Goal: Task Accomplishment & Management: Use online tool/utility

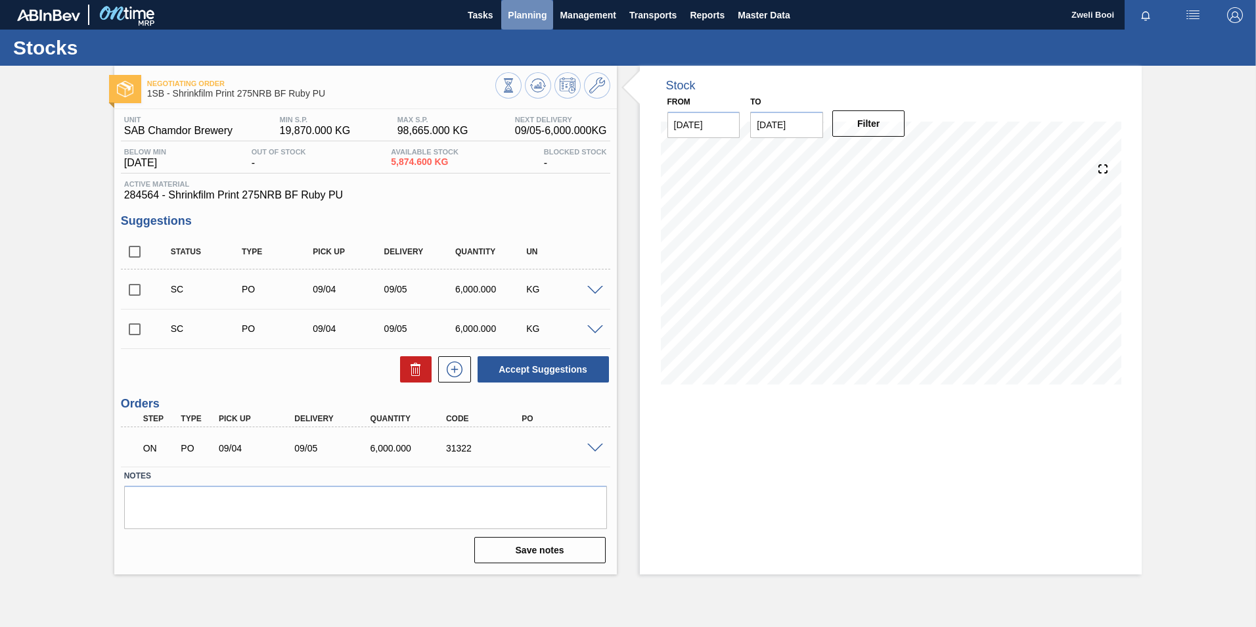
click at [531, 20] on span "Planning" at bounding box center [527, 15] width 39 height 16
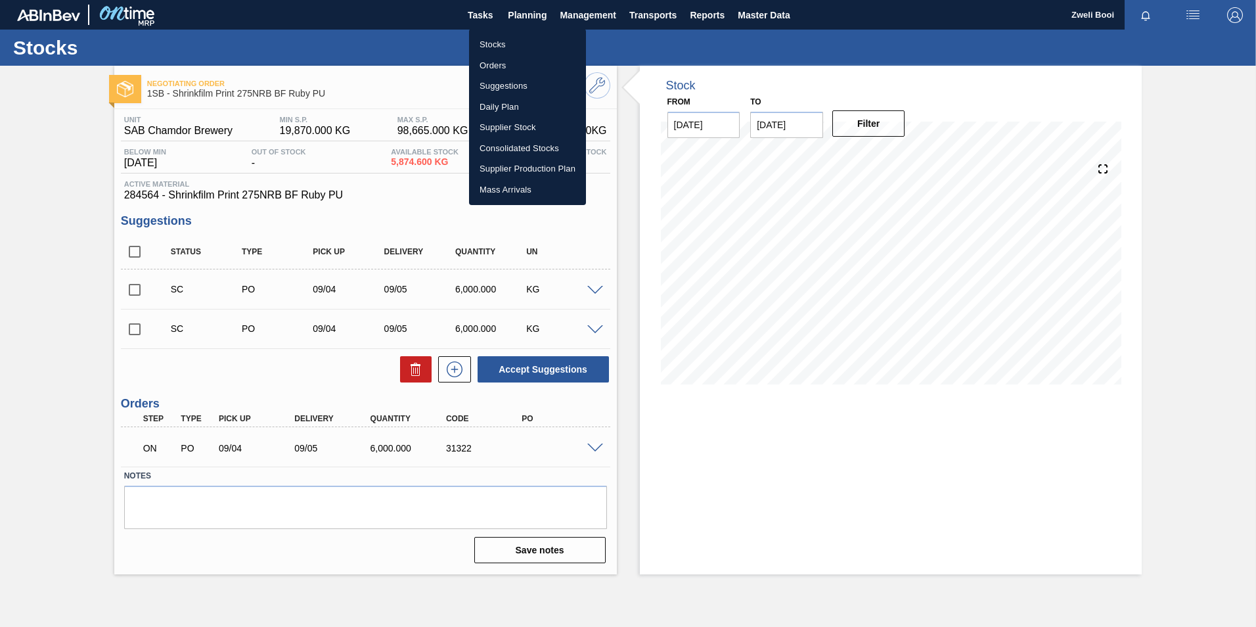
click at [487, 38] on li "Stocks" at bounding box center [527, 44] width 117 height 21
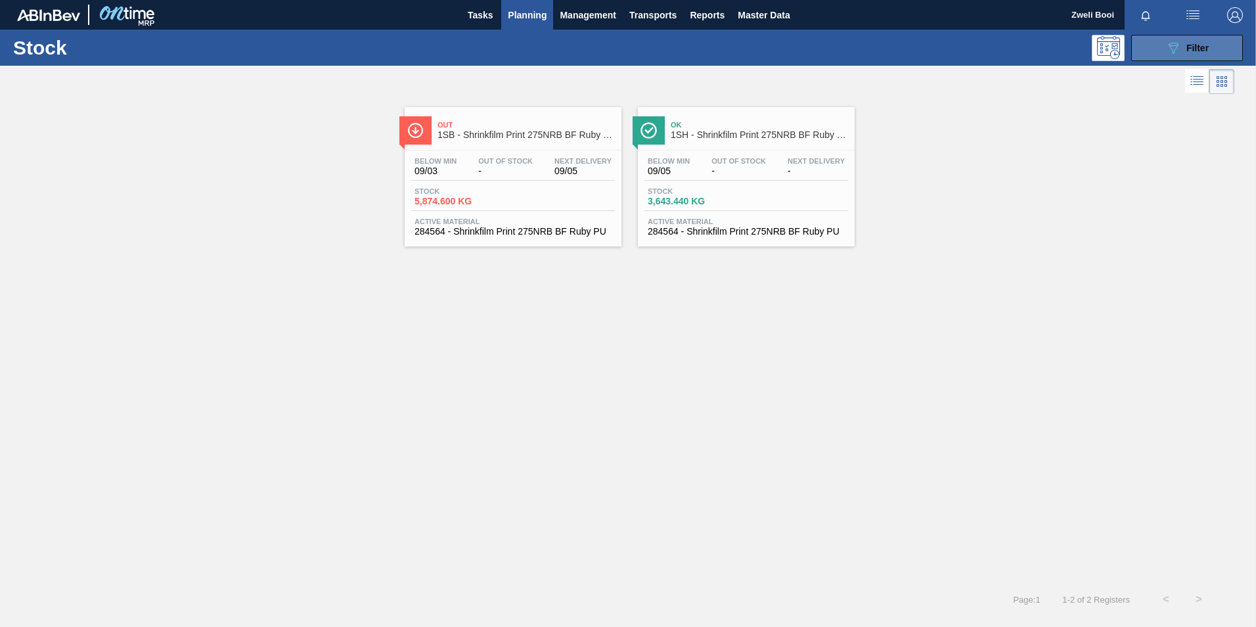
click at [1186, 47] on span "Filter" at bounding box center [1197, 48] width 22 height 11
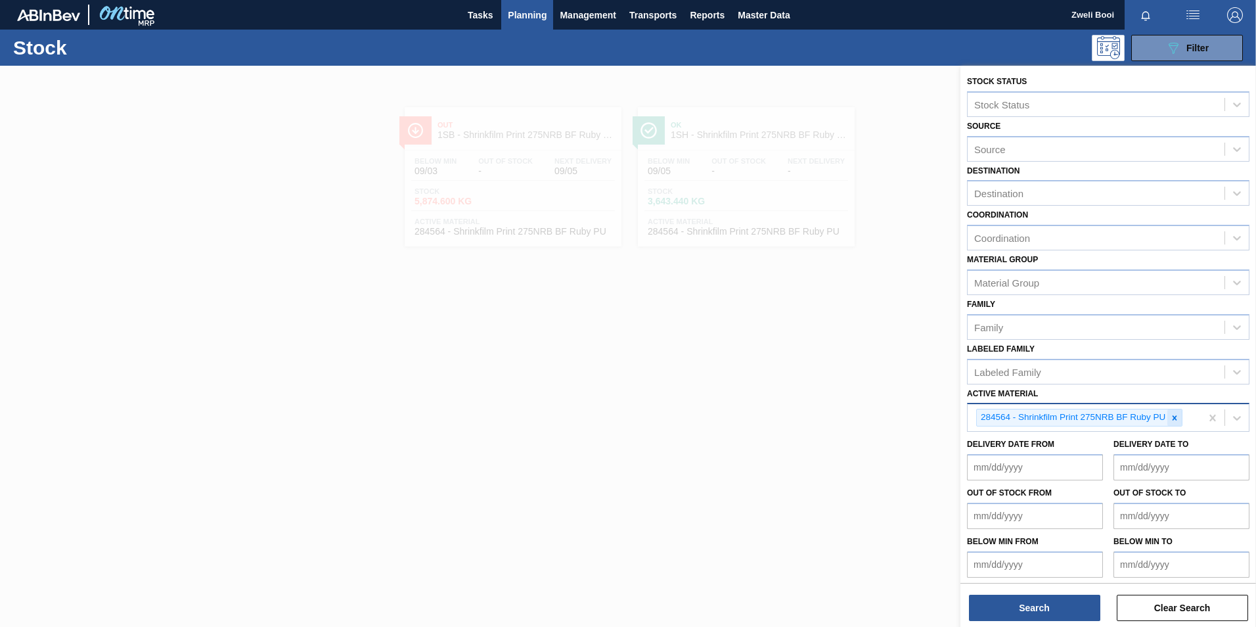
click at [1170, 417] on icon at bounding box center [1174, 417] width 9 height 9
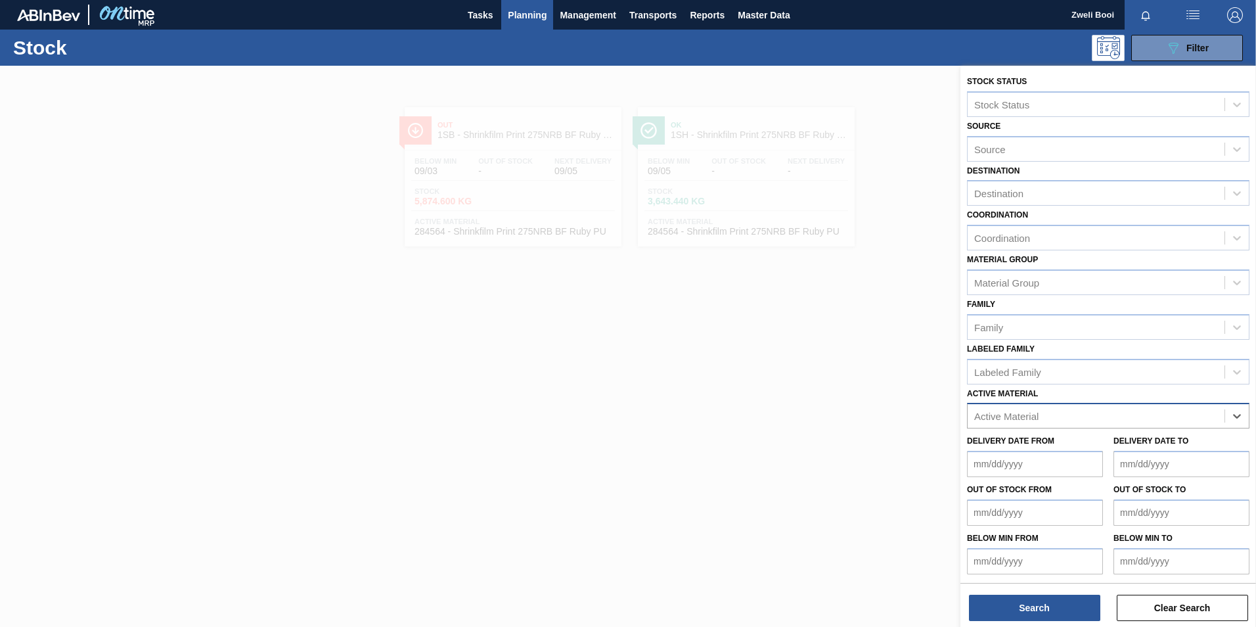
paste Material "283406"
type Material "283406"
drag, startPoint x: 1013, startPoint y: 438, endPoint x: 1019, endPoint y: 450, distance: 13.2
click at [1013, 438] on div "283406 - Tray 330NRB Castle DBL 4X6 Booster 2" at bounding box center [1108, 448] width 282 height 24
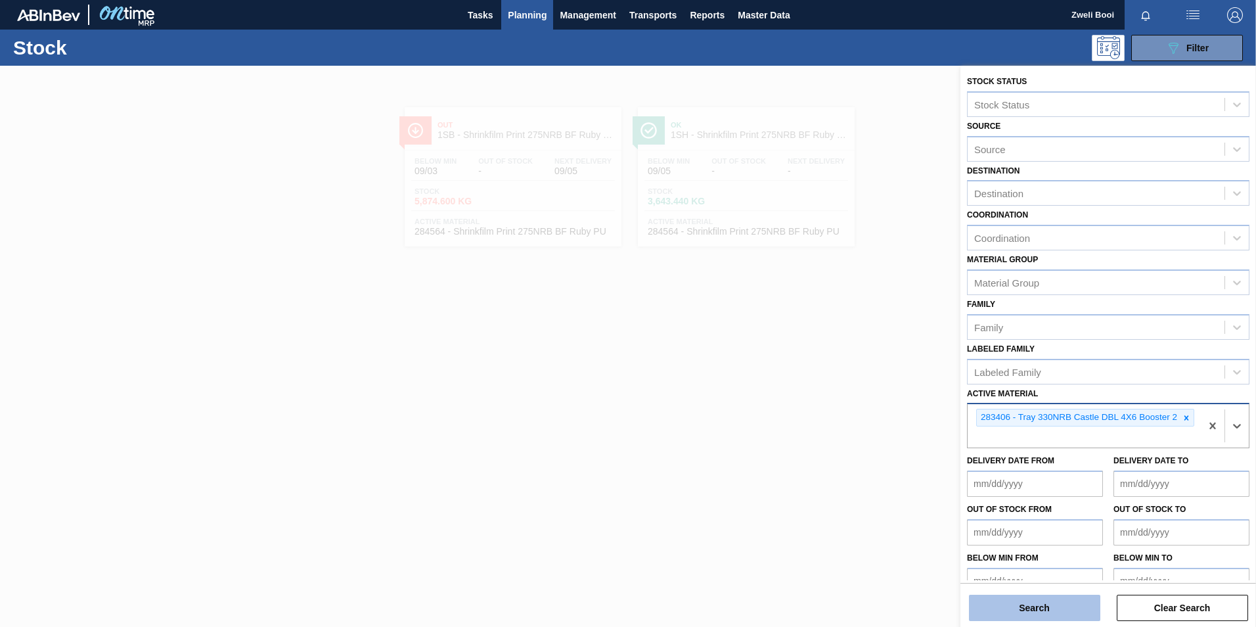
click at [1050, 609] on button "Search" at bounding box center [1034, 607] width 131 height 26
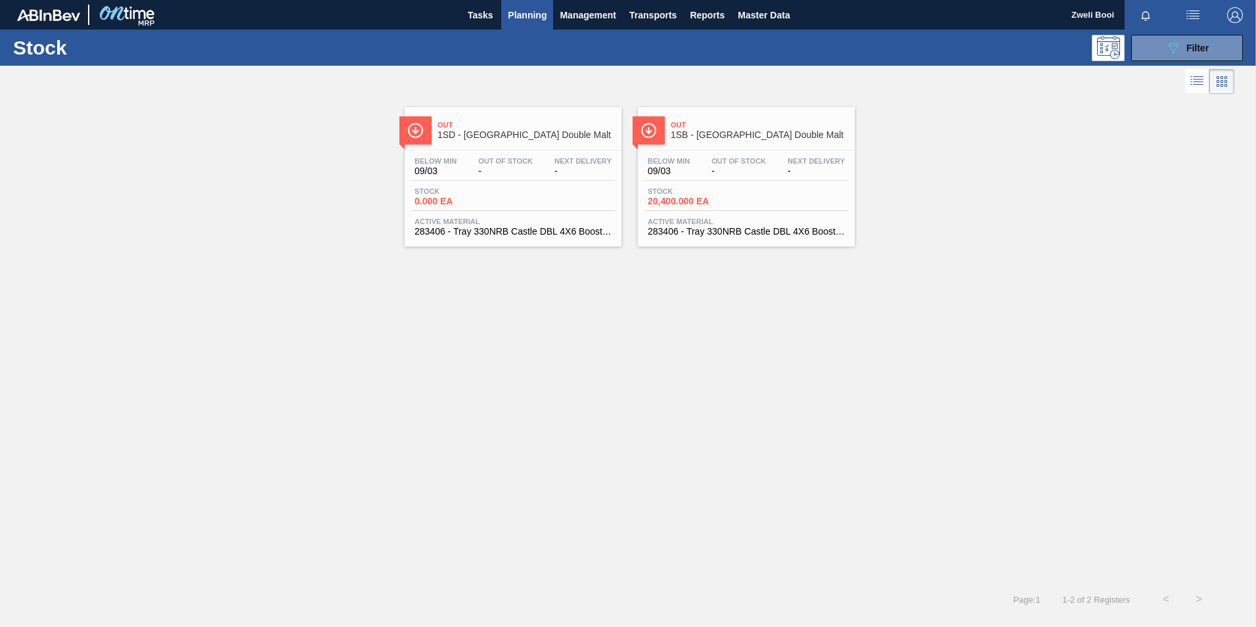
click at [769, 199] on div "Stock 20,400.000 EA" at bounding box center [746, 199] width 204 height 24
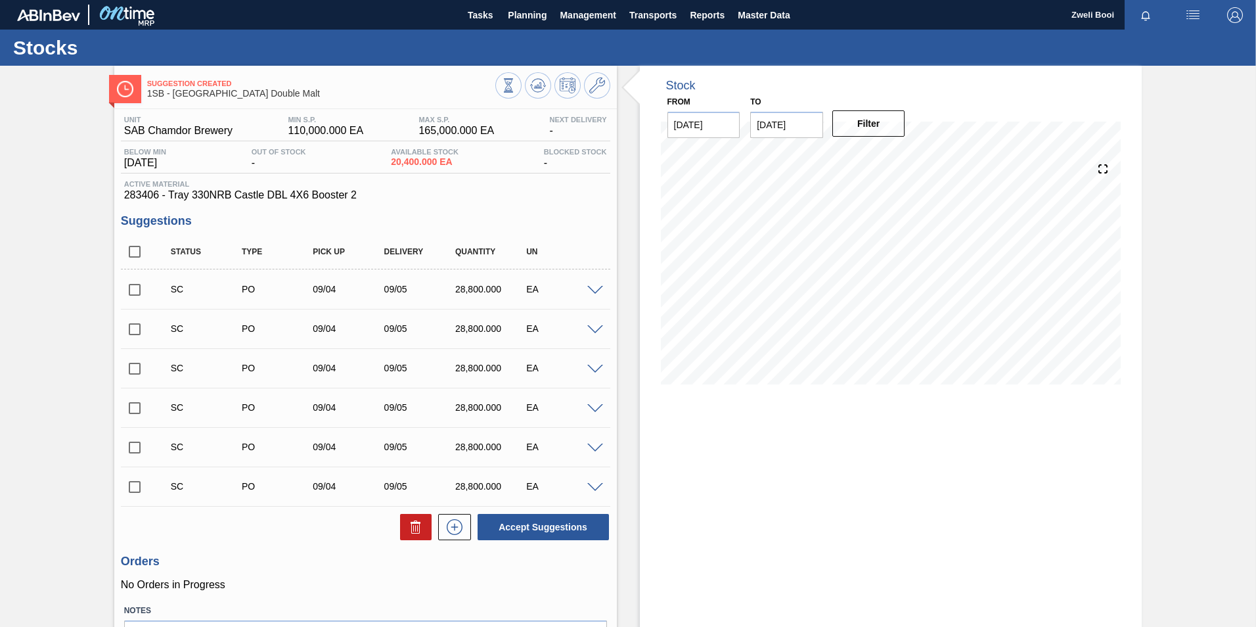
click at [596, 288] on span at bounding box center [595, 291] width 16 height 10
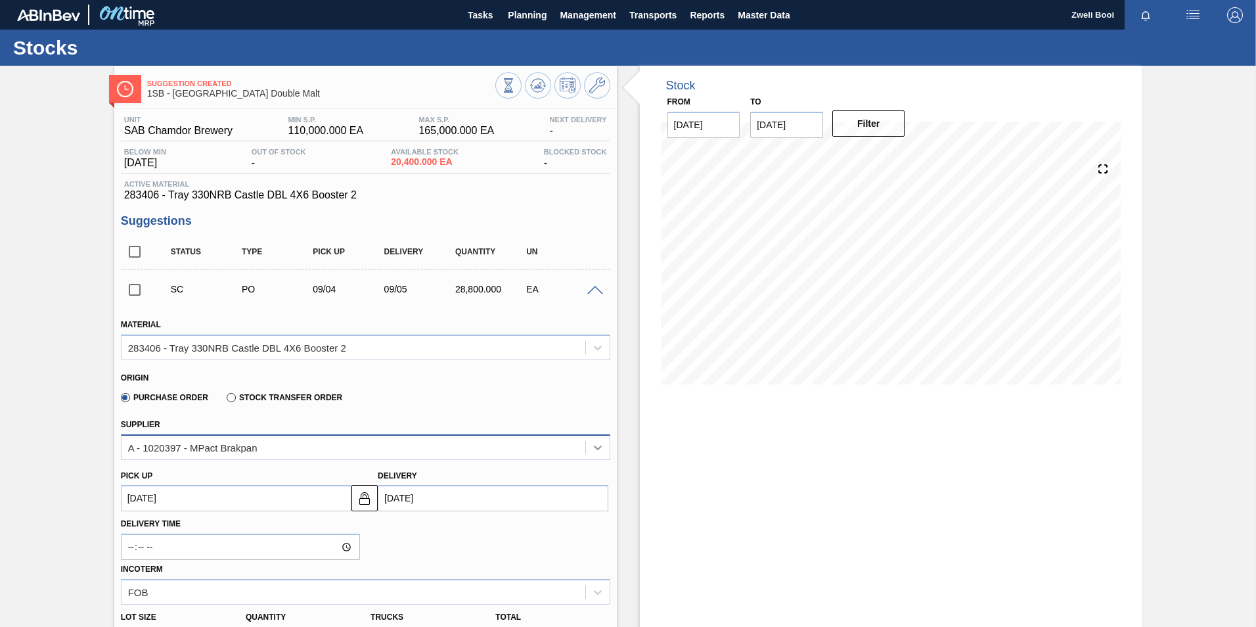
click at [591, 453] on icon at bounding box center [597, 447] width 13 height 13
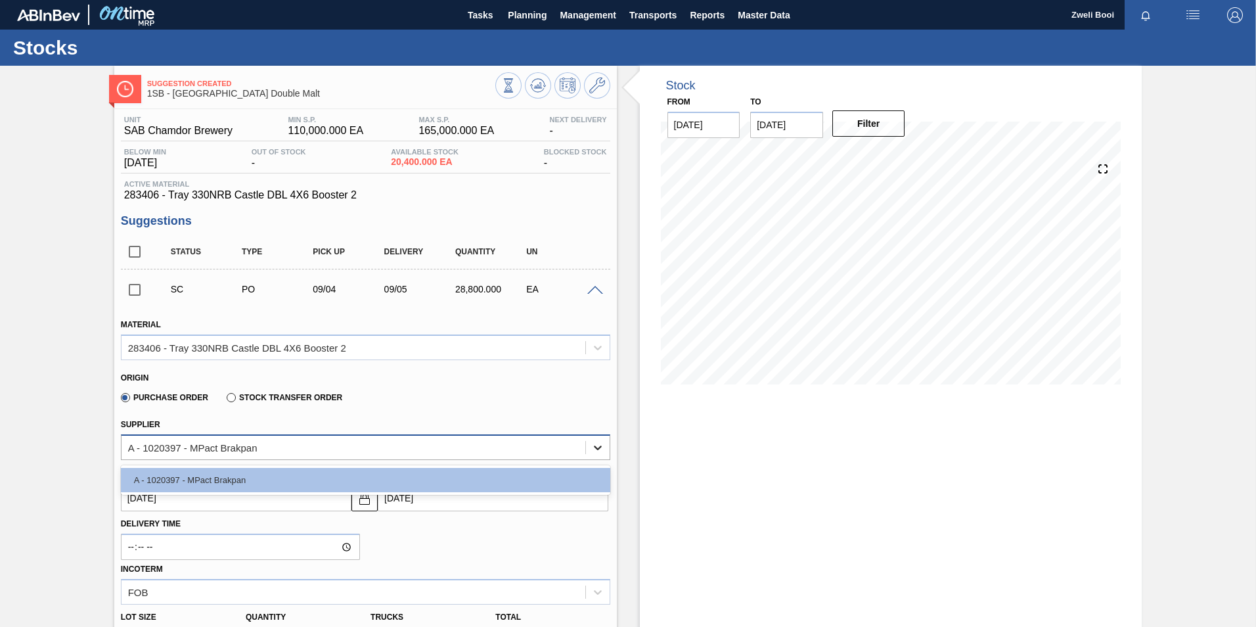
click at [591, 453] on icon at bounding box center [597, 447] width 13 height 13
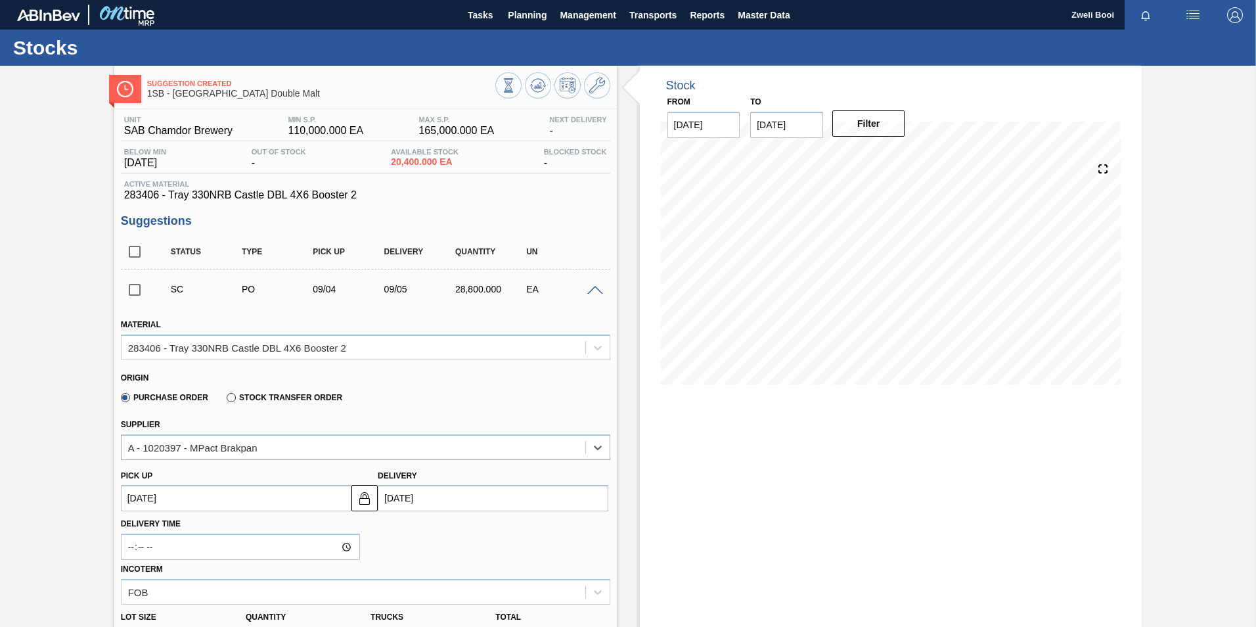
click at [700, 441] on div "Stock From [DATE] to [DATE] Filter 09/03 Stock Projection 20,400 SAP Planning 0…" at bounding box center [891, 633] width 502 height 1134
click at [515, 15] on span "Planning" at bounding box center [527, 15] width 39 height 16
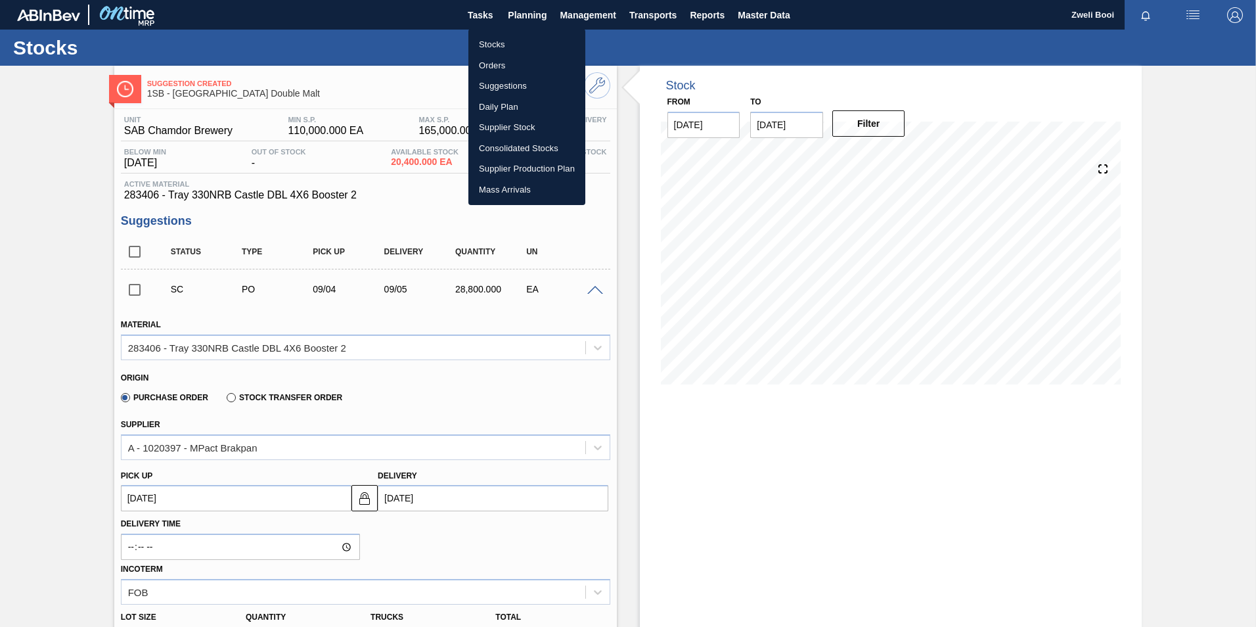
click at [492, 49] on li "Stocks" at bounding box center [526, 44] width 117 height 21
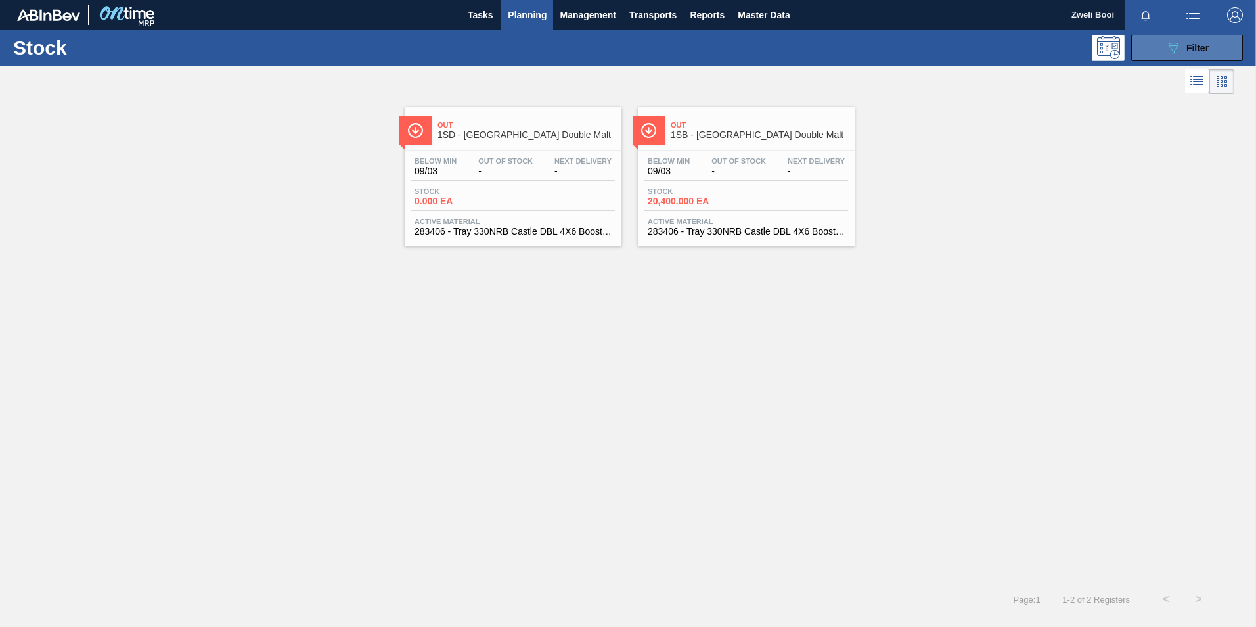
click at [1183, 57] on button "089F7B8B-B2A5-4AFE-B5C0-19BA573D28AC Filter" at bounding box center [1187, 48] width 112 height 26
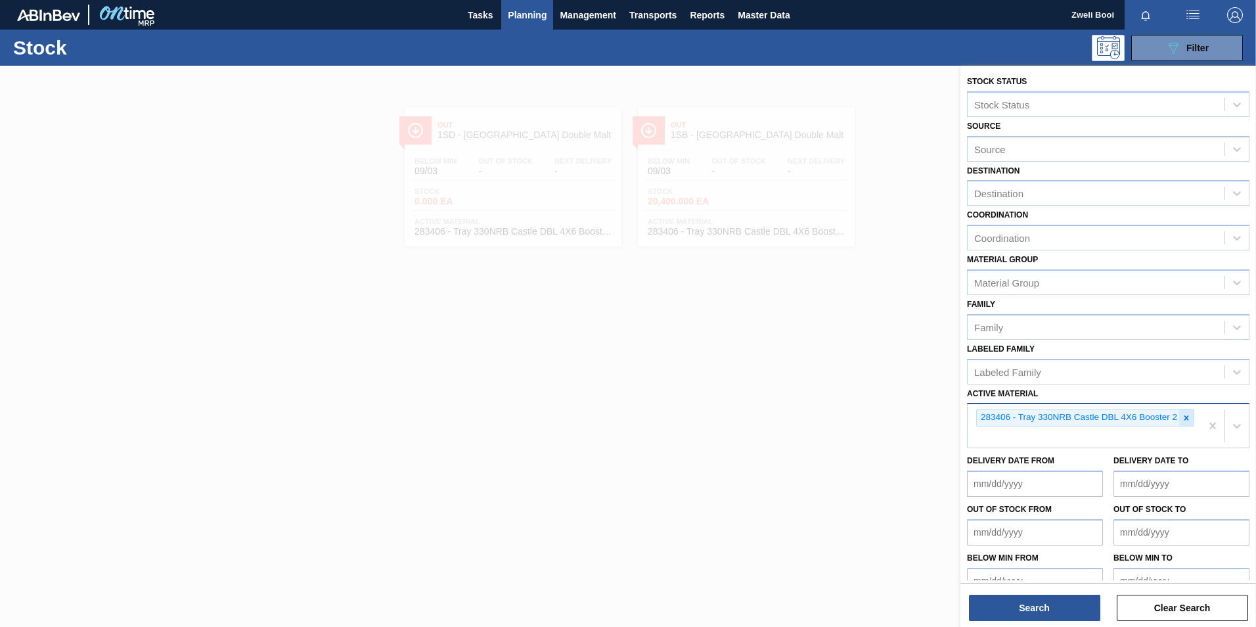
click at [1186, 420] on icon at bounding box center [1186, 417] width 5 height 5
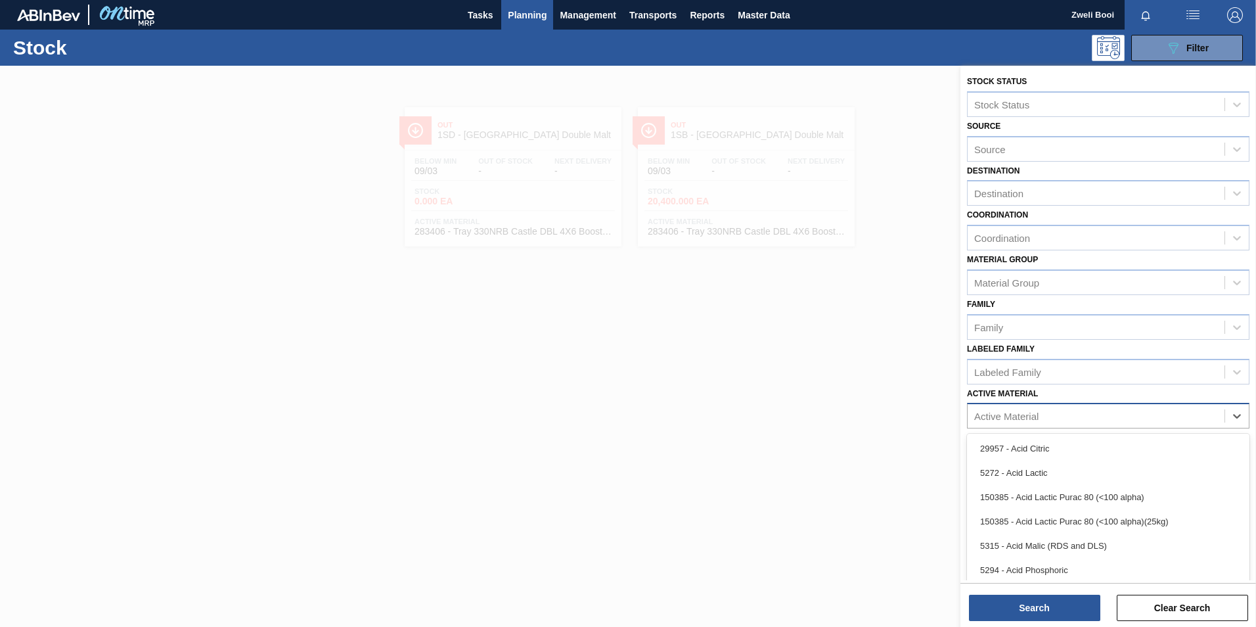
click at [1063, 418] on div "Active Material" at bounding box center [1095, 416] width 257 height 19
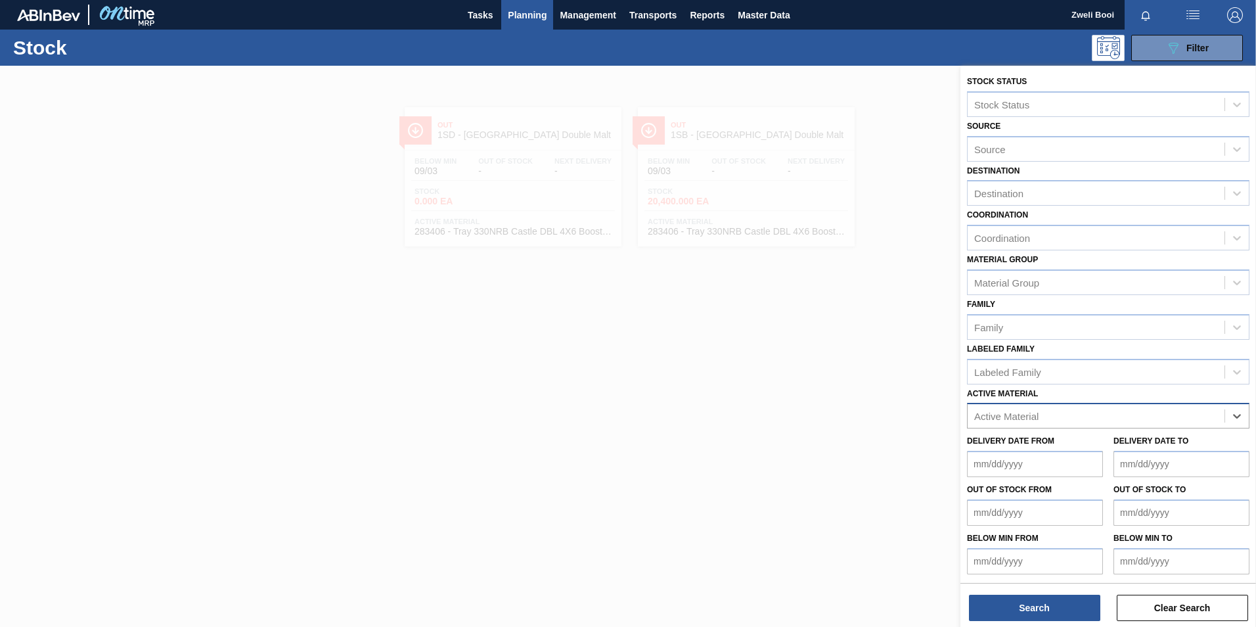
click at [979, 409] on div "Active Material" at bounding box center [1095, 416] width 257 height 19
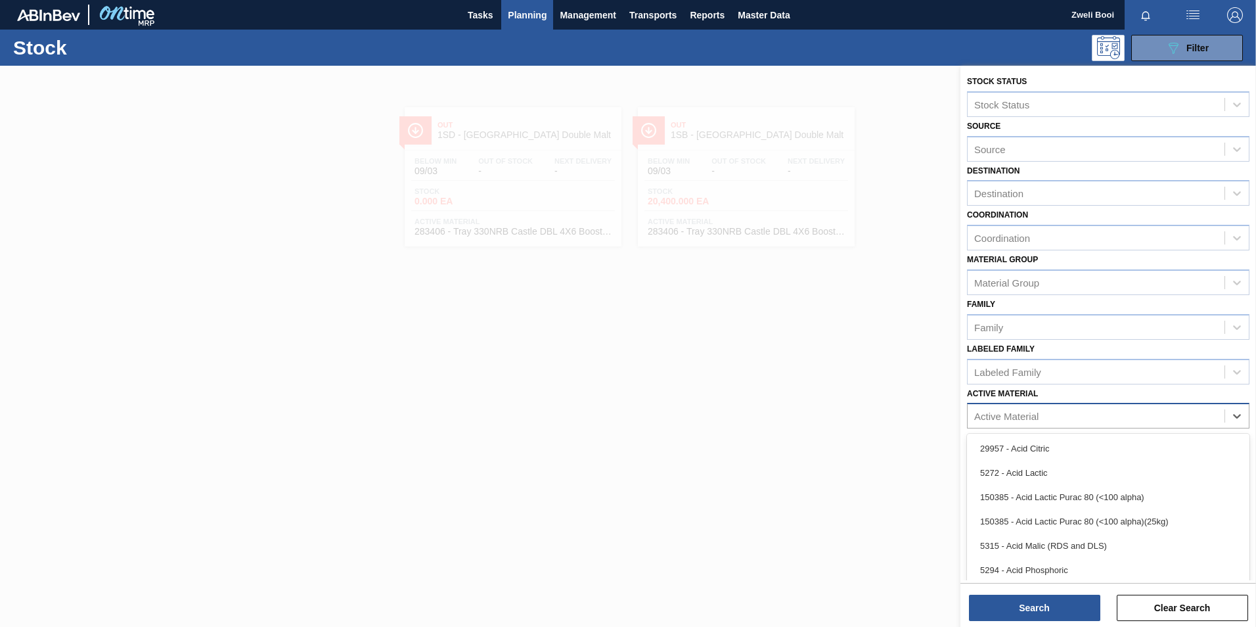
paste Material "284182"
type Material "284182"
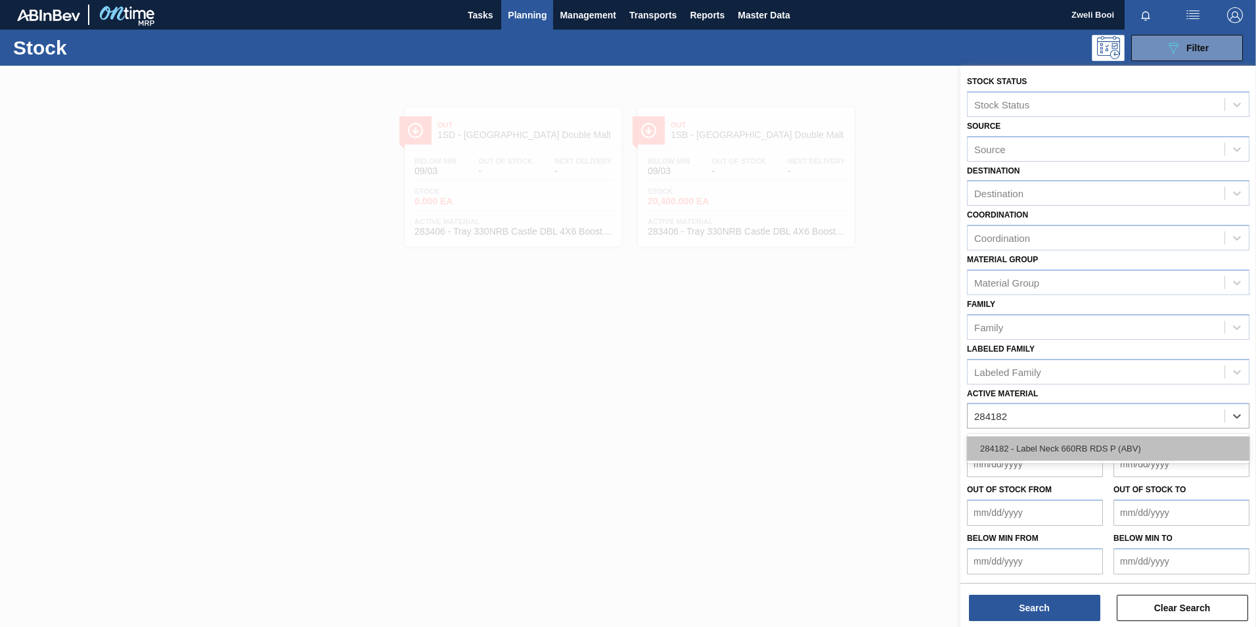
click at [1084, 447] on div "284182 - Label Neck 660RB RDS P (ABV)" at bounding box center [1108, 448] width 282 height 24
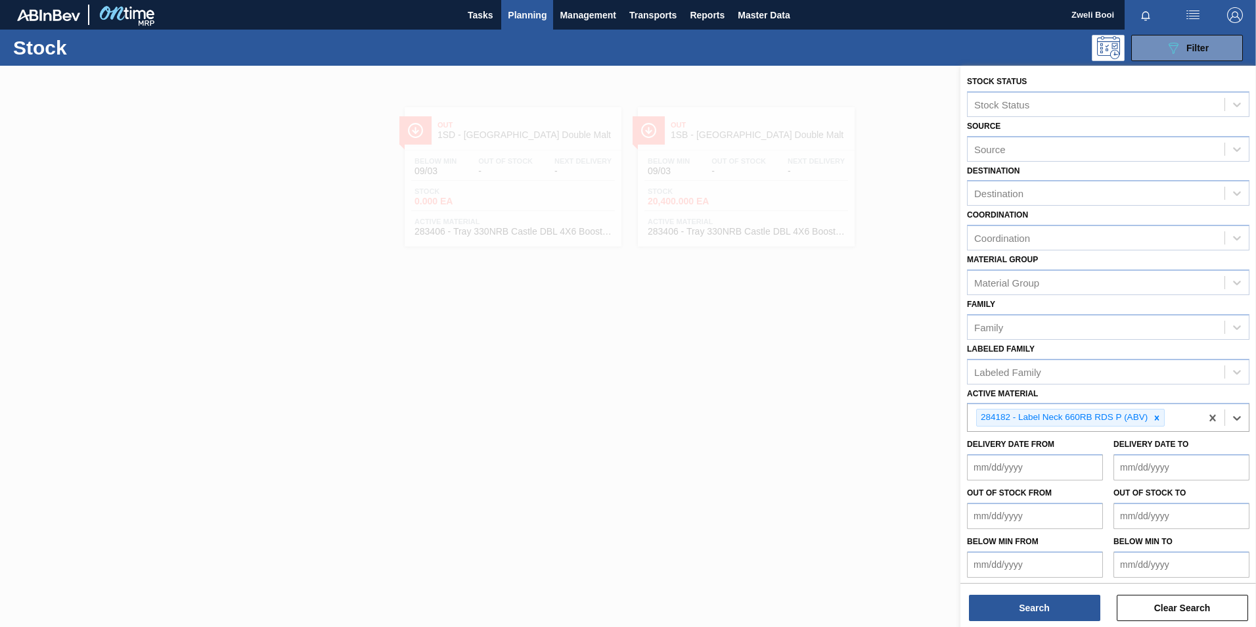
click at [1034, 625] on div "Stock Status Stock Status Source Source Destination Destination Coordination Co…" at bounding box center [1108, 348] width 296 height 564
click at [1037, 609] on button "Search" at bounding box center [1034, 607] width 131 height 26
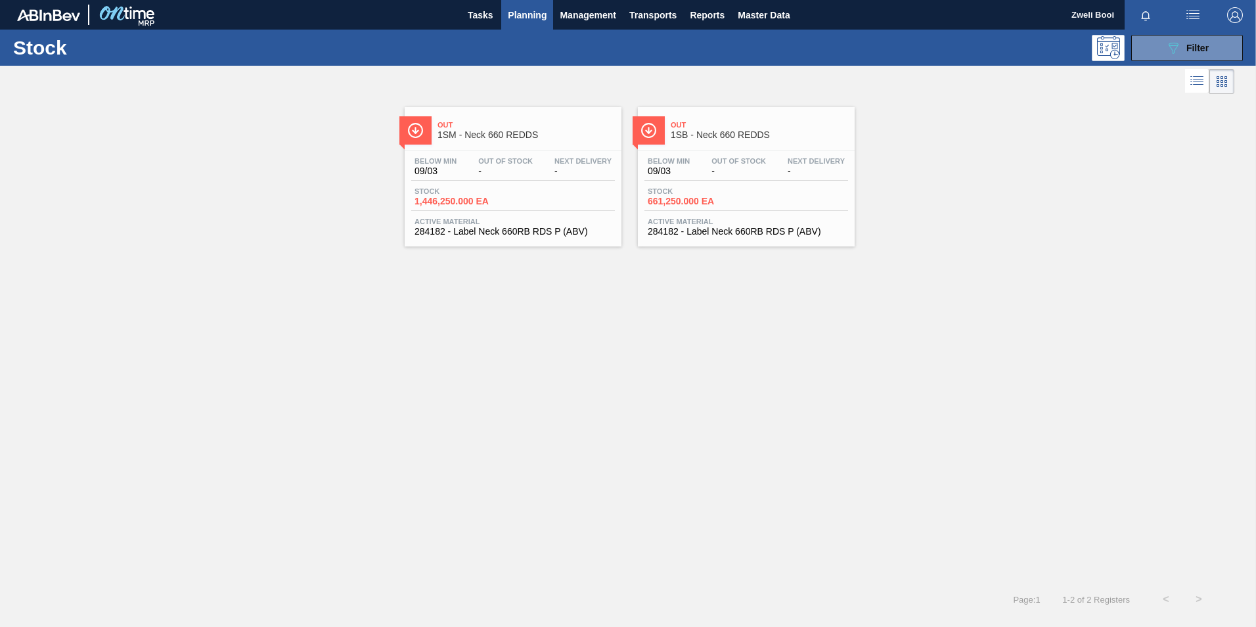
click at [688, 197] on span "661,250.000 EA" at bounding box center [694, 201] width 92 height 10
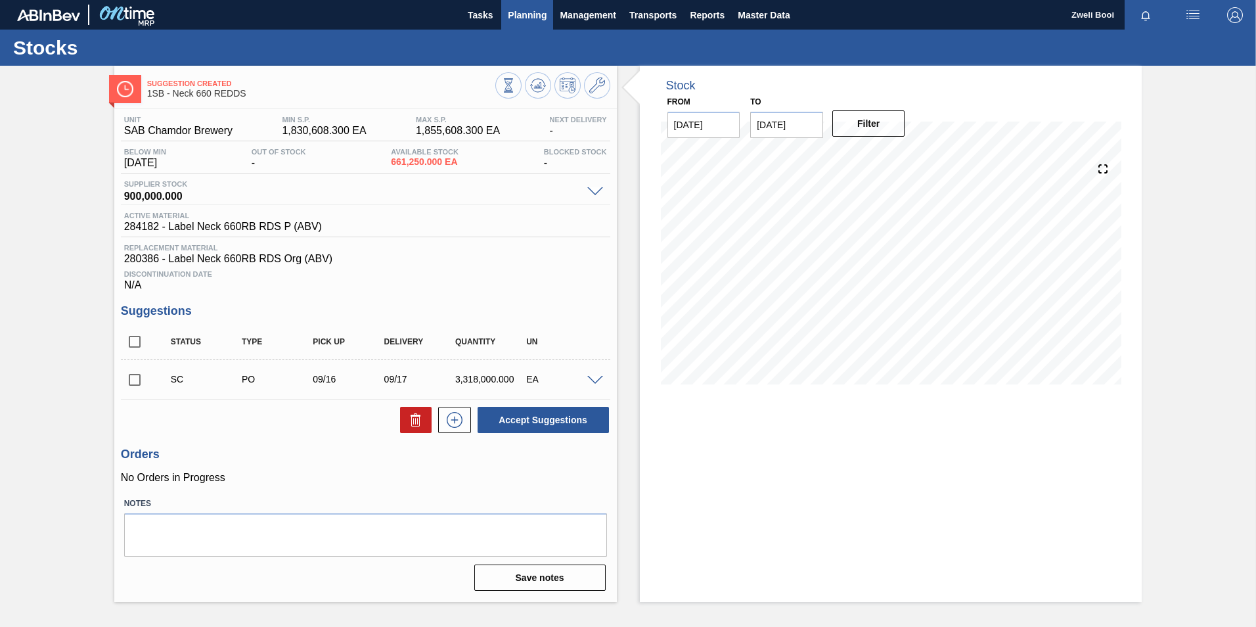
click at [518, 22] on span "Planning" at bounding box center [527, 15] width 39 height 16
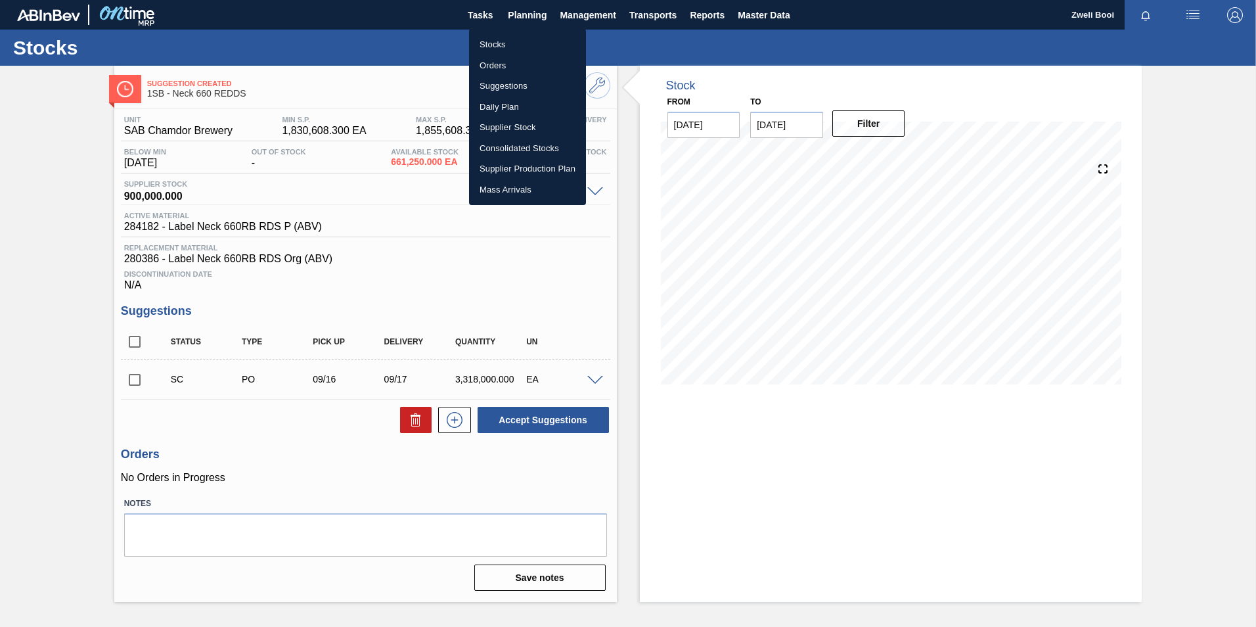
click at [499, 41] on li "Stocks" at bounding box center [527, 44] width 117 height 21
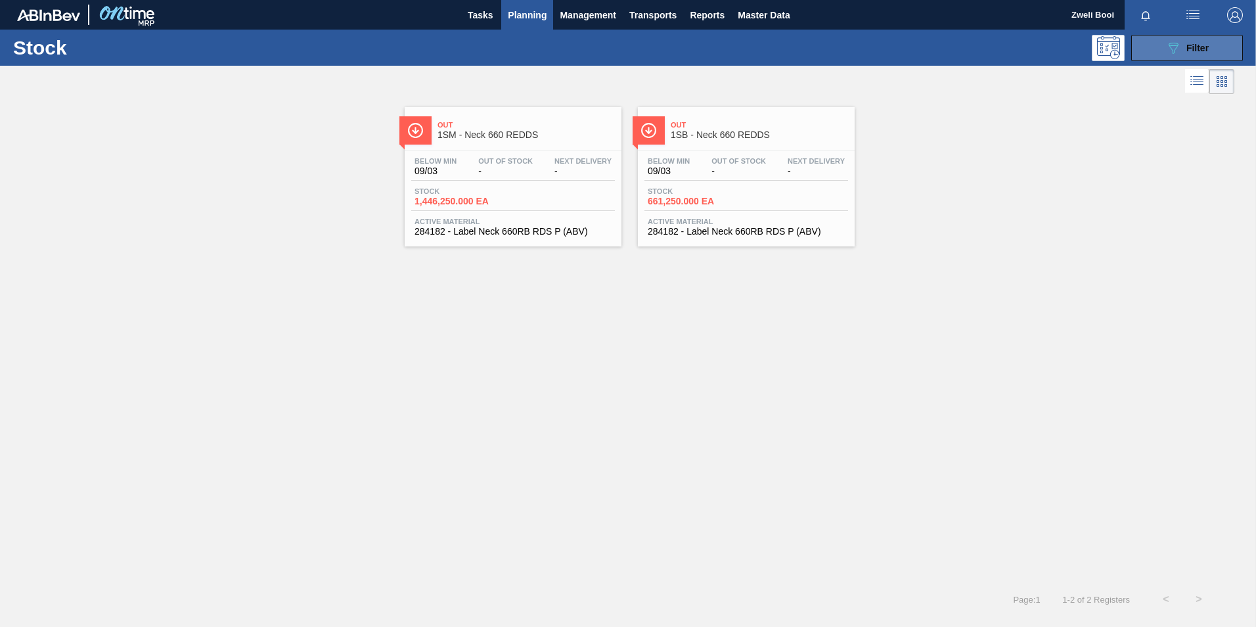
click at [1166, 49] on icon "089F7B8B-B2A5-4AFE-B5C0-19BA573D28AC" at bounding box center [1173, 48] width 16 height 16
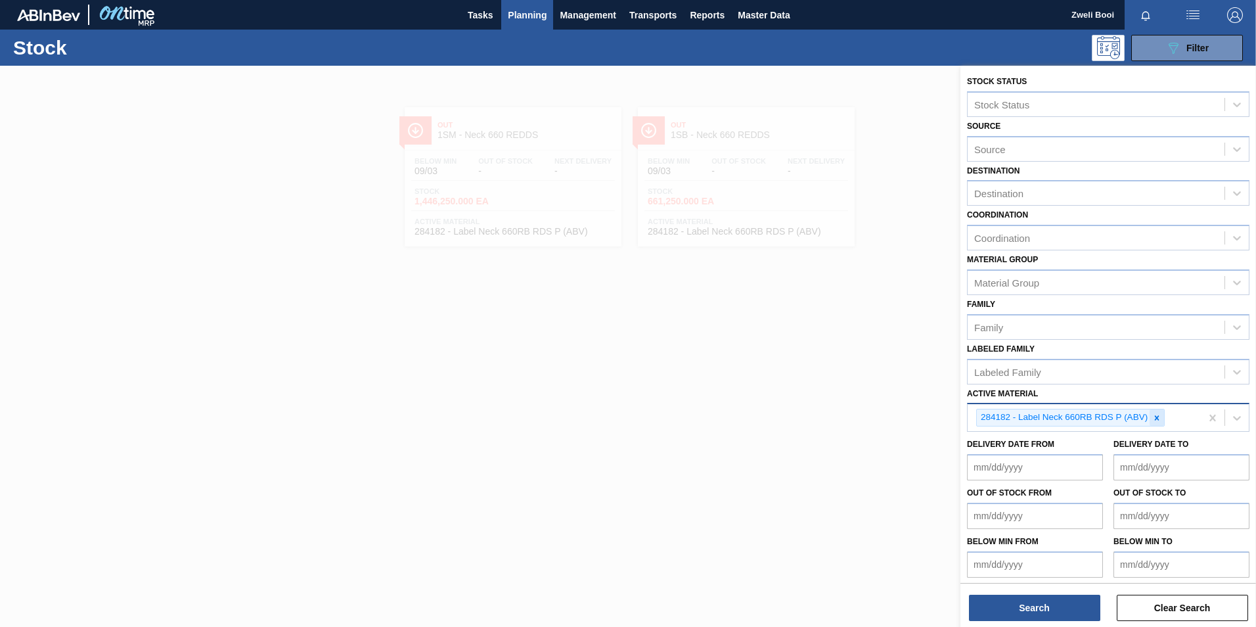
click at [1155, 419] on icon at bounding box center [1156, 417] width 9 height 9
paste Material "284533"
type Material "284533"
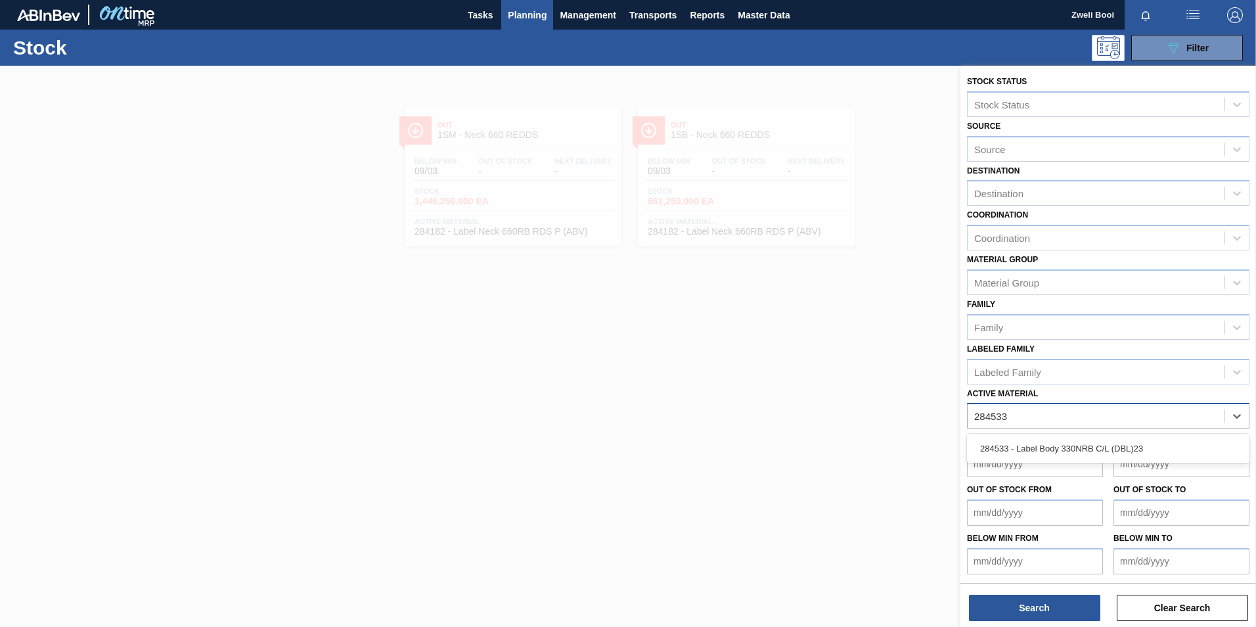
click at [992, 435] on div "284533 - Label Body 330NRB C/L (DBL)23" at bounding box center [1108, 448] width 282 height 30
click at [1000, 445] on div "284533 - Label Body 330NRB C/L (DBL)23" at bounding box center [1108, 448] width 282 height 24
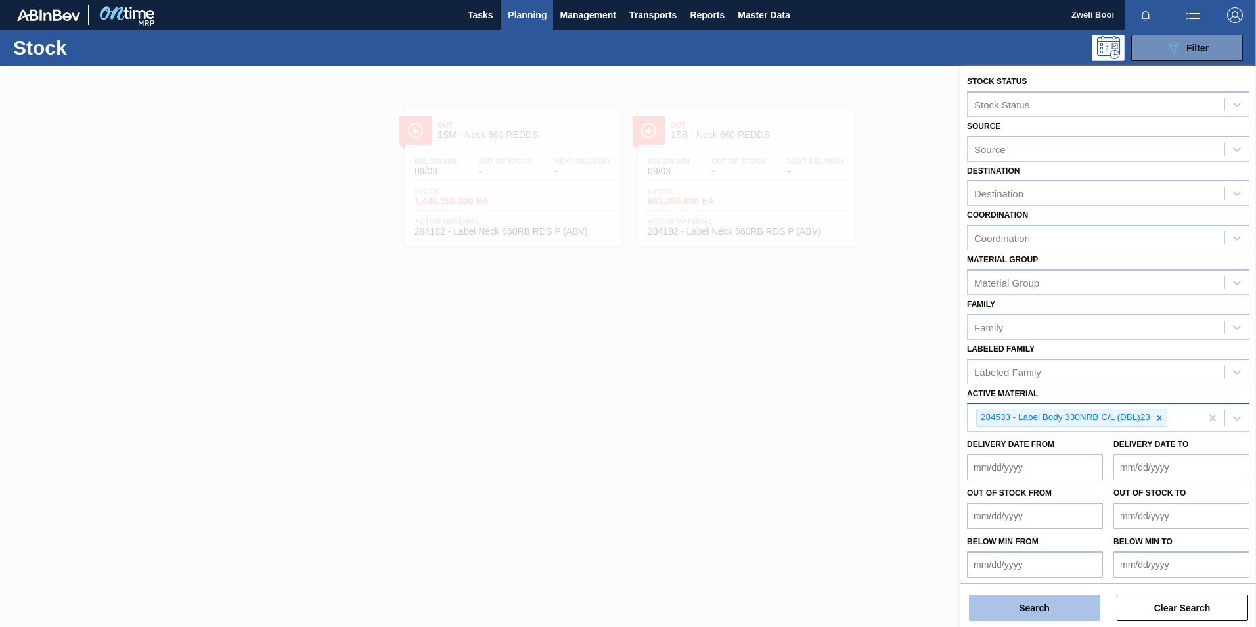
click at [1034, 608] on button "Search" at bounding box center [1034, 607] width 131 height 26
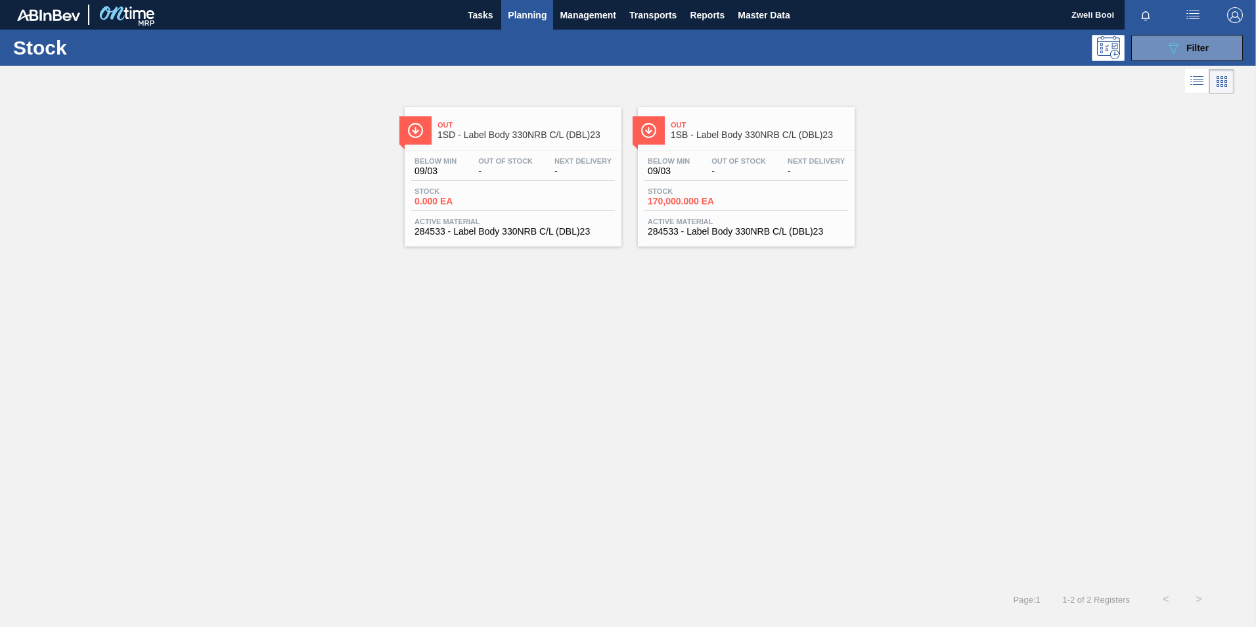
click at [697, 183] on div "Below Min 09/03 Out Of Stock - Next Delivery - Stock 170,000.000 EA Active Mate…" at bounding box center [746, 194] width 217 height 89
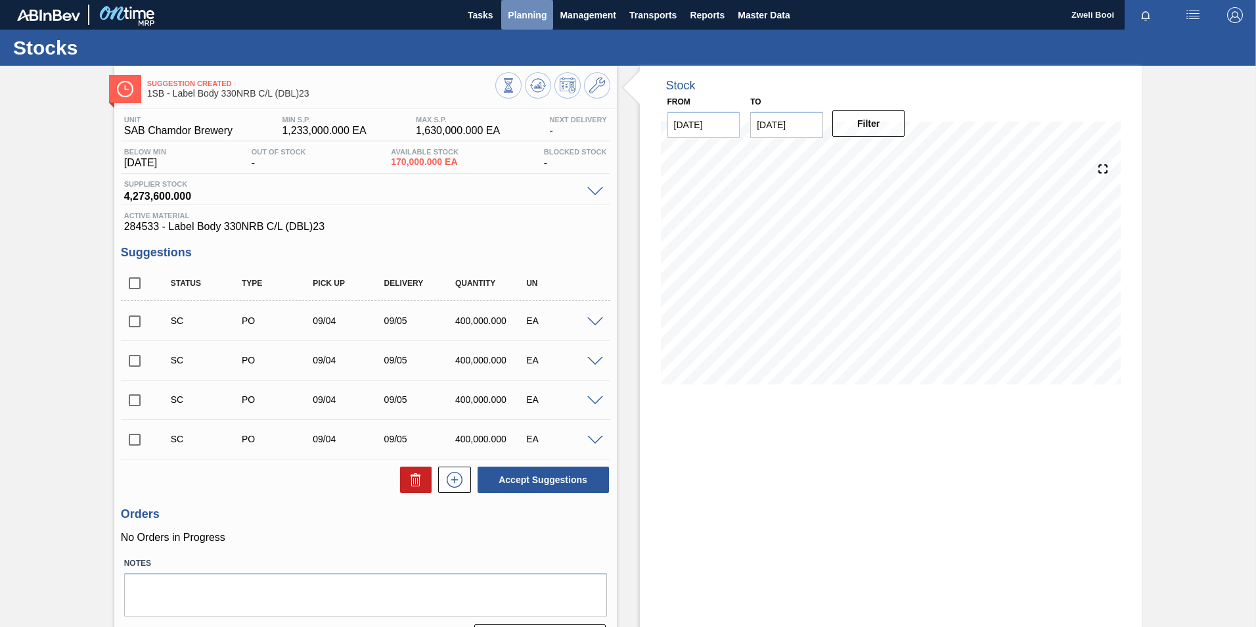
click at [527, 18] on span "Planning" at bounding box center [527, 15] width 39 height 16
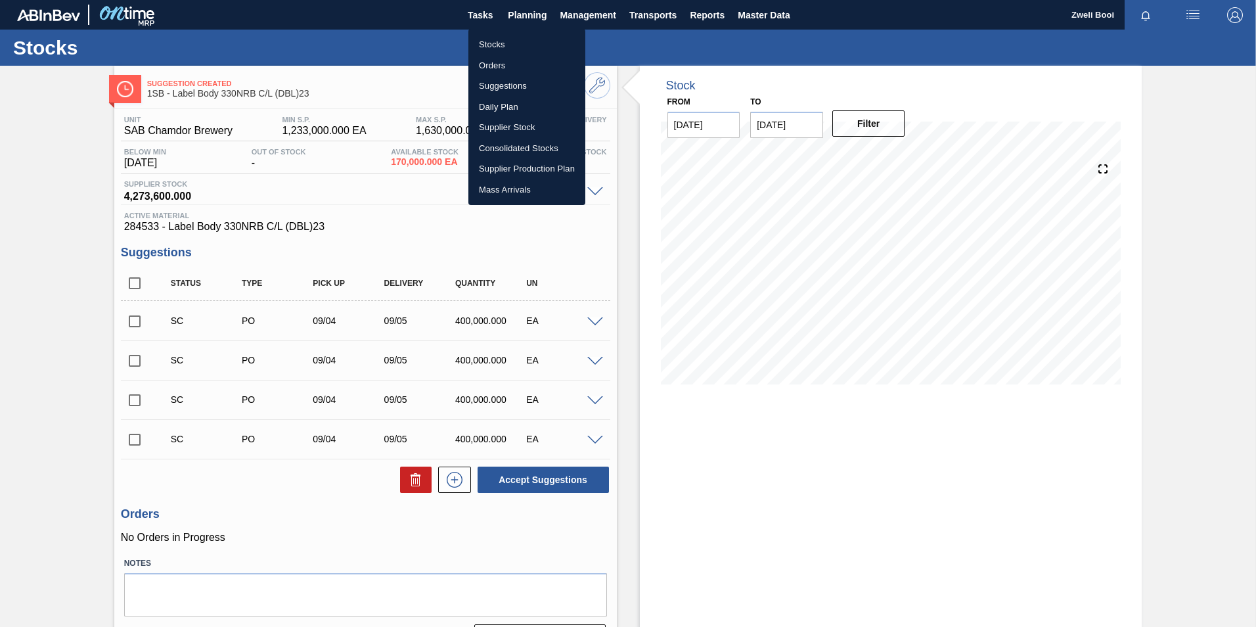
click at [499, 46] on li "Stocks" at bounding box center [526, 44] width 117 height 21
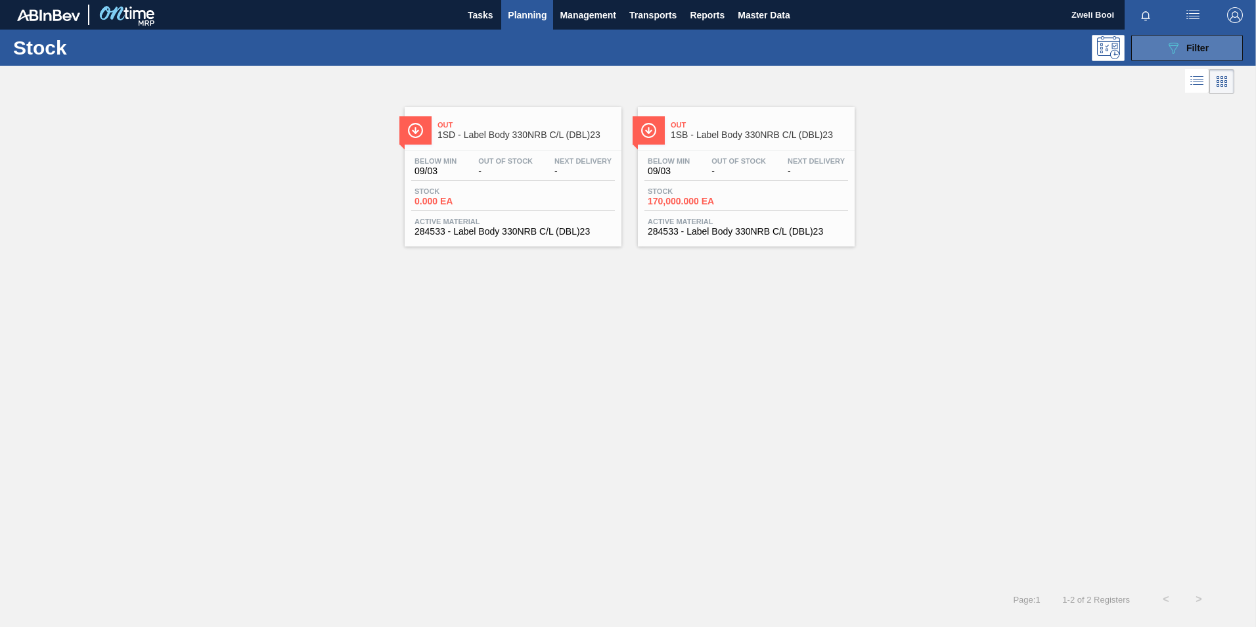
click at [1197, 46] on span "Filter" at bounding box center [1197, 48] width 22 height 11
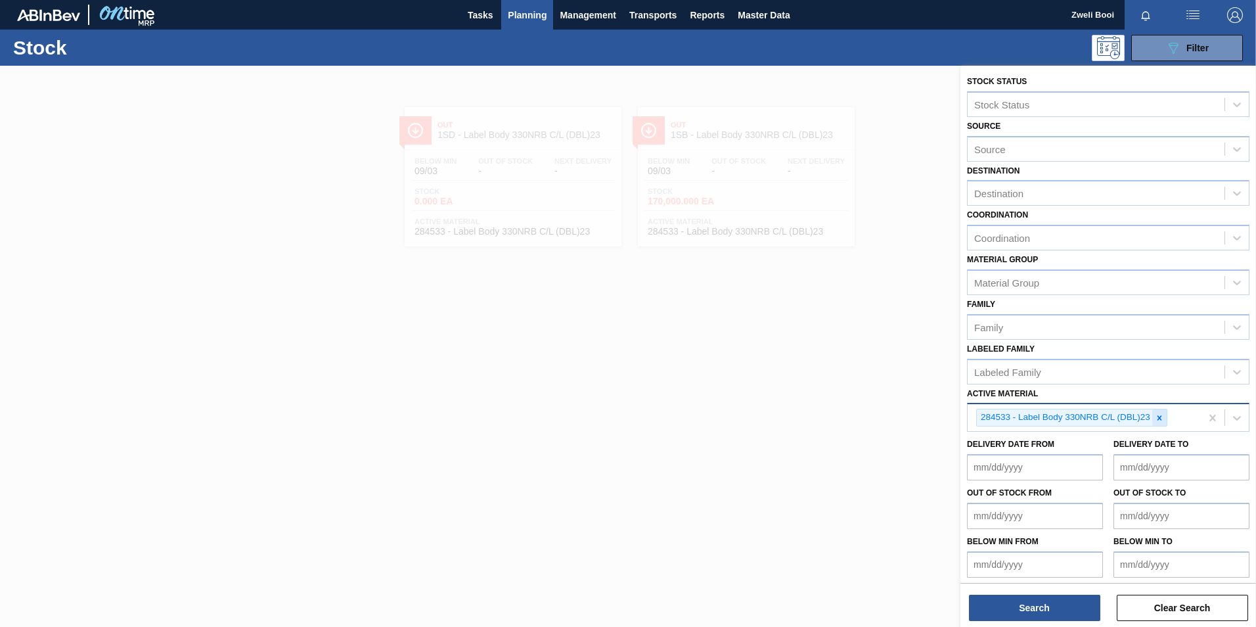
click at [1157, 418] on icon at bounding box center [1159, 417] width 9 height 9
paste Material "284532"
type Material "284532"
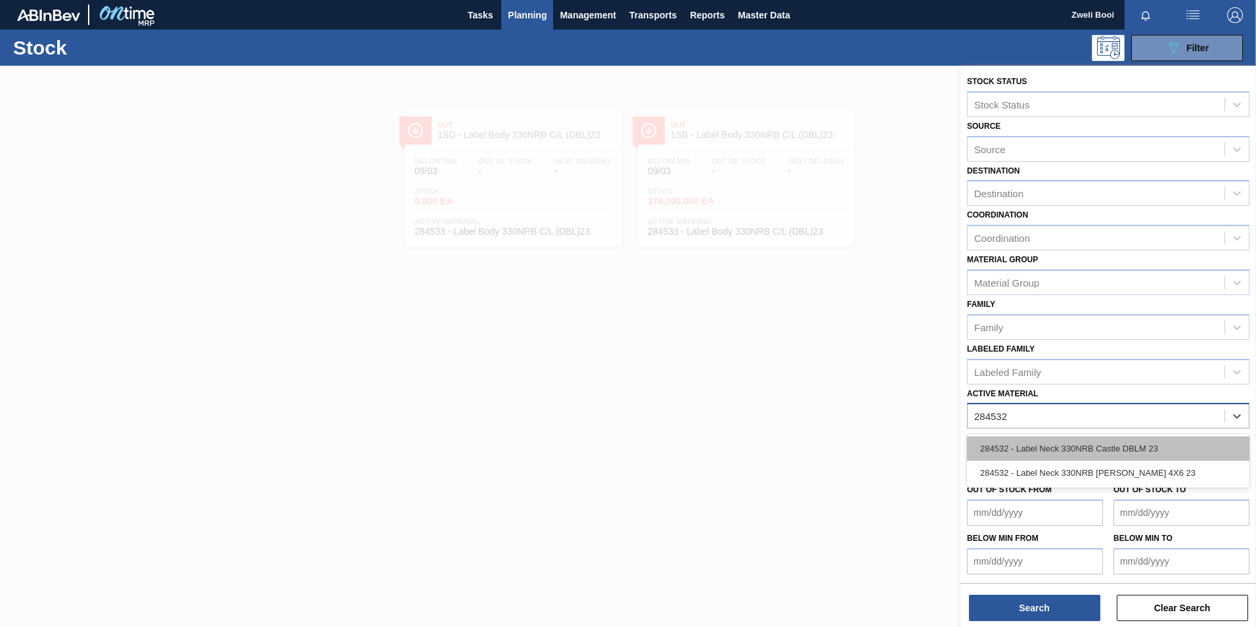
click at [1134, 451] on div "284532 - Label Neck 330NRB Castle DBLM 23" at bounding box center [1108, 448] width 282 height 24
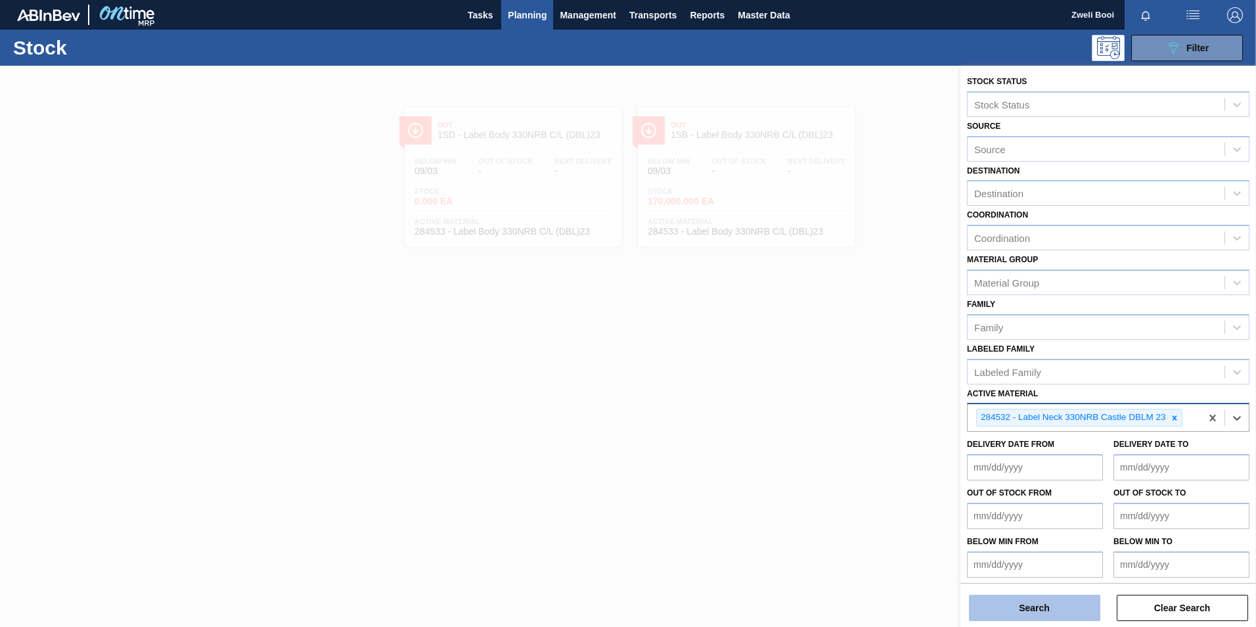
click at [1044, 608] on button "Search" at bounding box center [1034, 607] width 131 height 26
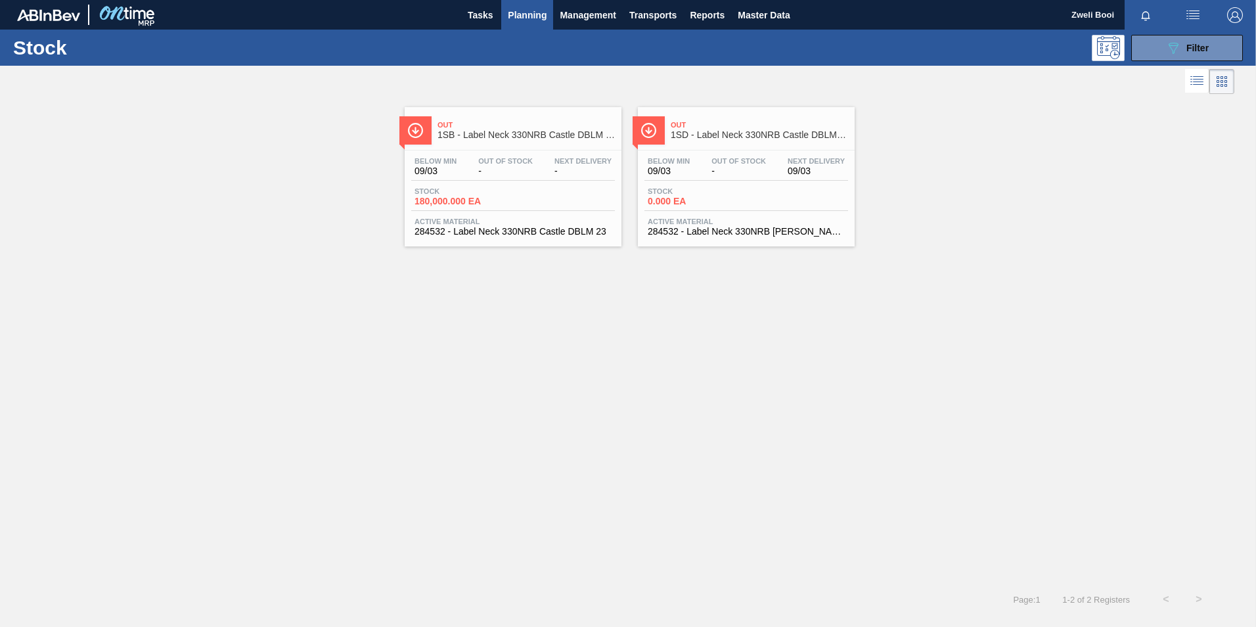
click at [541, 204] on div "Stock 180,000.000 EA" at bounding box center [513, 199] width 204 height 24
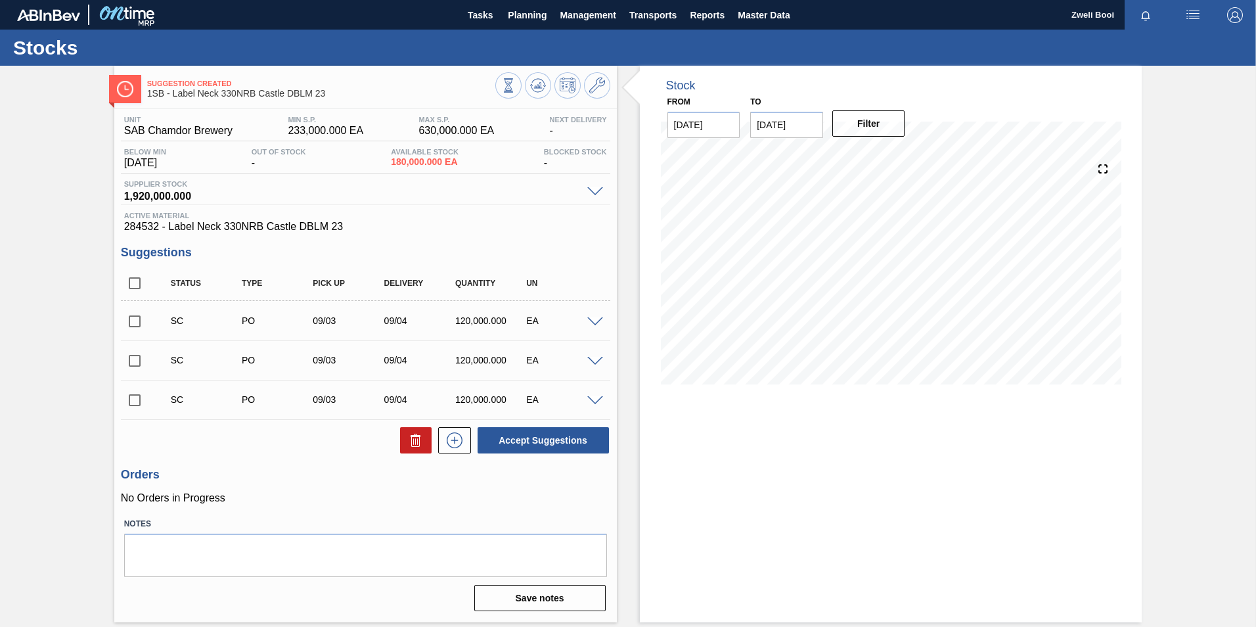
click at [596, 319] on span at bounding box center [595, 322] width 16 height 10
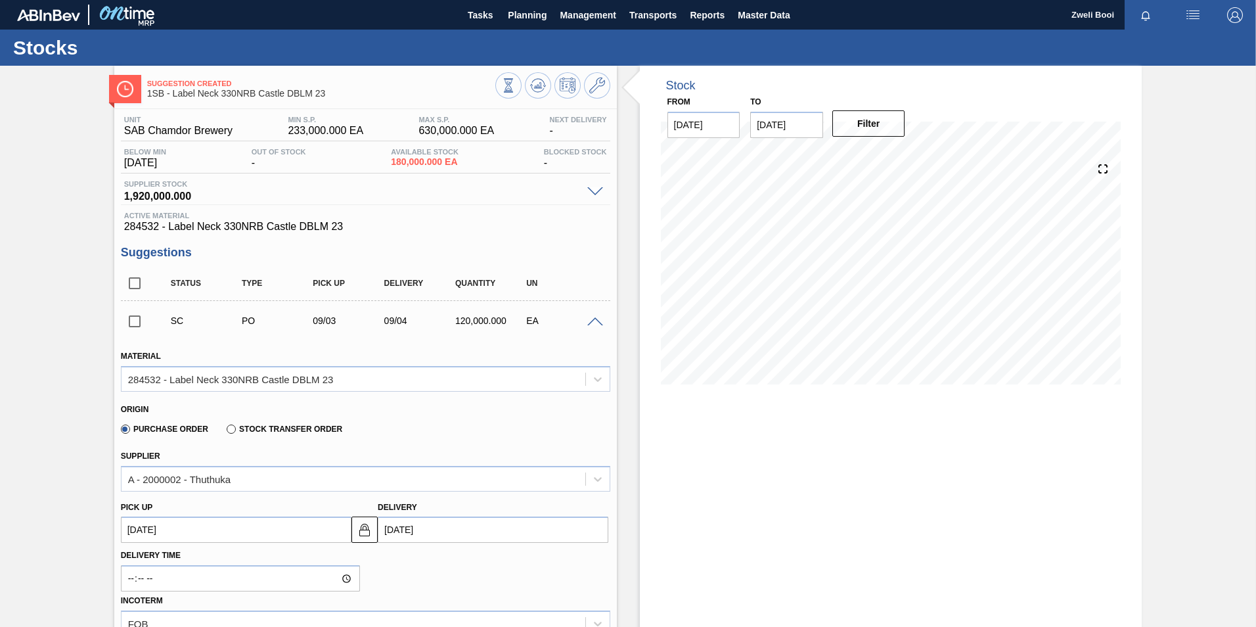
click at [588, 326] on div "SC PO 09/03 09/04 120,000.000 EA" at bounding box center [365, 320] width 489 height 33
click at [591, 324] on span at bounding box center [595, 322] width 16 height 10
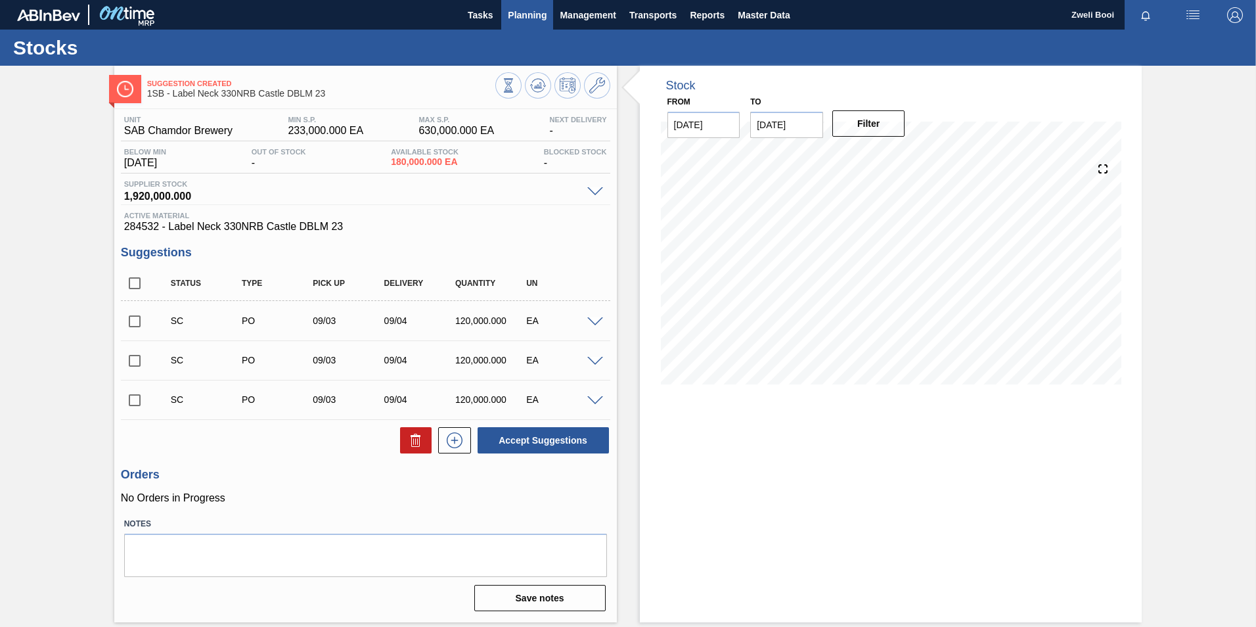
click at [518, 16] on span "Planning" at bounding box center [527, 15] width 39 height 16
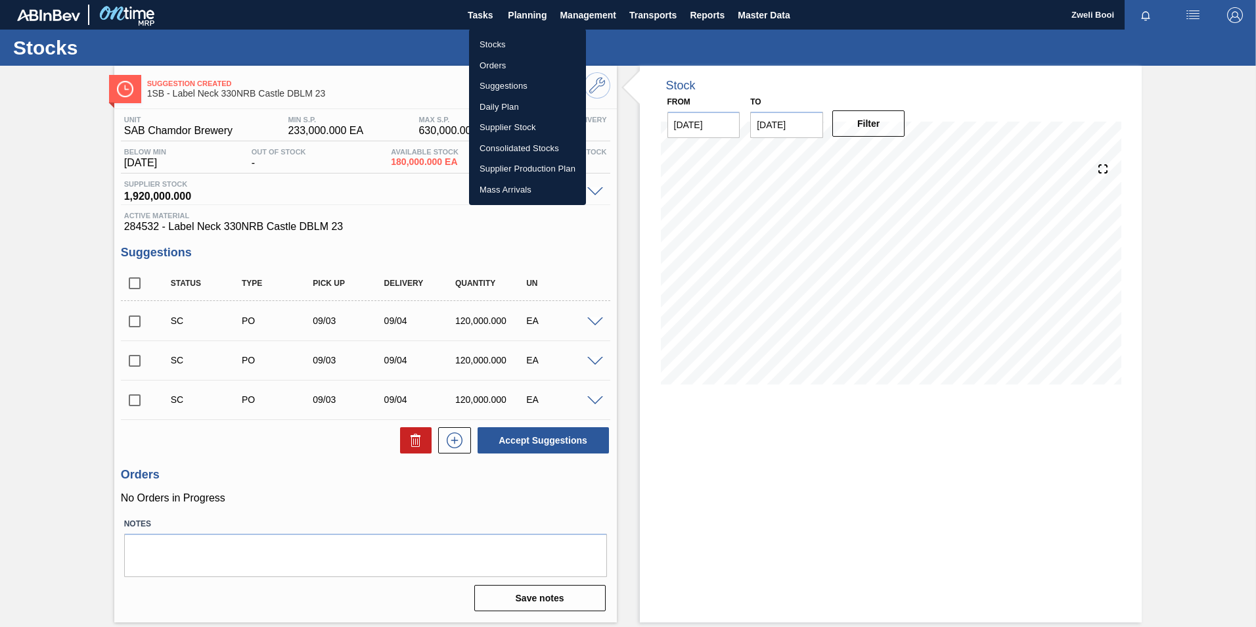
drag, startPoint x: 500, startPoint y: 49, endPoint x: 778, endPoint y: 626, distance: 640.4
click at [500, 49] on li "Stocks" at bounding box center [527, 44] width 117 height 21
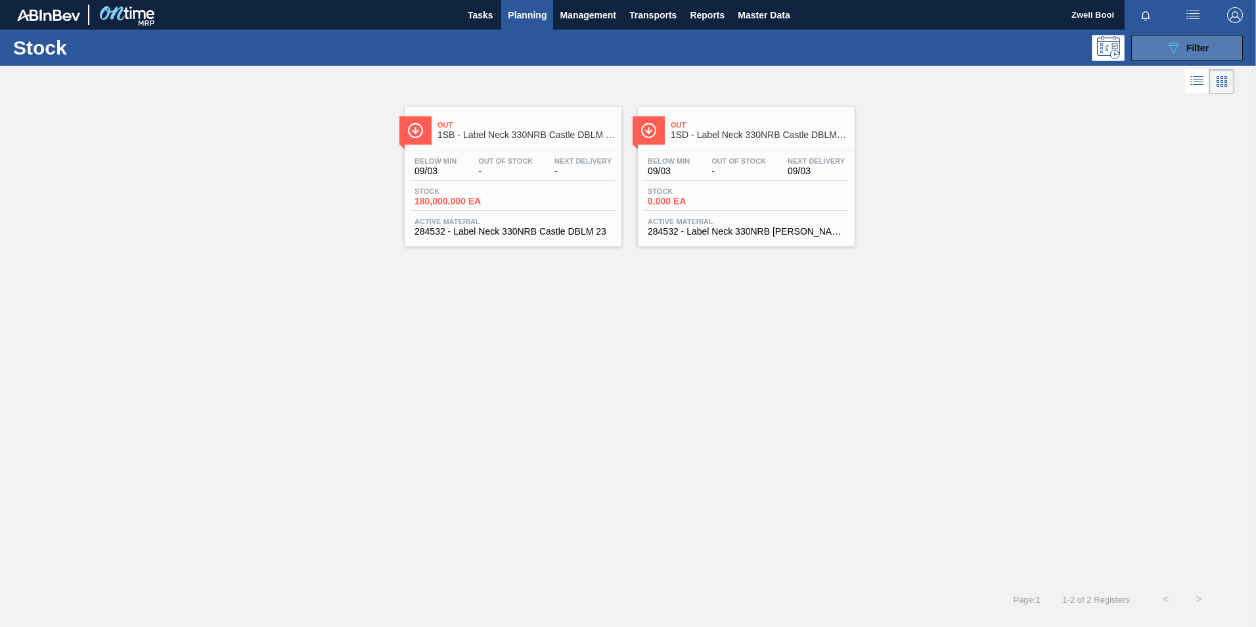
click at [1183, 40] on div "089F7B8B-B2A5-4AFE-B5C0-19BA573D28AC Filter" at bounding box center [1186, 48] width 43 height 16
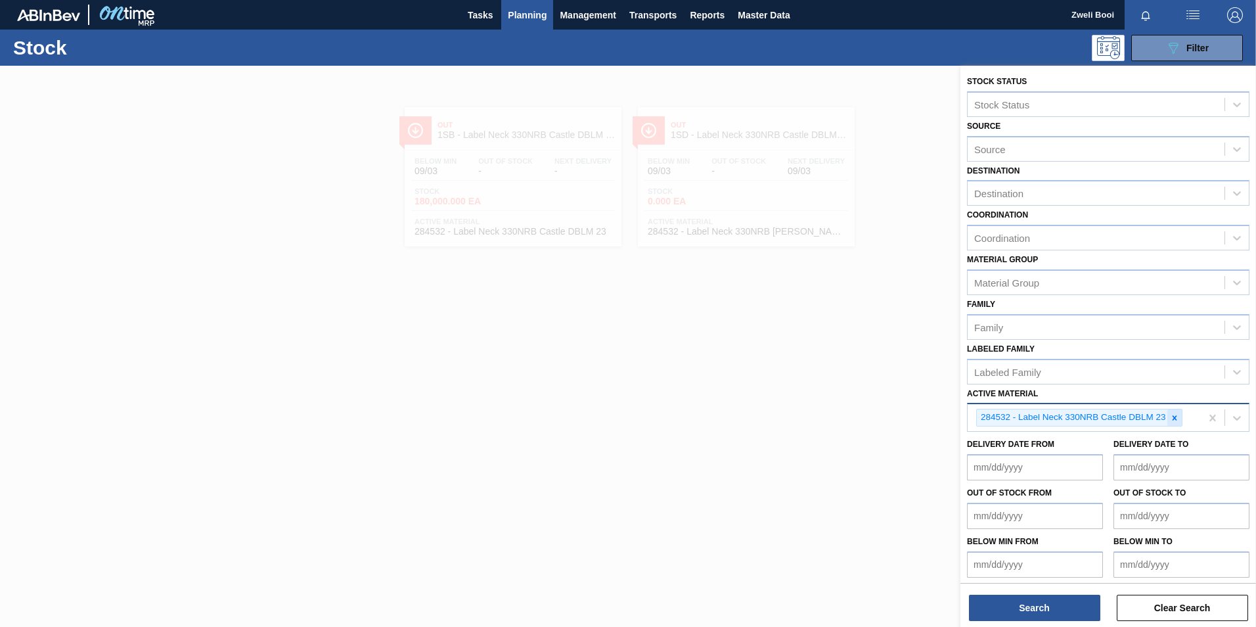
click at [1170, 416] on icon at bounding box center [1174, 417] width 9 height 9
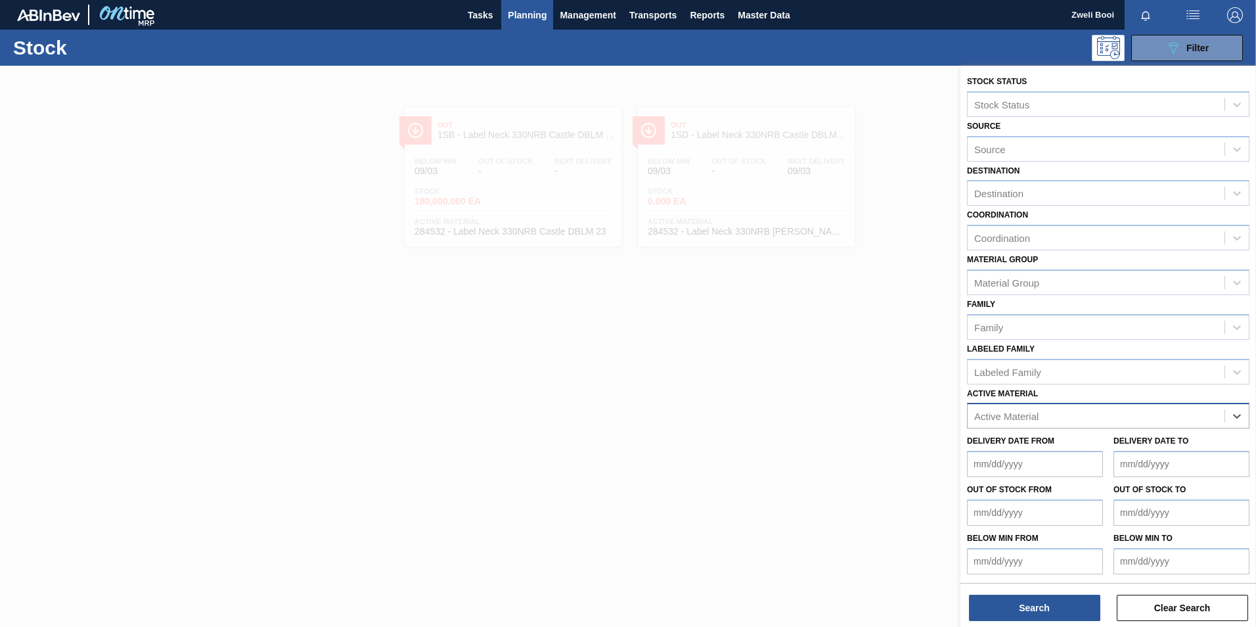
paste Material "284533"
type Material "284533"
click at [1112, 453] on div "284533 - Label Body 330NRB C/L (DBL)23" at bounding box center [1108, 448] width 282 height 24
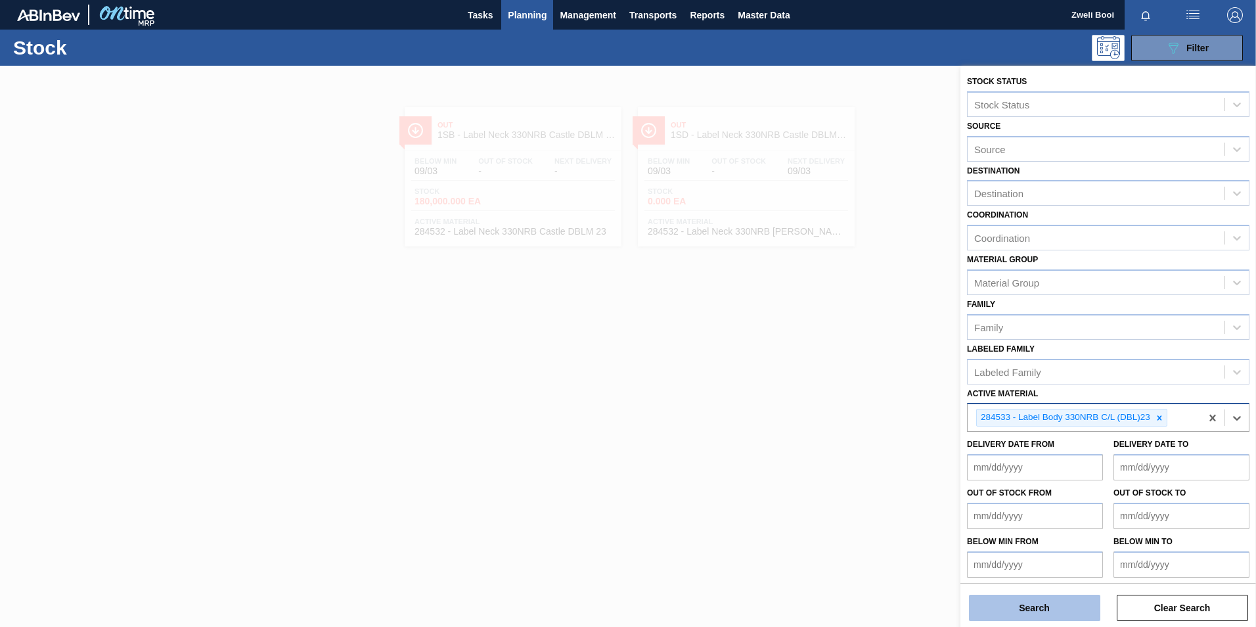
click at [1058, 620] on button "Search" at bounding box center [1034, 607] width 131 height 26
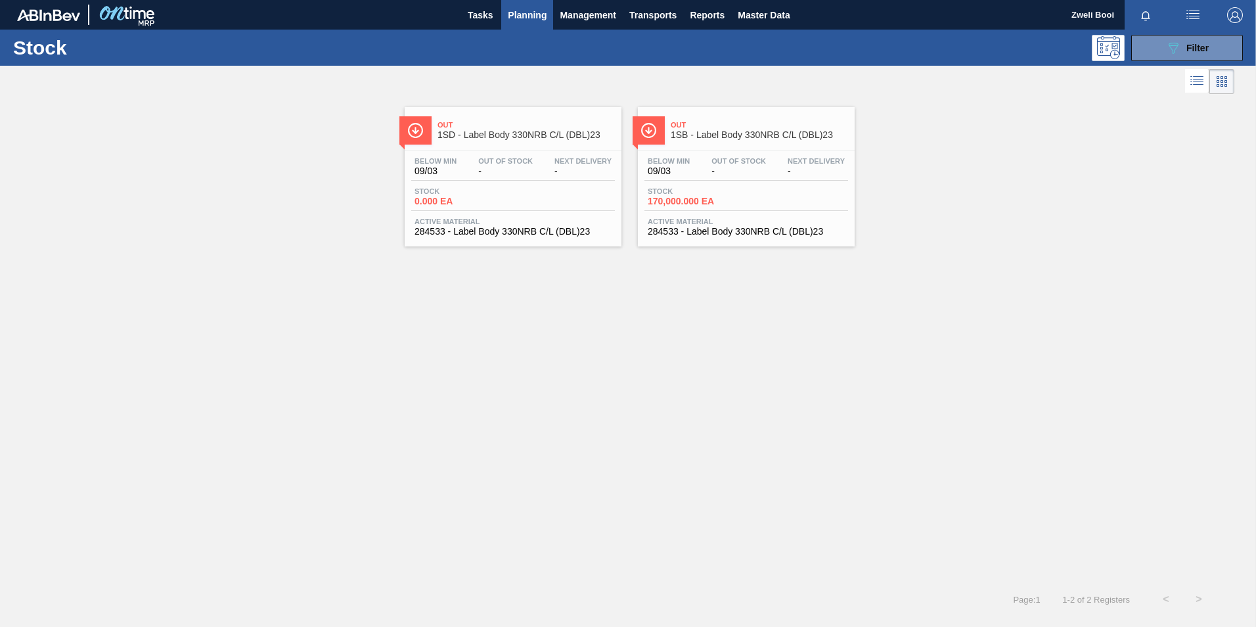
drag, startPoint x: 674, startPoint y: 183, endPoint x: 772, endPoint y: 174, distance: 98.2
click at [674, 182] on div "Below Min 09/03 Out Of Stock - Next Delivery - Stock 170,000.000 EA Active Mate…" at bounding box center [746, 194] width 217 height 89
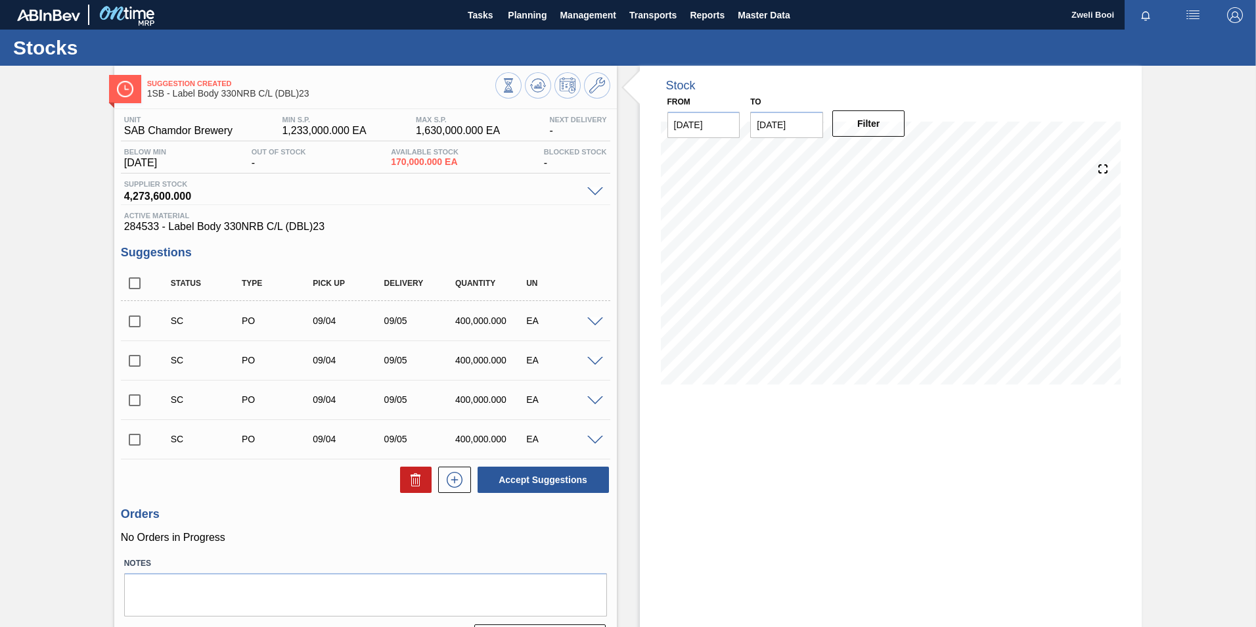
click at [597, 324] on span at bounding box center [595, 322] width 16 height 10
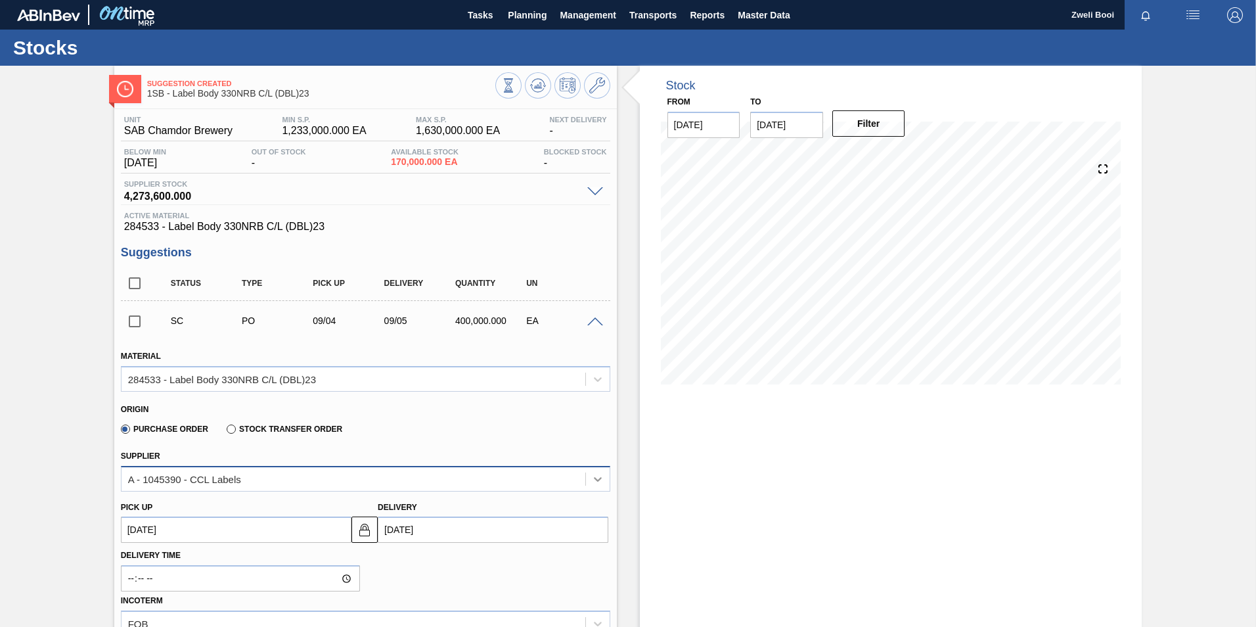
click at [592, 479] on icon at bounding box center [597, 478] width 13 height 13
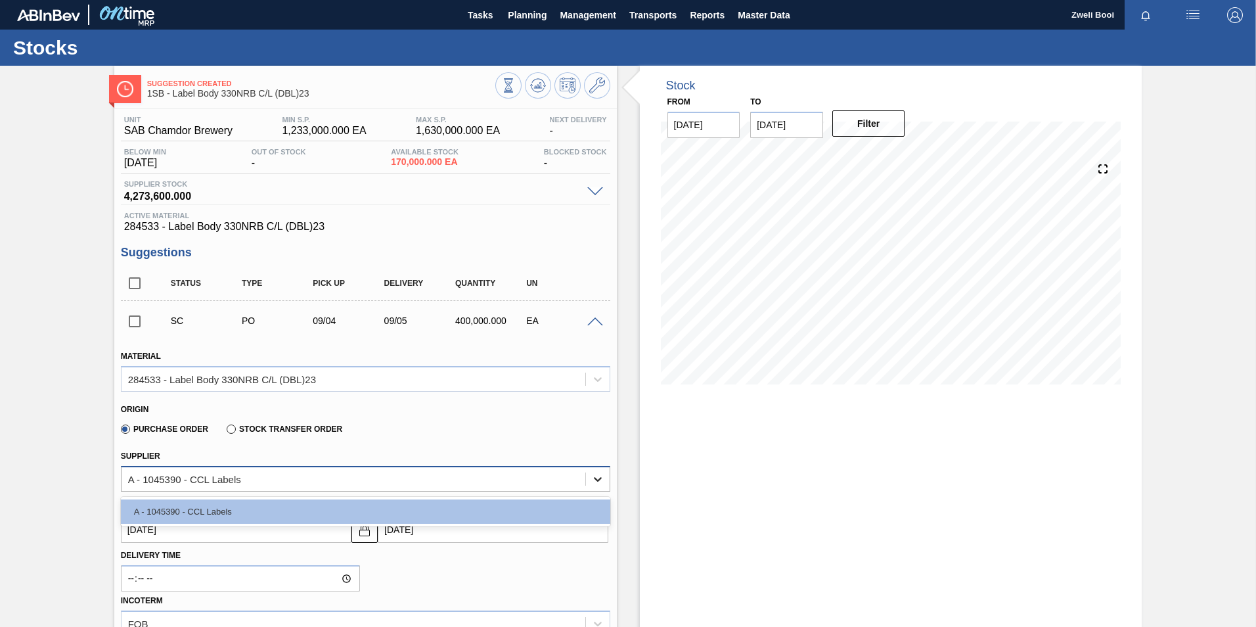
click at [592, 479] on icon at bounding box center [597, 478] width 13 height 13
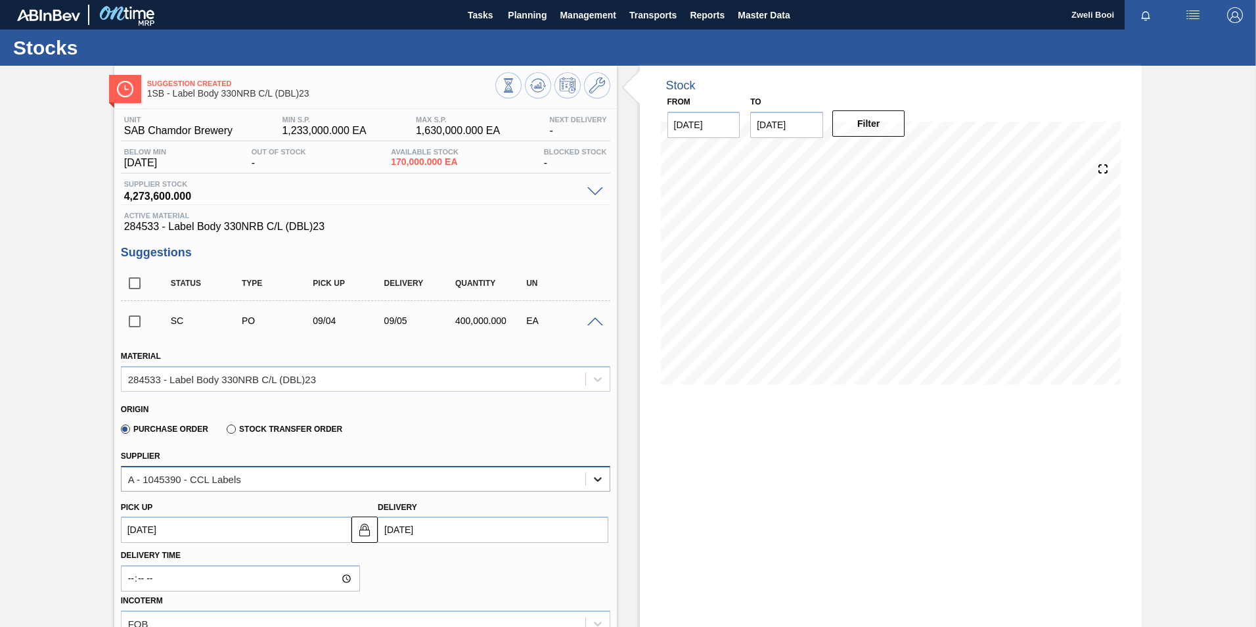
click at [592, 479] on icon at bounding box center [597, 478] width 13 height 13
click at [593, 322] on span at bounding box center [595, 322] width 16 height 10
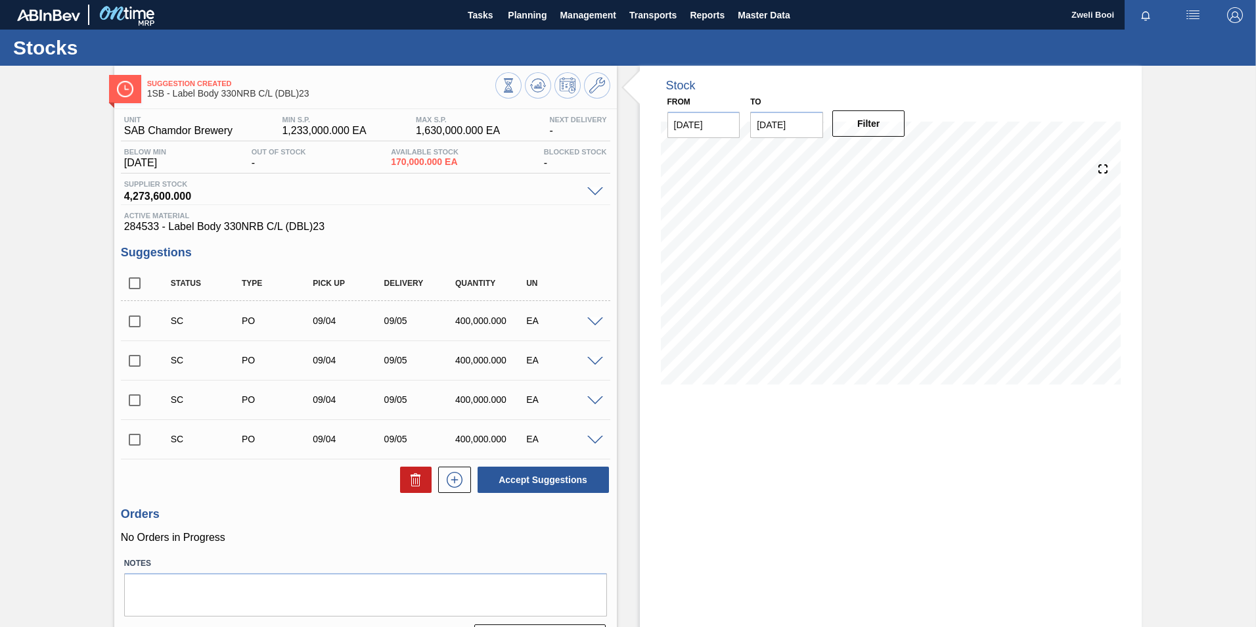
click at [593, 322] on span at bounding box center [595, 322] width 16 height 10
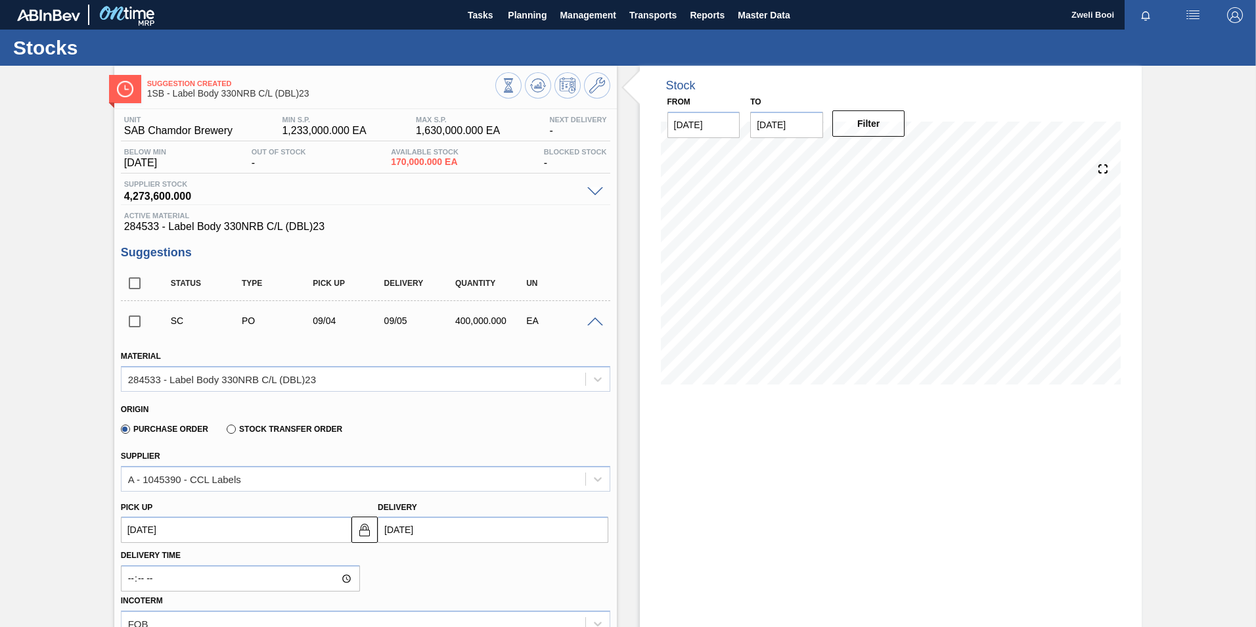
click at [593, 322] on span at bounding box center [595, 322] width 16 height 10
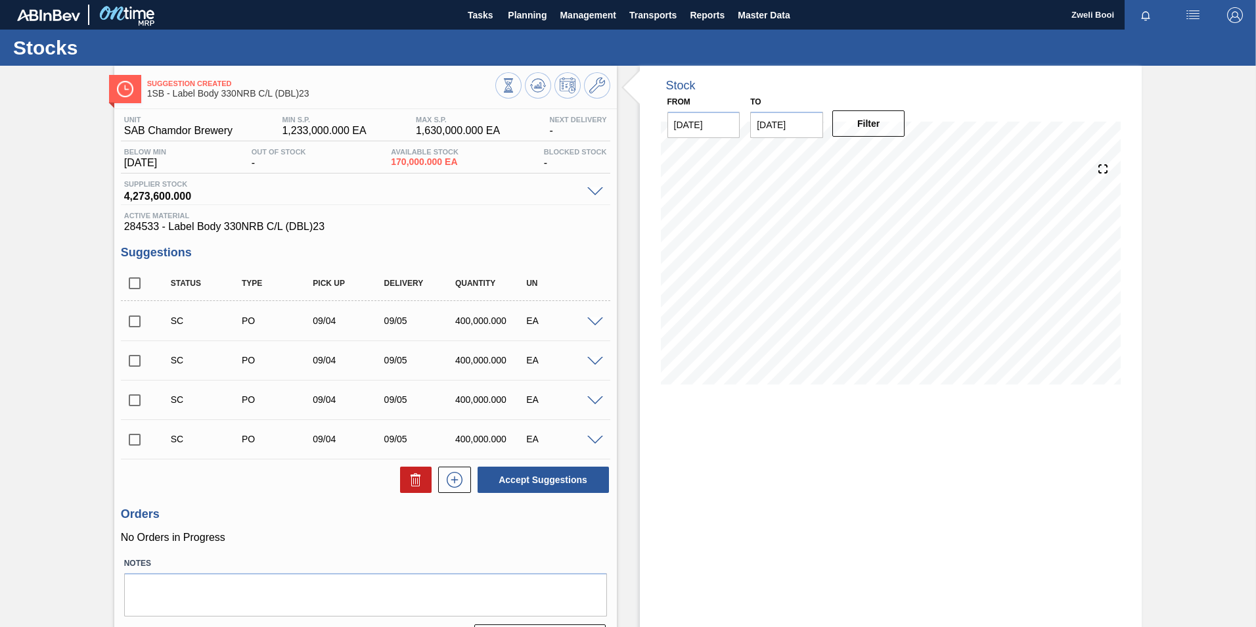
click at [593, 322] on span at bounding box center [595, 322] width 16 height 10
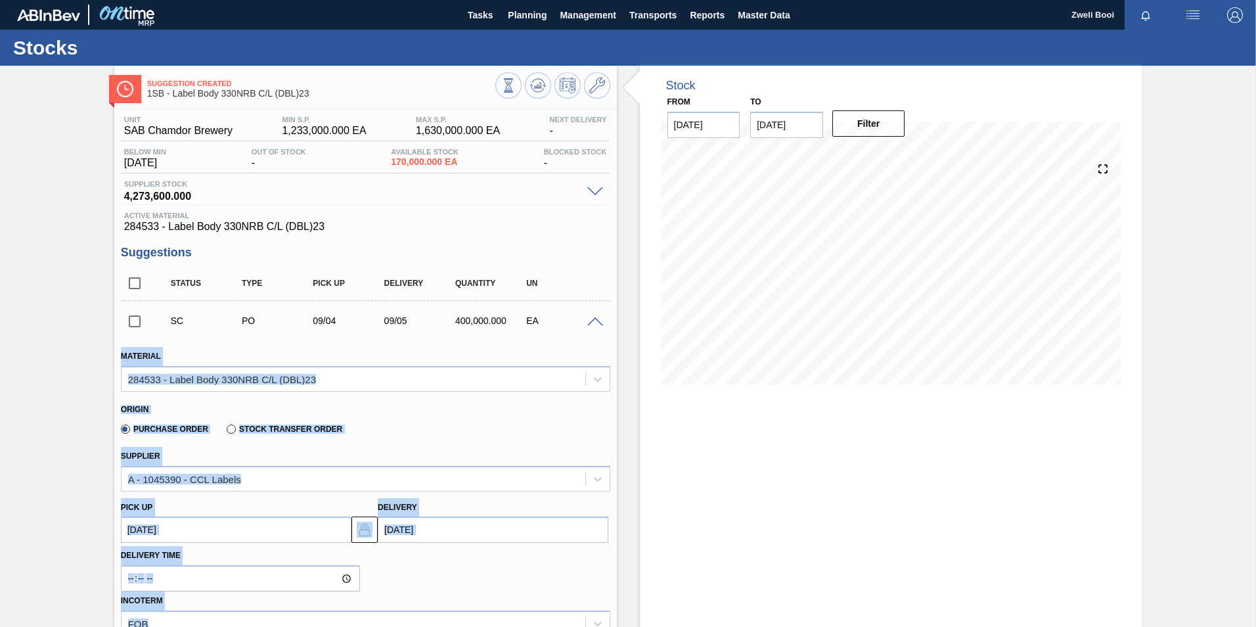
click at [593, 322] on span at bounding box center [595, 322] width 16 height 10
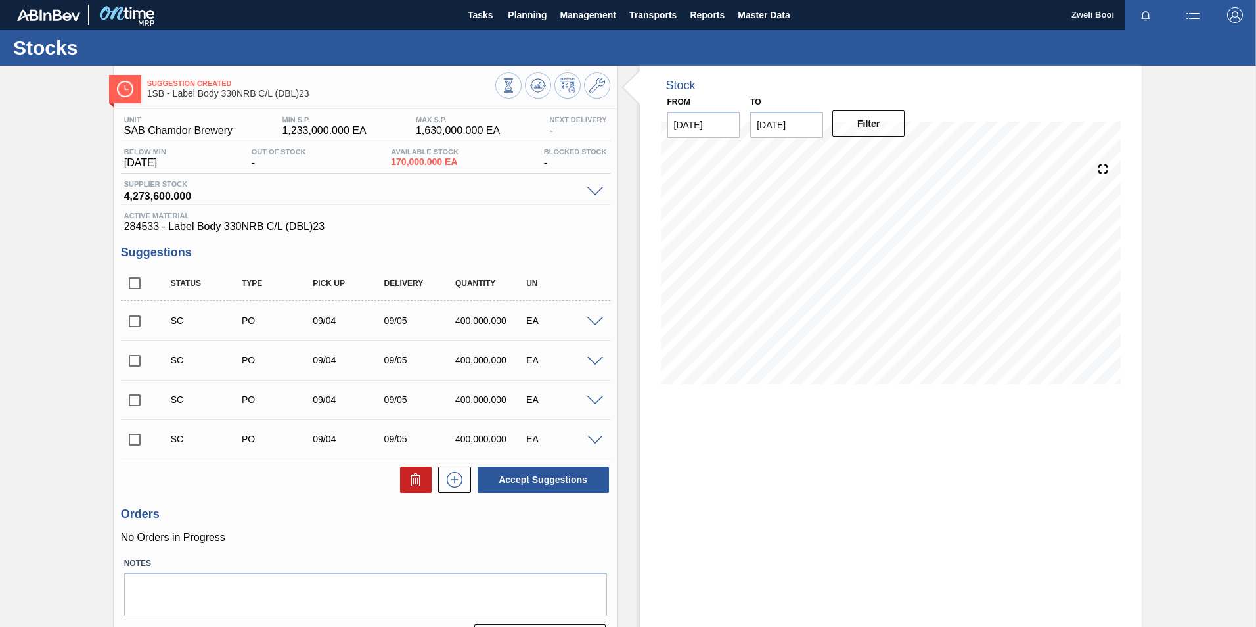
click at [790, 459] on div "Stock From [DATE] to [DATE] Filter" at bounding box center [891, 364] width 502 height 596
click at [137, 322] on input "checkbox" at bounding box center [135, 321] width 28 height 28
click at [579, 482] on button "Accept Suggestions" at bounding box center [542, 479] width 131 height 26
checkbox input "false"
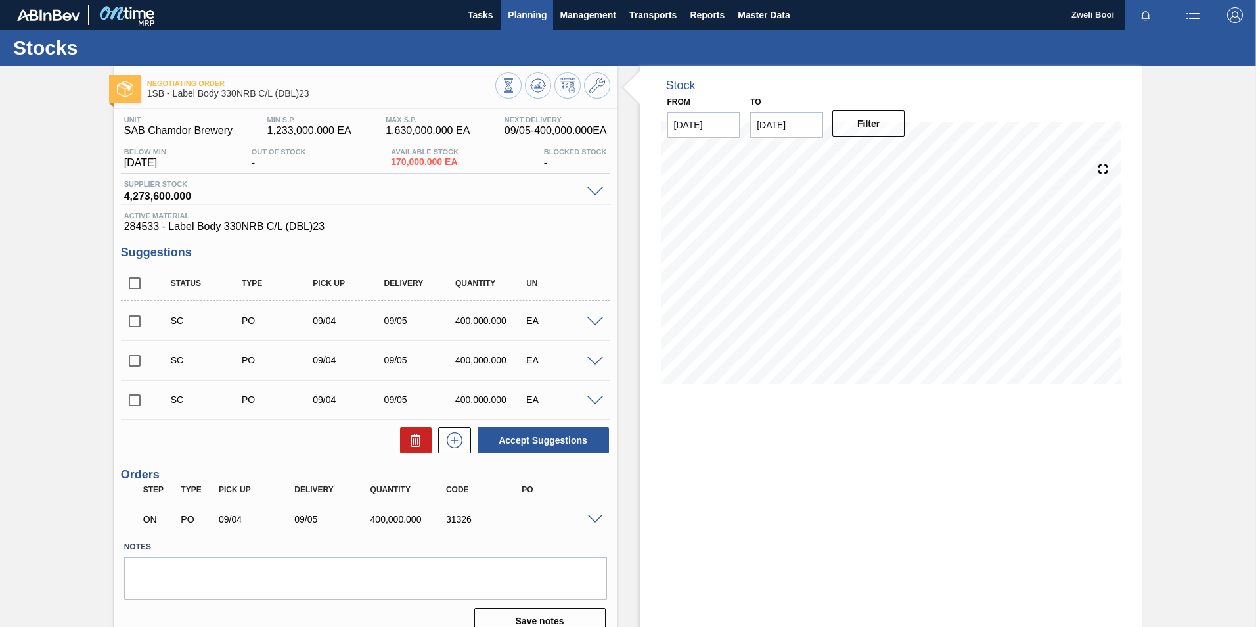
click at [515, 8] on span "Planning" at bounding box center [527, 15] width 39 height 16
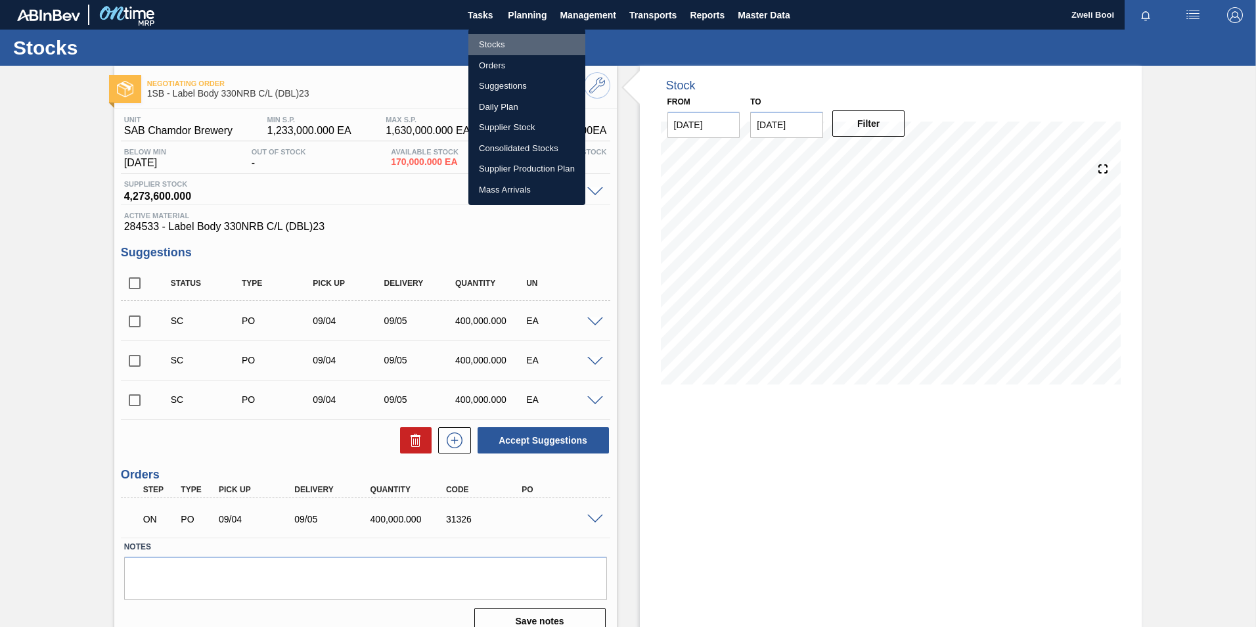
click at [501, 40] on li "Stocks" at bounding box center [526, 44] width 117 height 21
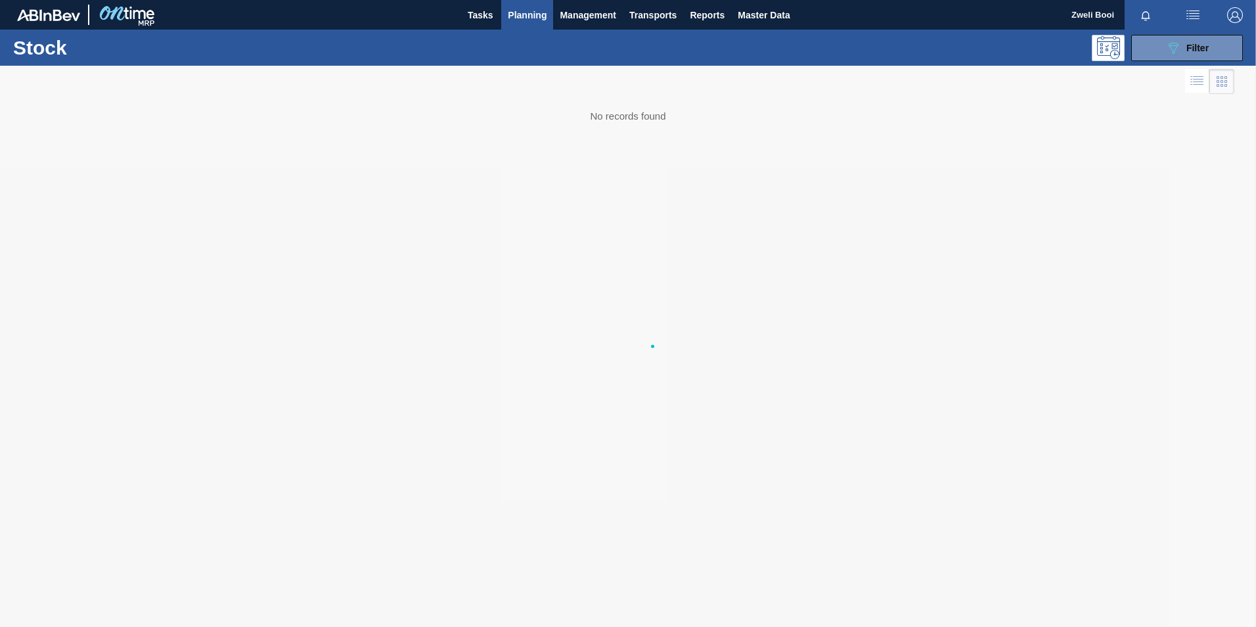
click at [487, 44] on div "089F7B8B-B2A5-4AFE-B5C0-19BA573D28AC Filter" at bounding box center [730, 48] width 1040 height 26
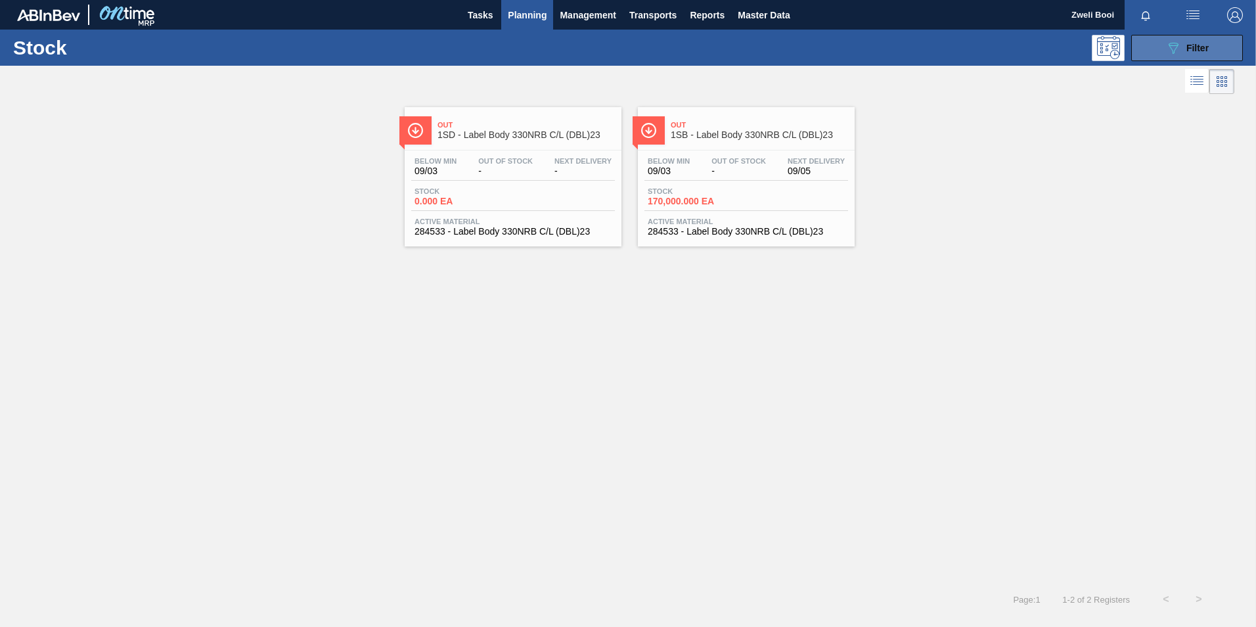
click at [1195, 47] on span "Filter" at bounding box center [1197, 48] width 22 height 11
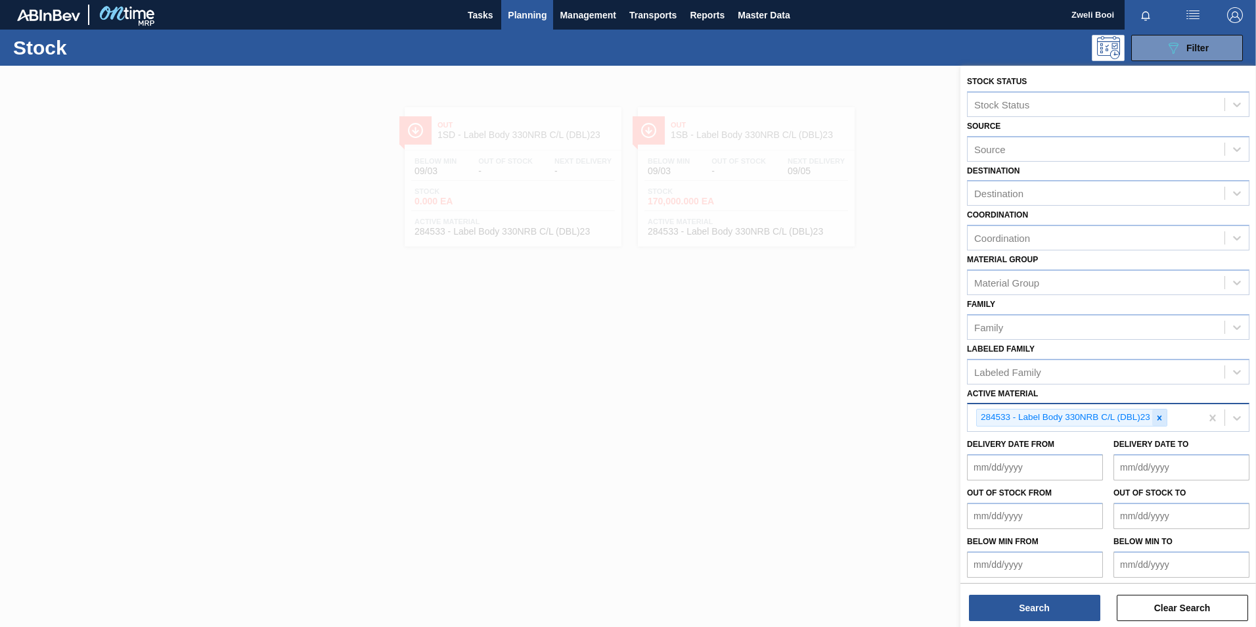
click at [1162, 418] on icon at bounding box center [1159, 417] width 9 height 9
click at [988, 418] on div "Active Material" at bounding box center [1006, 415] width 64 height 11
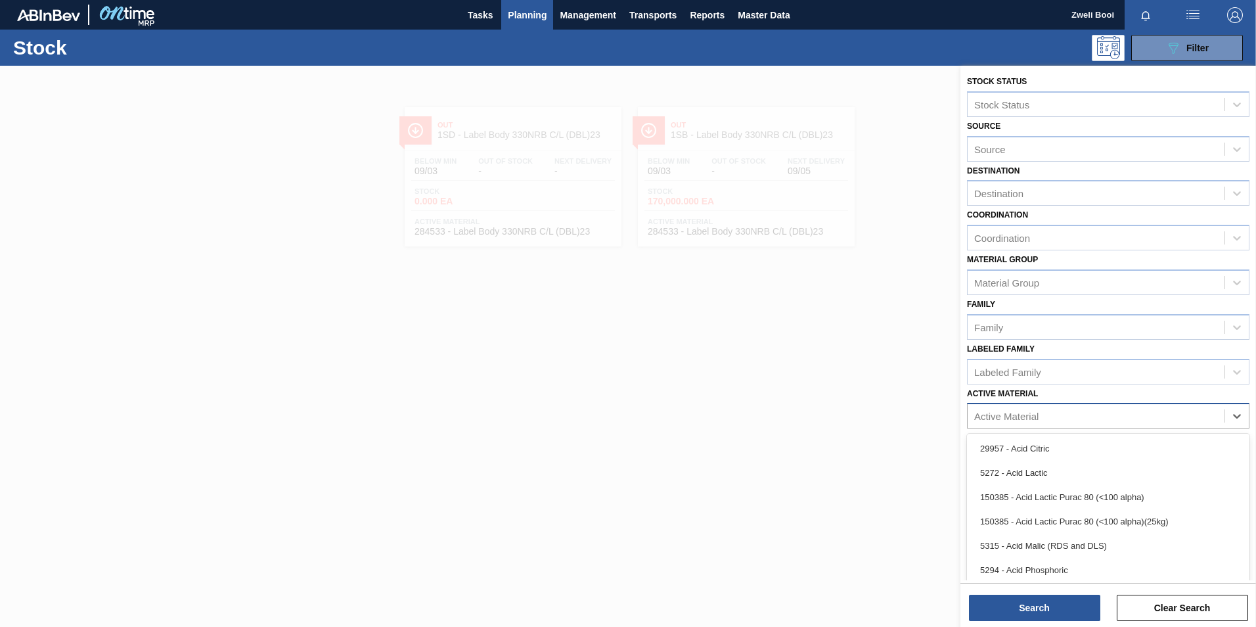
paste Material "284532"
type Material "284532"
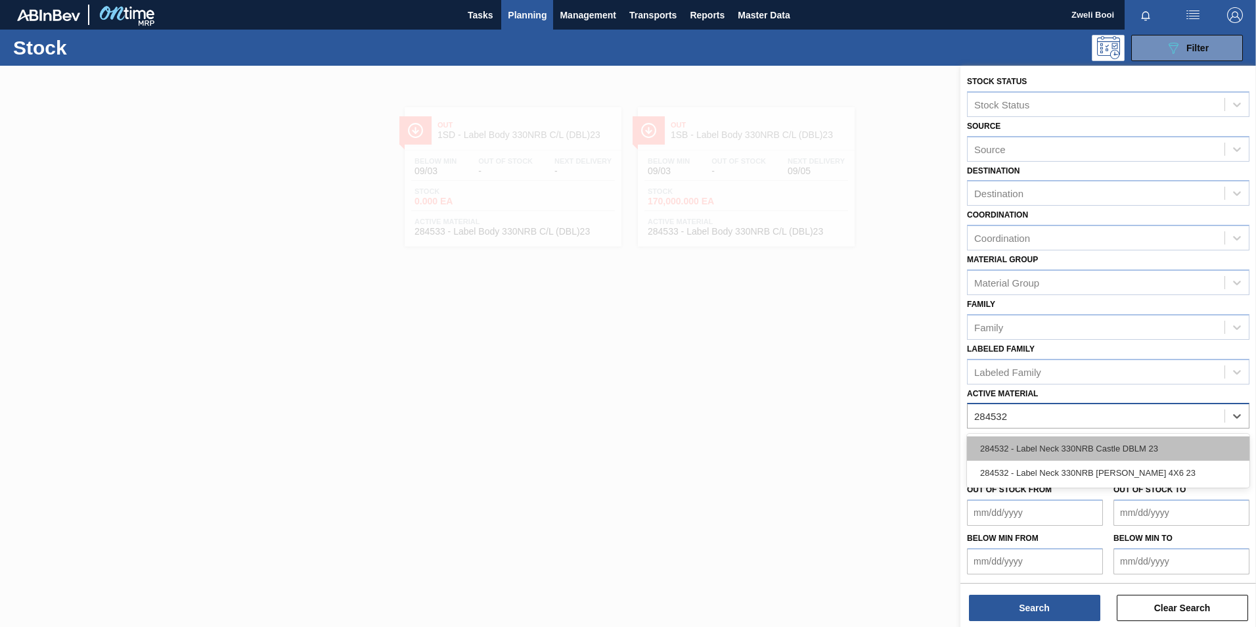
drag, startPoint x: 987, startPoint y: 450, endPoint x: 1022, endPoint y: 521, distance: 79.0
click at [987, 449] on div "284532 - Label Neck 330NRB Castle DBLM 23" at bounding box center [1108, 448] width 282 height 24
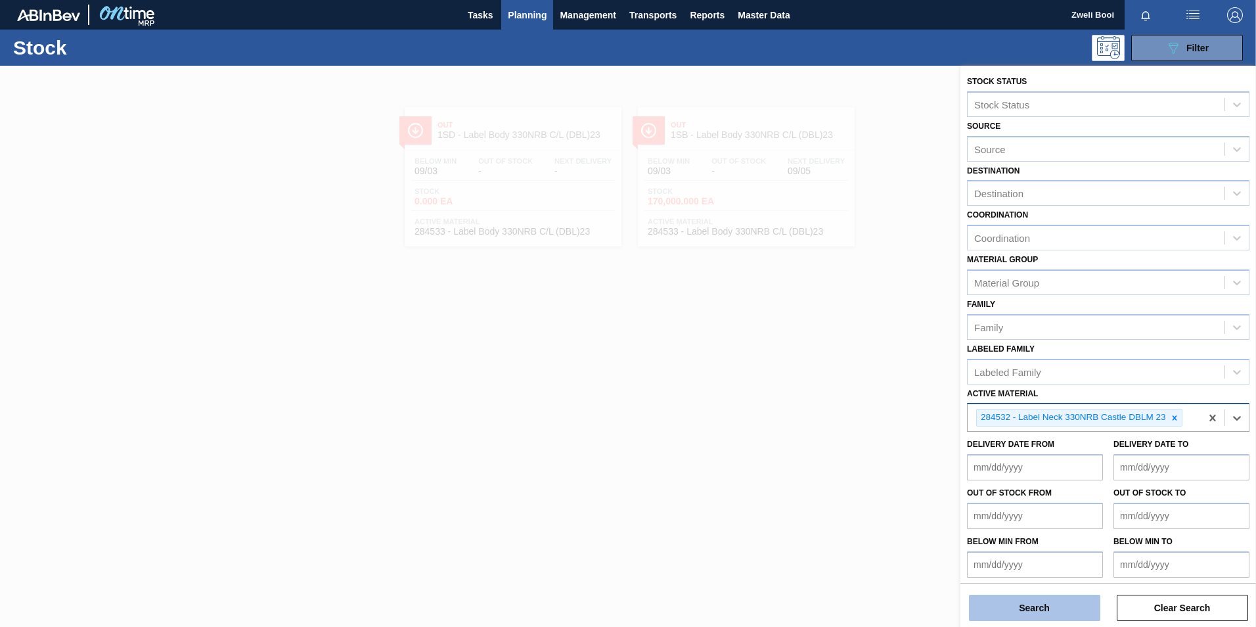
click at [1027, 611] on button "Search" at bounding box center [1034, 607] width 131 height 26
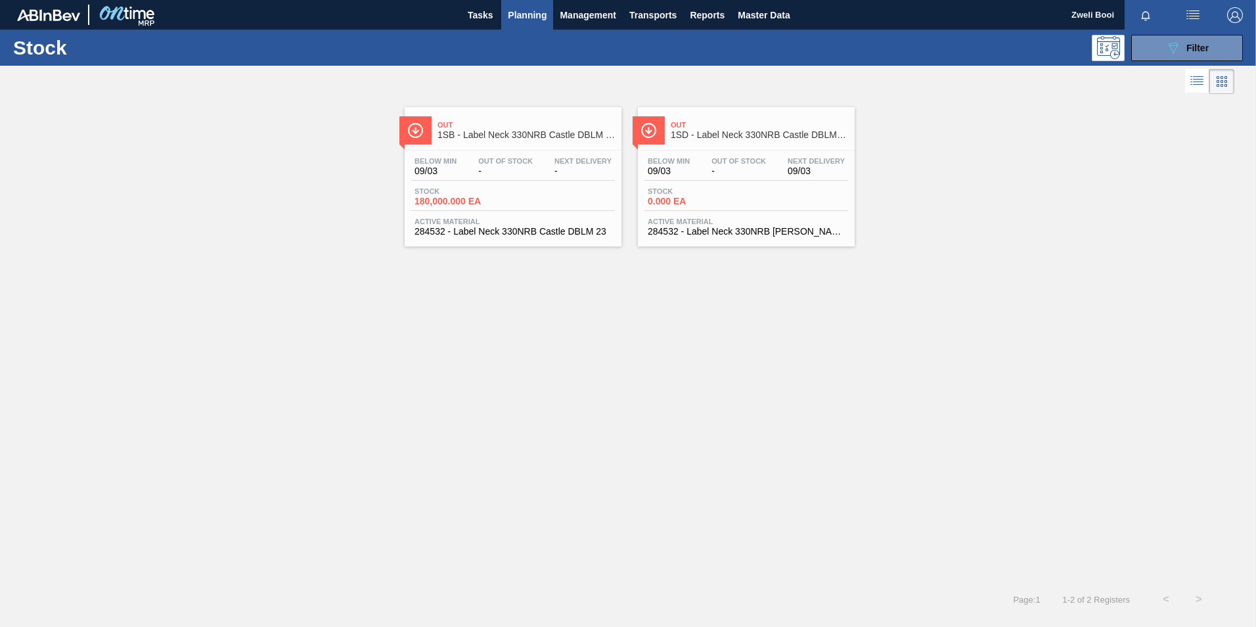
click at [527, 211] on div "Below Min 09/03 Out Of Stock - Next Delivery - Stock 180,000.000 EA Active Mate…" at bounding box center [513, 194] width 217 height 89
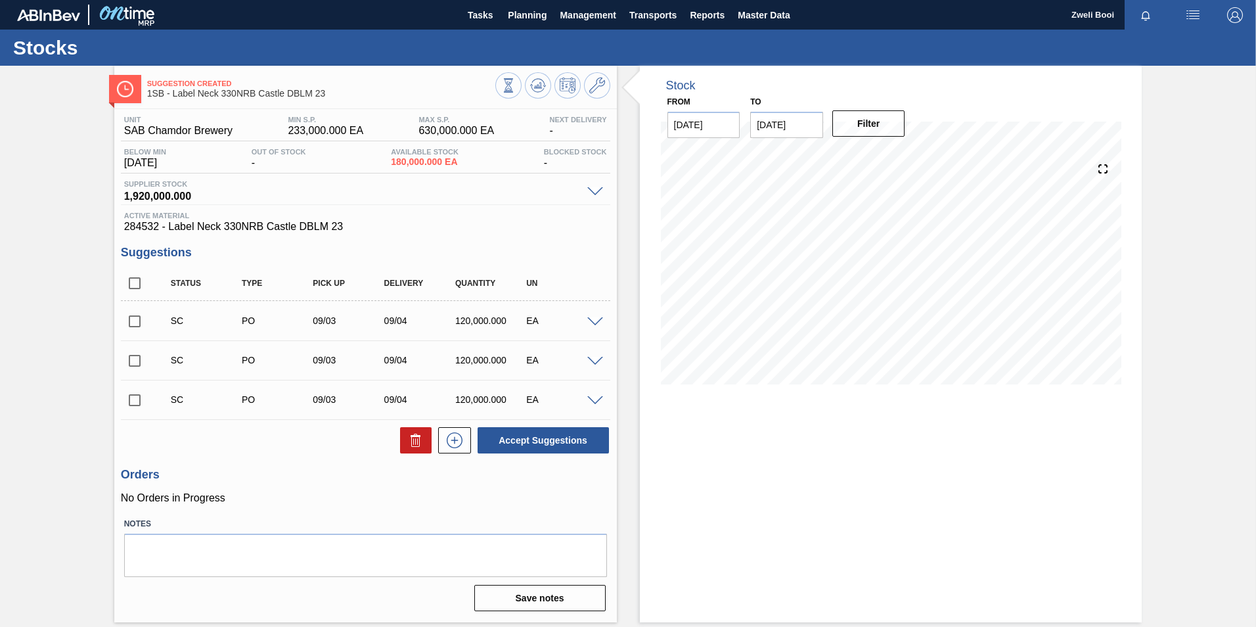
click at [135, 323] on input "checkbox" at bounding box center [135, 321] width 28 height 28
click at [577, 454] on div "Unit SAB Chamdor Brewery MIN S.P. 233,000.000 EA MAX S.P. 630,000.000 EA Next D…" at bounding box center [365, 362] width 502 height 506
click at [585, 444] on button "Accept Suggestions" at bounding box center [542, 440] width 131 height 26
checkbox input "false"
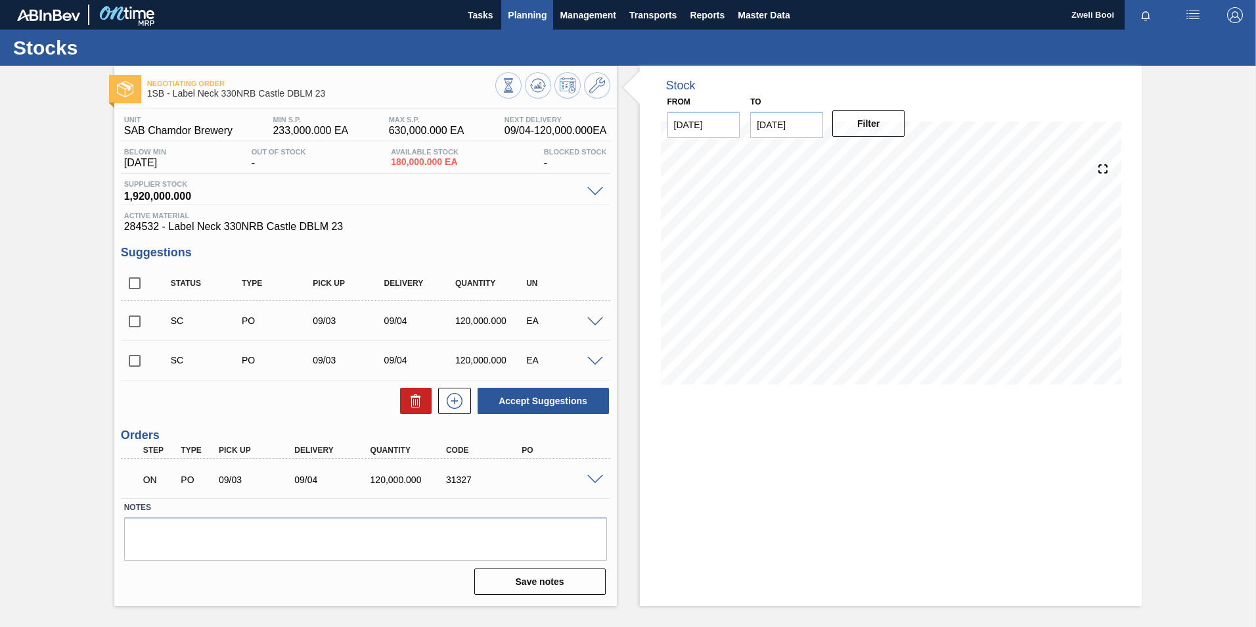
click at [533, 18] on span "Planning" at bounding box center [527, 15] width 39 height 16
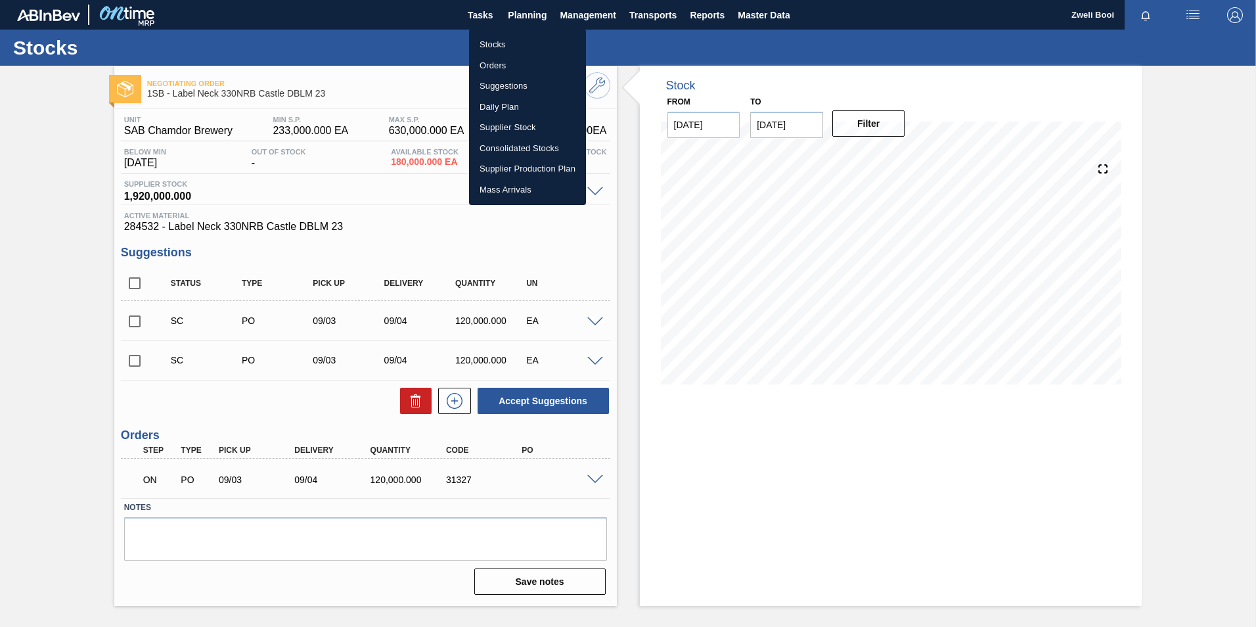
click at [511, 38] on li "Stocks" at bounding box center [527, 44] width 117 height 21
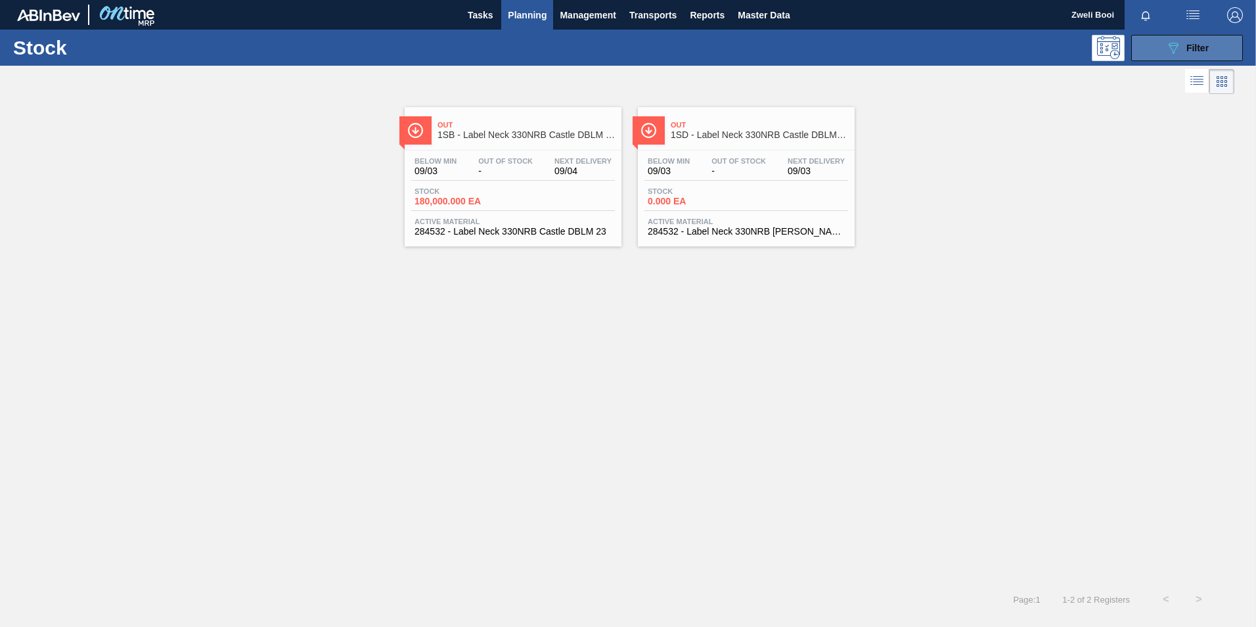
click at [1210, 39] on button "089F7B8B-B2A5-4AFE-B5C0-19BA573D28AC Filter" at bounding box center [1187, 48] width 112 height 26
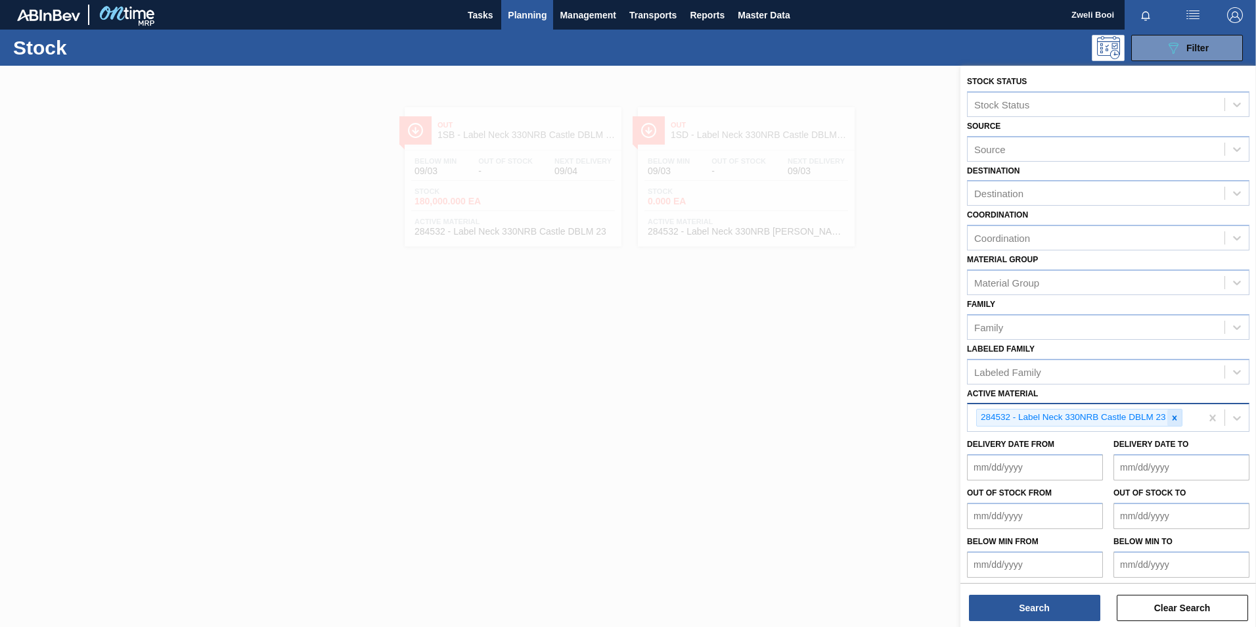
click at [1175, 417] on icon at bounding box center [1174, 417] width 5 height 5
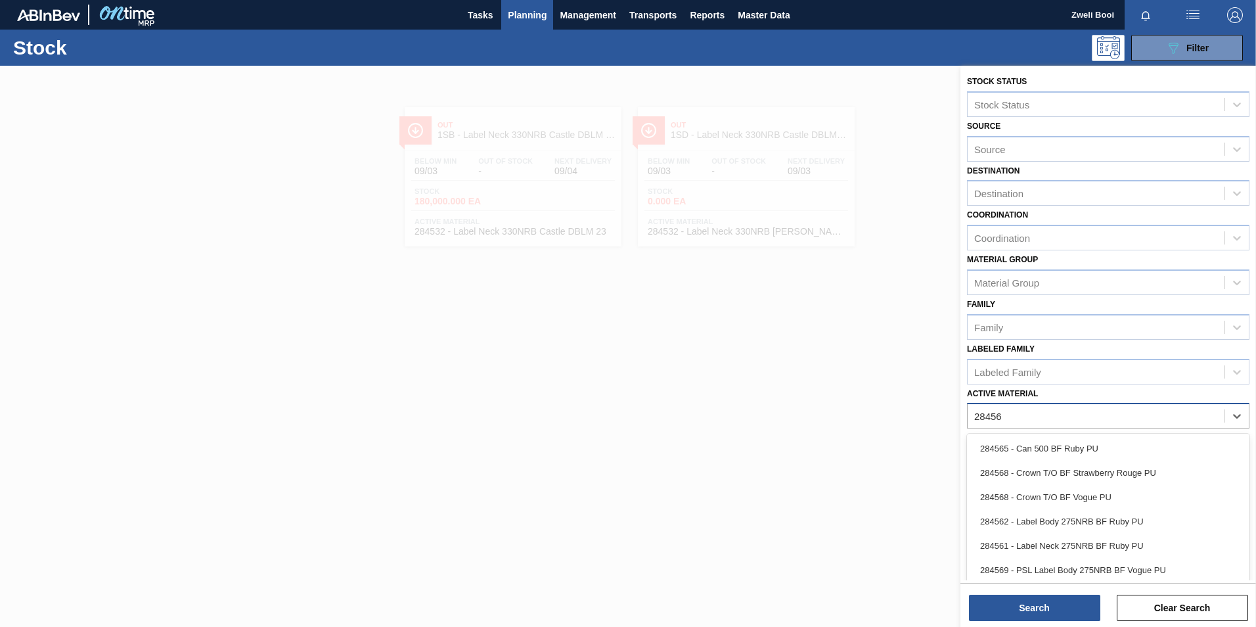
type Material "284564"
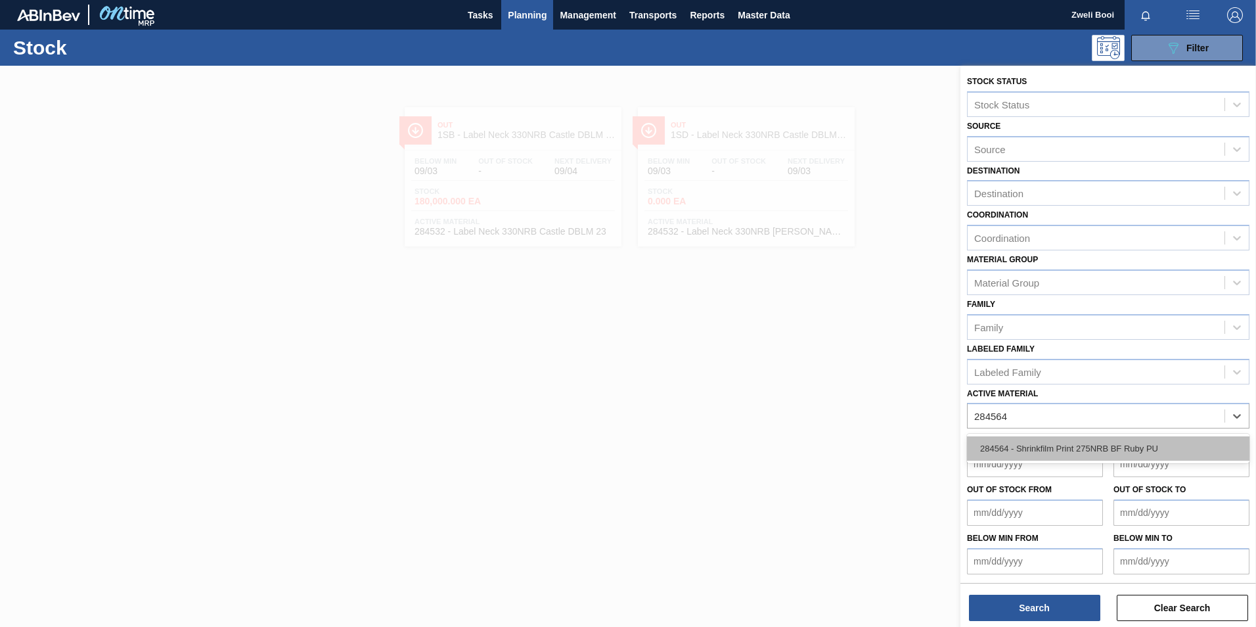
click at [1049, 447] on div "284564 - Shrinkfilm Print 275NRB BF Ruby PU" at bounding box center [1108, 448] width 282 height 24
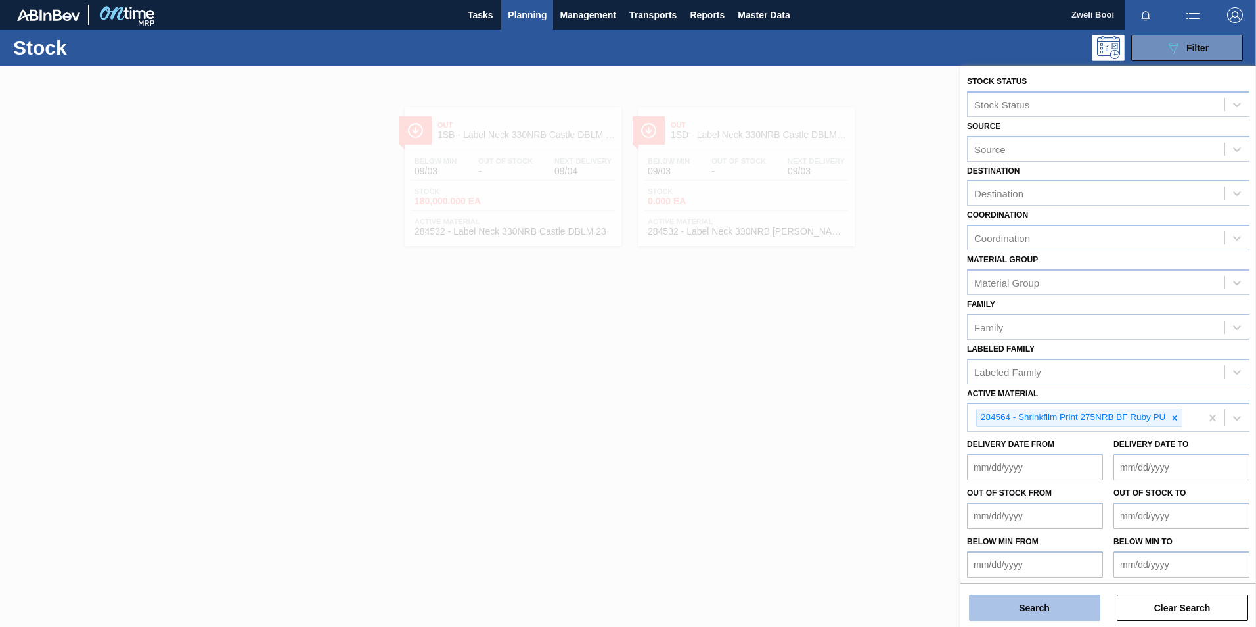
click at [1051, 610] on button "Search" at bounding box center [1034, 607] width 131 height 26
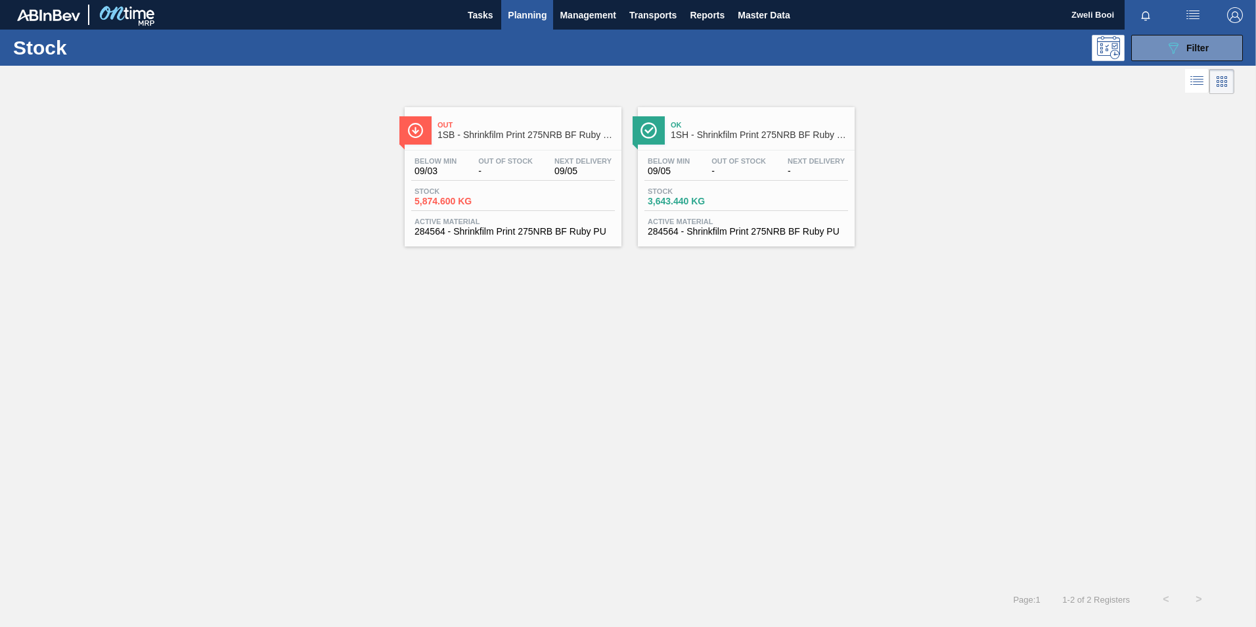
click at [516, 187] on div "Stock 5,874.600 KG" at bounding box center [513, 199] width 204 height 24
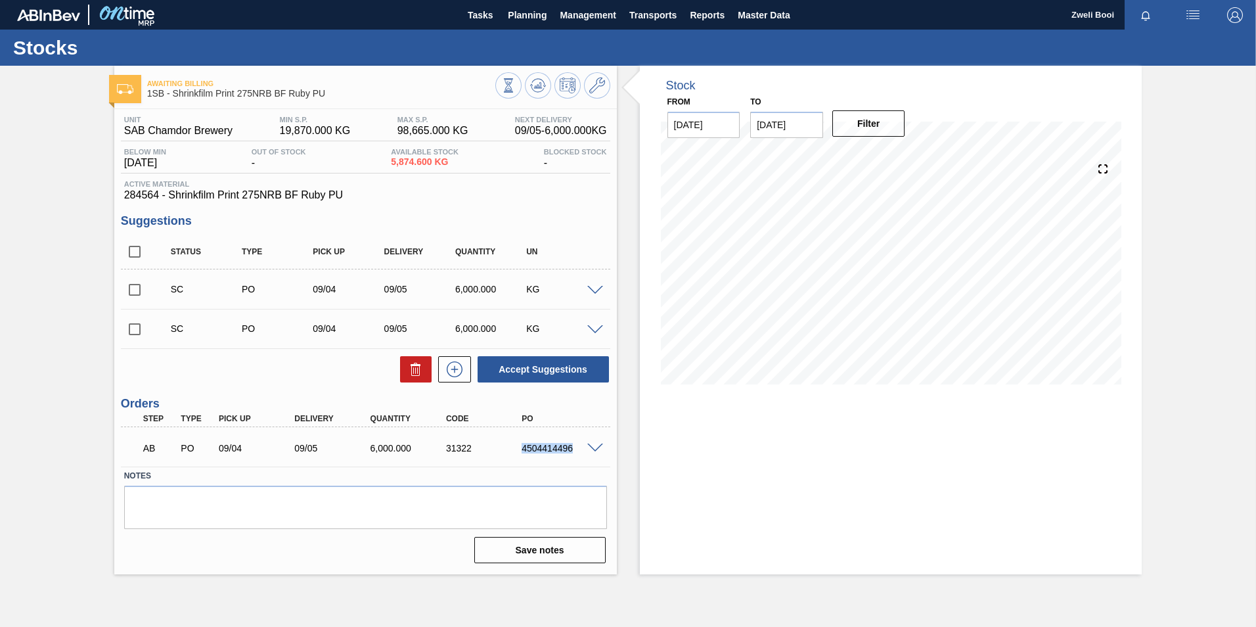
drag, startPoint x: 521, startPoint y: 447, endPoint x: 579, endPoint y: 453, distance: 58.7
click at [579, 453] on div "AB PO 09/04 09/05 6,000.000 31322 4504414496" at bounding box center [362, 446] width 454 height 26
copy div "4504414496"
click at [713, 456] on div "Stock From [DATE] to [DATE] Filter" at bounding box center [891, 320] width 502 height 508
click at [544, 18] on span "Planning" at bounding box center [527, 15] width 39 height 16
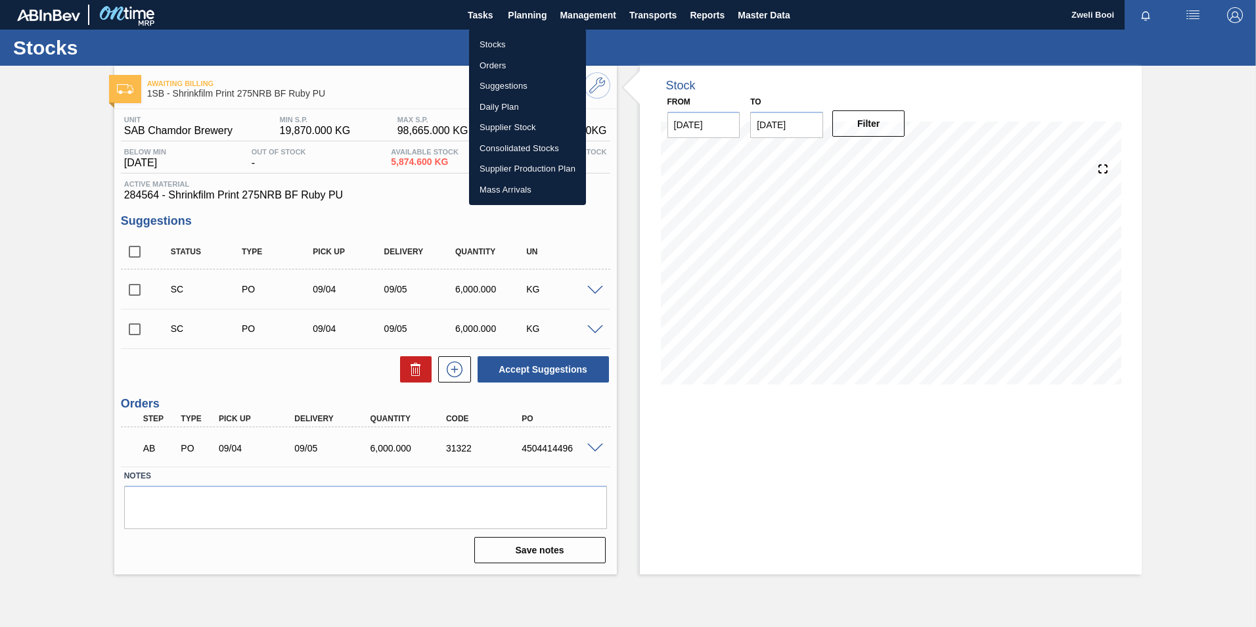
click at [488, 44] on li "Stocks" at bounding box center [527, 44] width 117 height 21
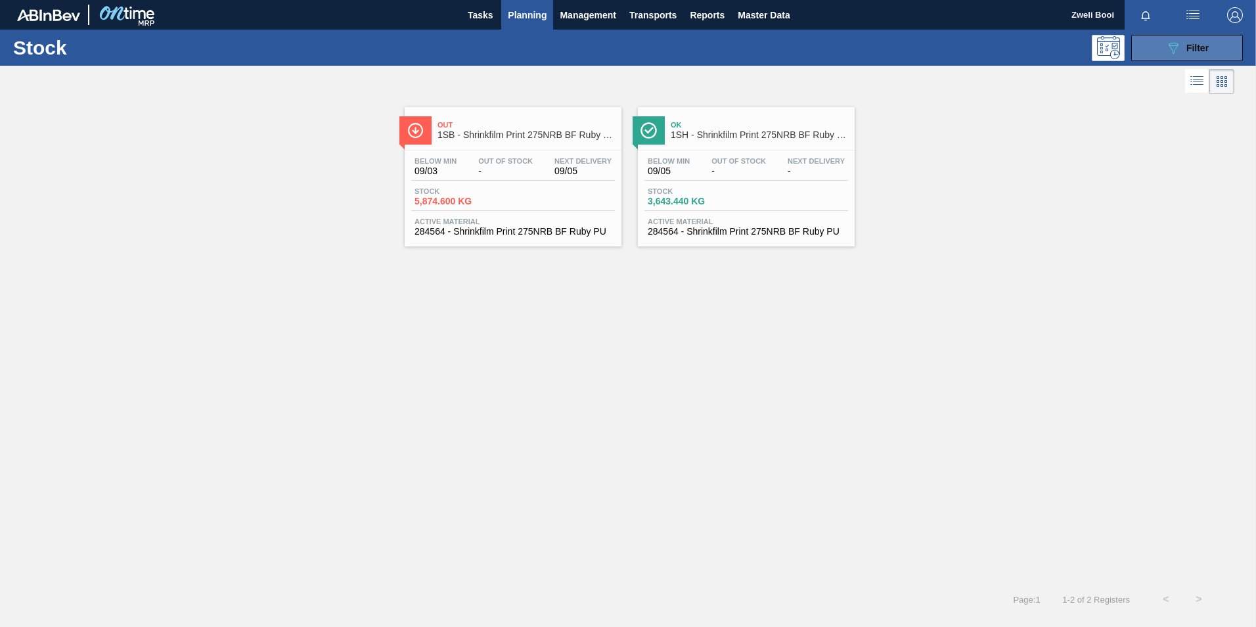
click at [1170, 45] on icon "089F7B8B-B2A5-4AFE-B5C0-19BA573D28AC" at bounding box center [1173, 48] width 16 height 16
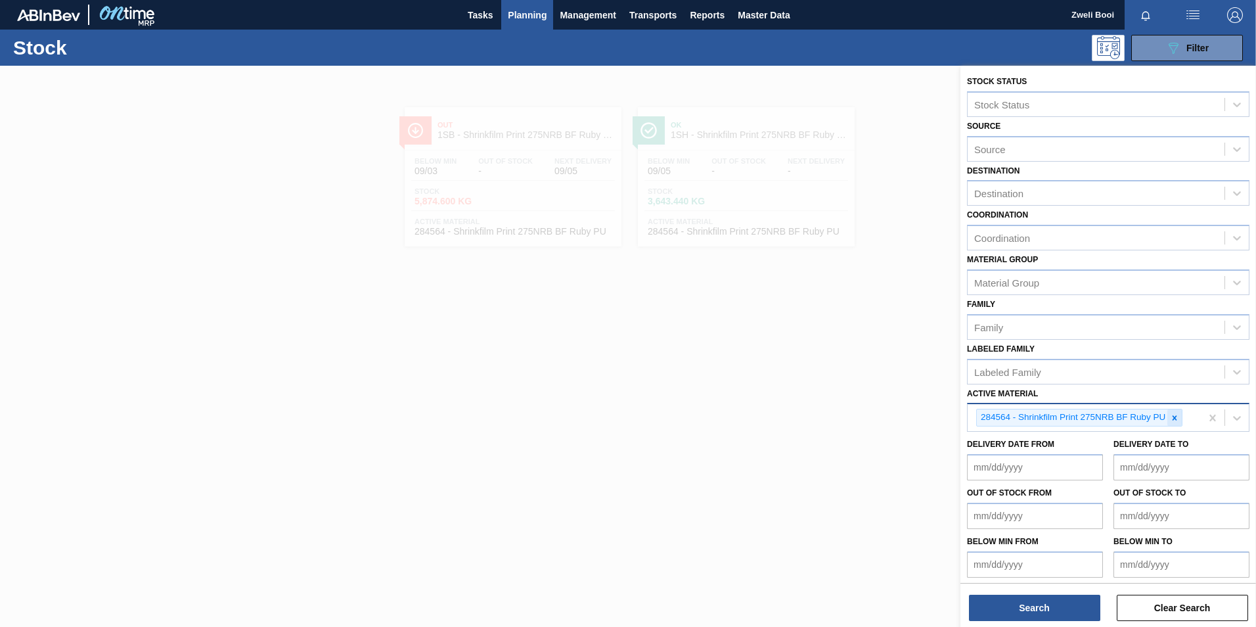
click at [1179, 416] on icon at bounding box center [1174, 417] width 9 height 9
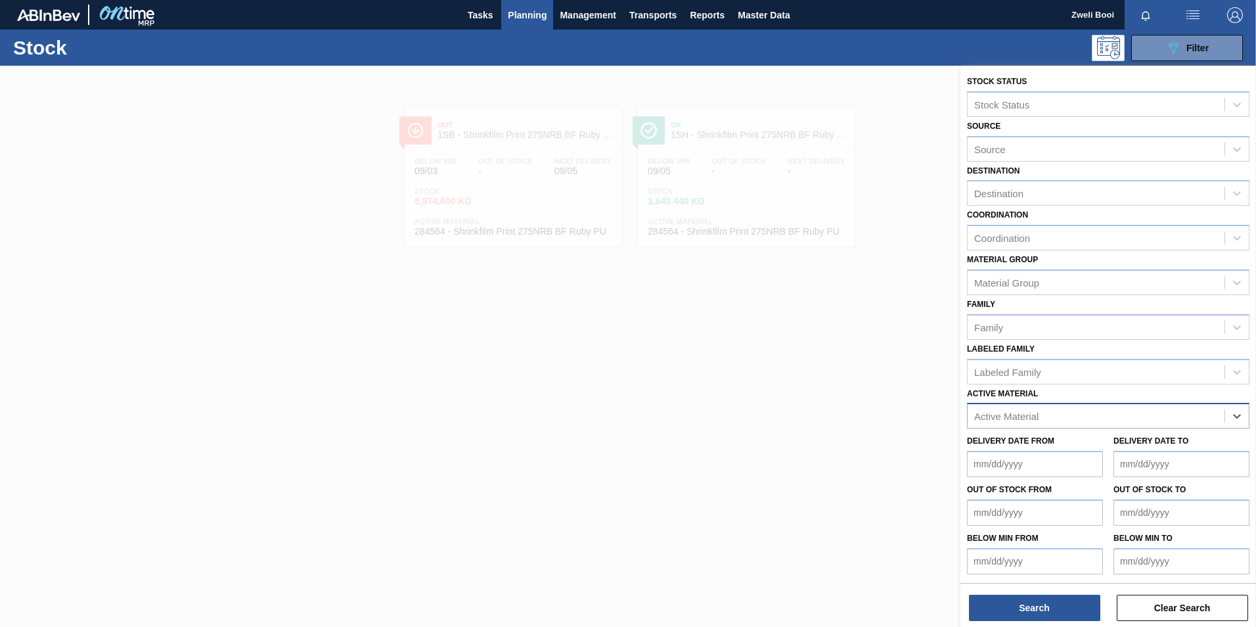
click at [1005, 414] on div "Active Material" at bounding box center [1006, 415] width 64 height 11
click at [984, 416] on div "Active Material" at bounding box center [1006, 415] width 64 height 11
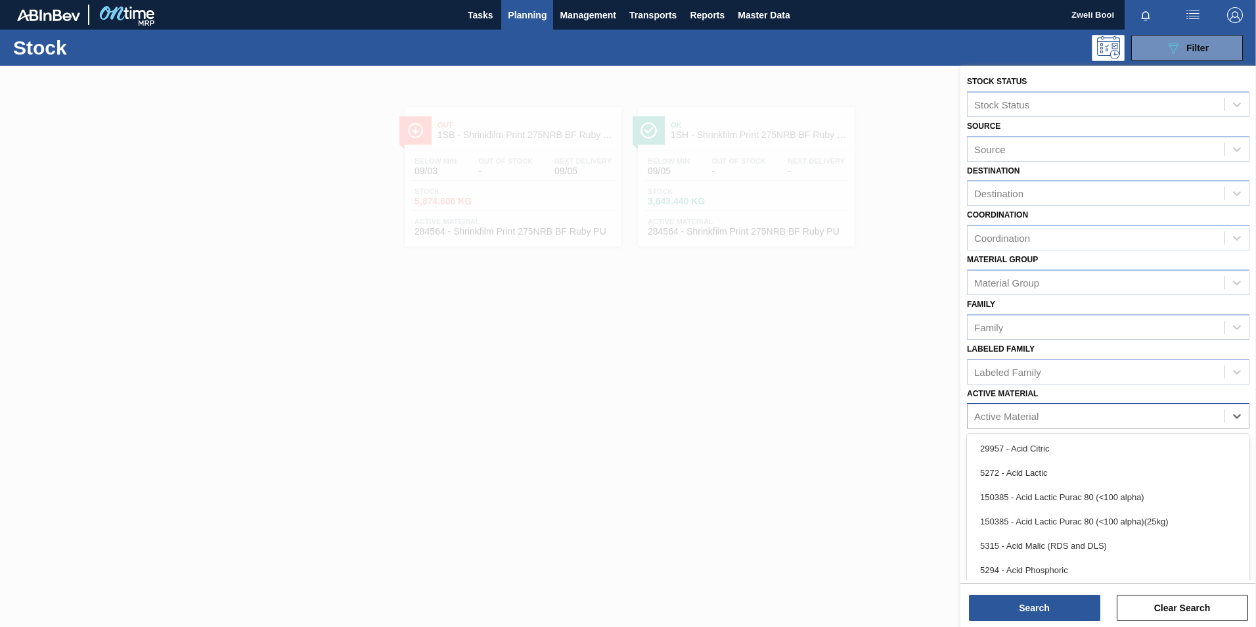
paste Material "284532"
type Material "284532"
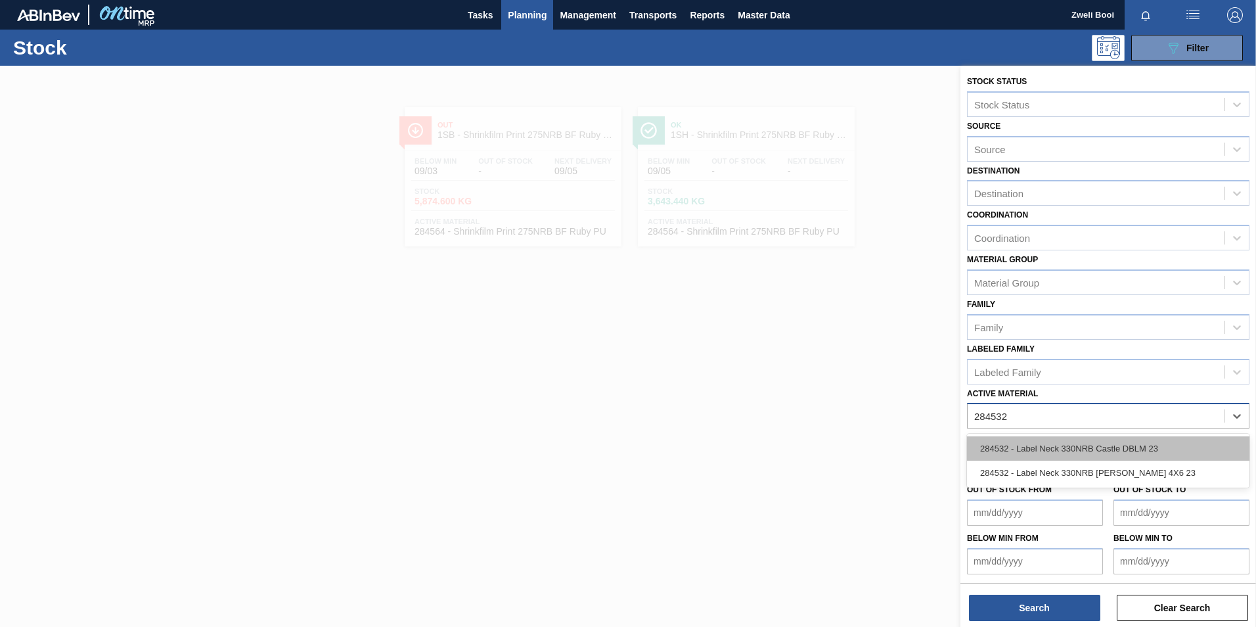
click at [1064, 447] on div "284532 - Label Neck 330NRB Castle DBLM 23" at bounding box center [1108, 448] width 282 height 24
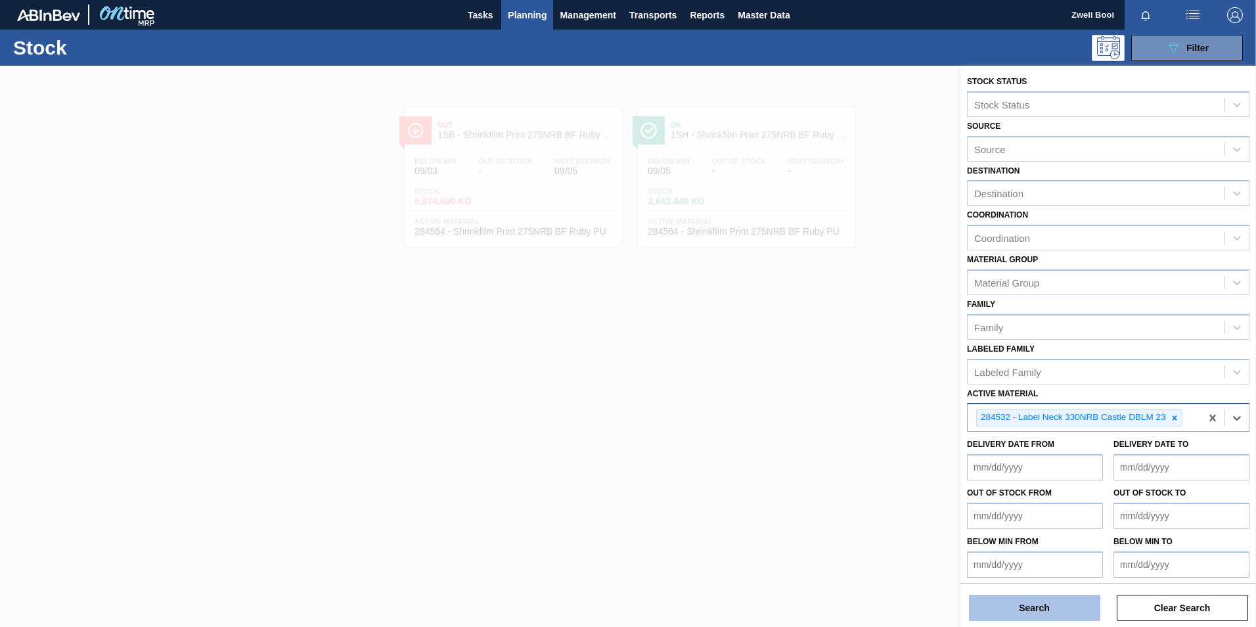
click at [1071, 605] on button "Search" at bounding box center [1034, 607] width 131 height 26
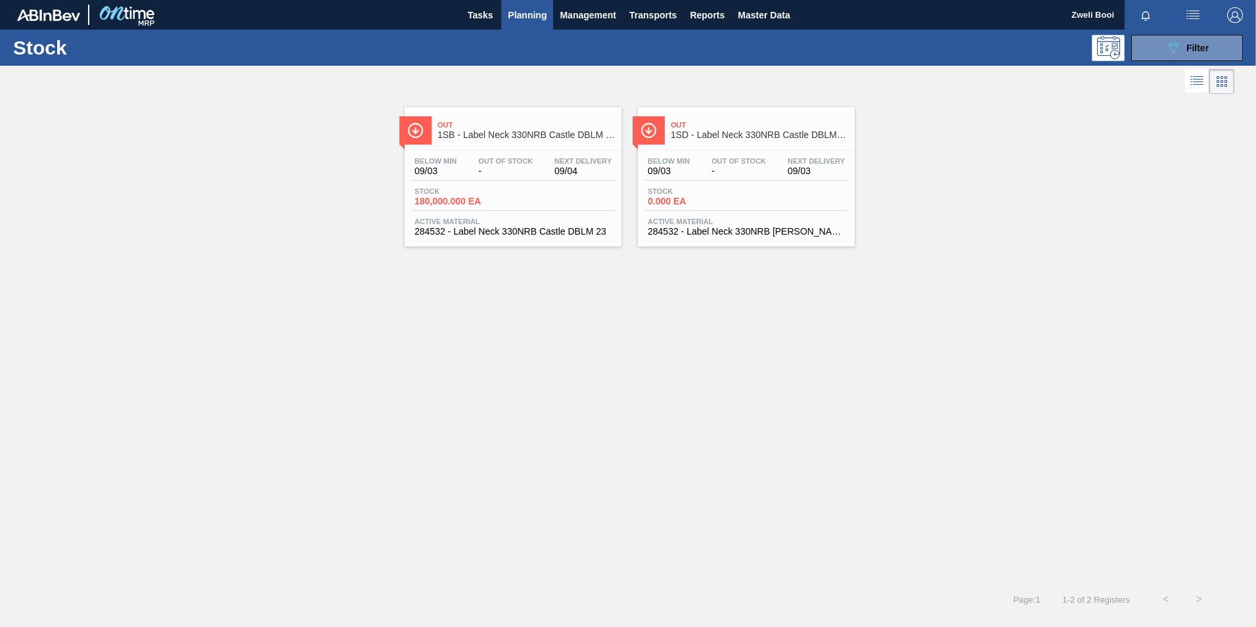
click at [574, 206] on div "Stock 180,000.000 EA" at bounding box center [513, 199] width 204 height 24
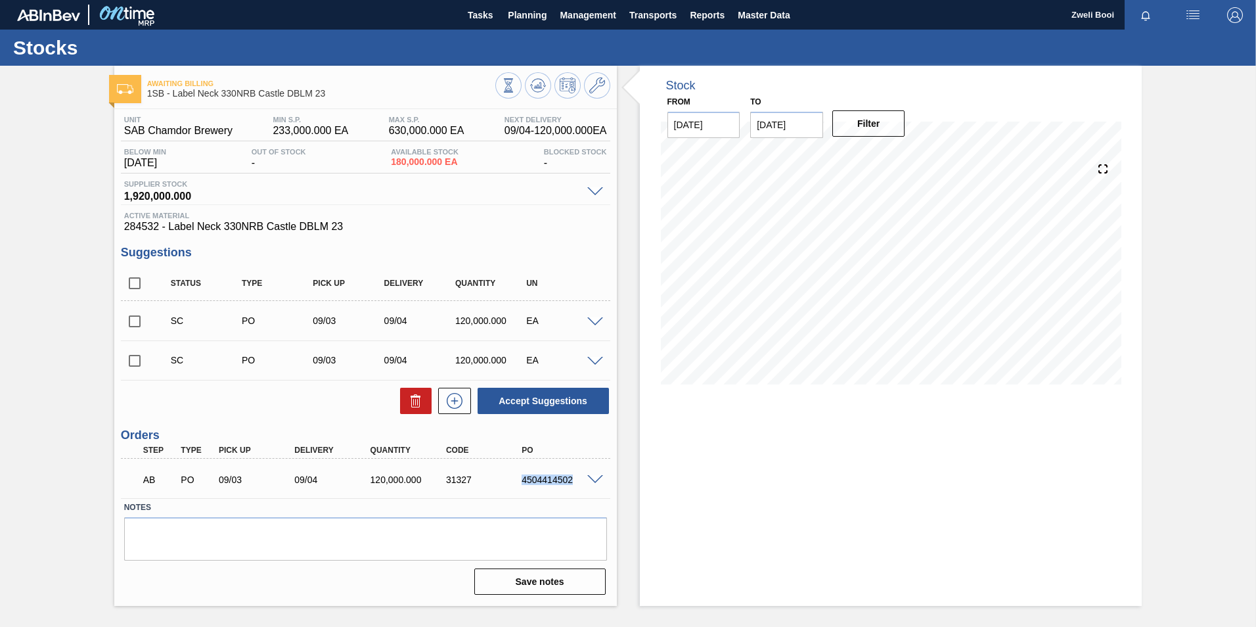
drag, startPoint x: 519, startPoint y: 481, endPoint x: 574, endPoint y: 488, distance: 54.9
click at [574, 488] on div "AB PO 09/03 09/04 120,000.000 31327 4504414502" at bounding box center [362, 478] width 454 height 26
copy div "4504414502"
click at [527, 20] on span "Planning" at bounding box center [527, 15] width 39 height 16
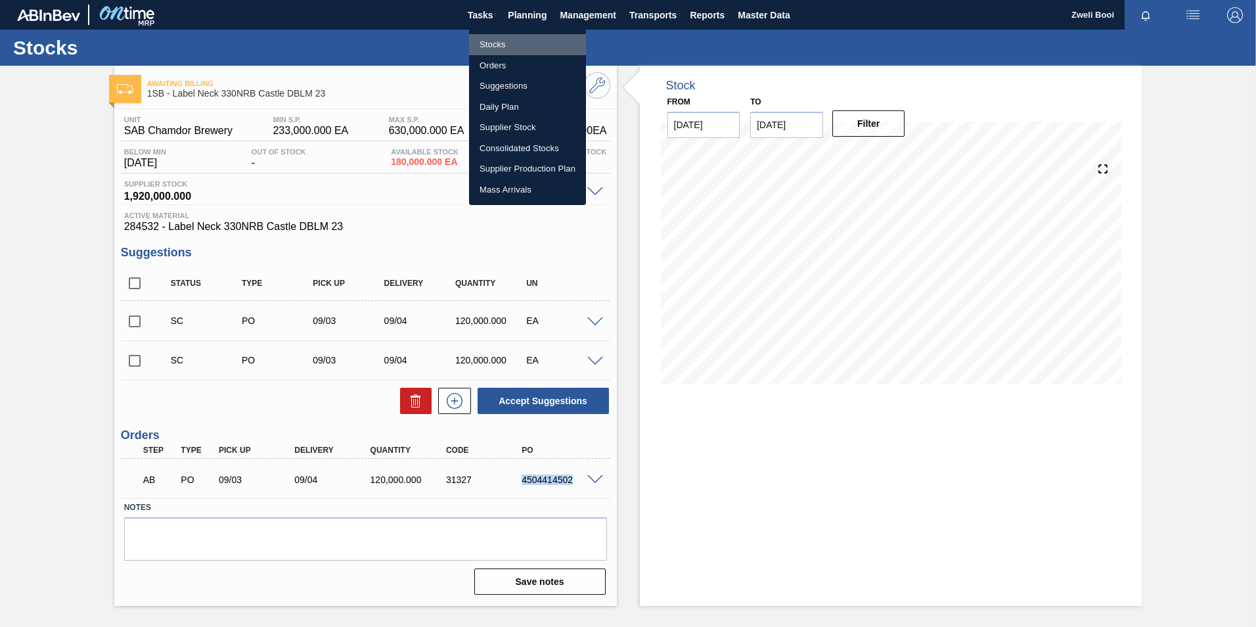
click at [503, 43] on li "Stocks" at bounding box center [527, 44] width 117 height 21
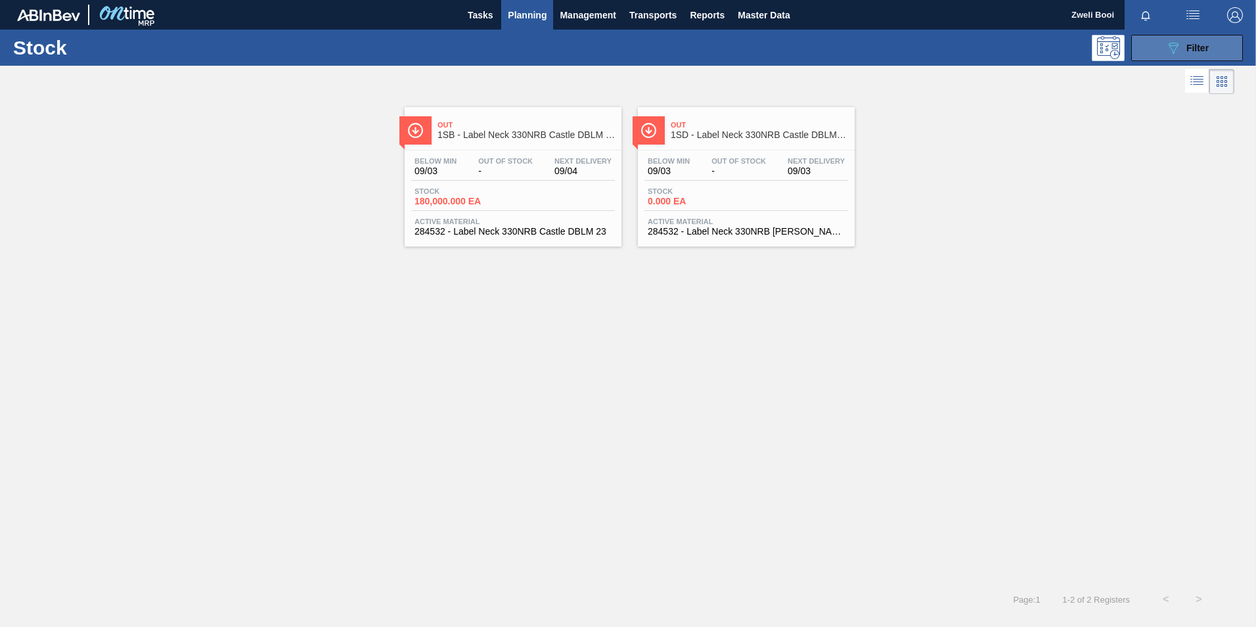
click at [1204, 35] on button "089F7B8B-B2A5-4AFE-B5C0-19BA573D28AC Filter" at bounding box center [1187, 48] width 112 height 26
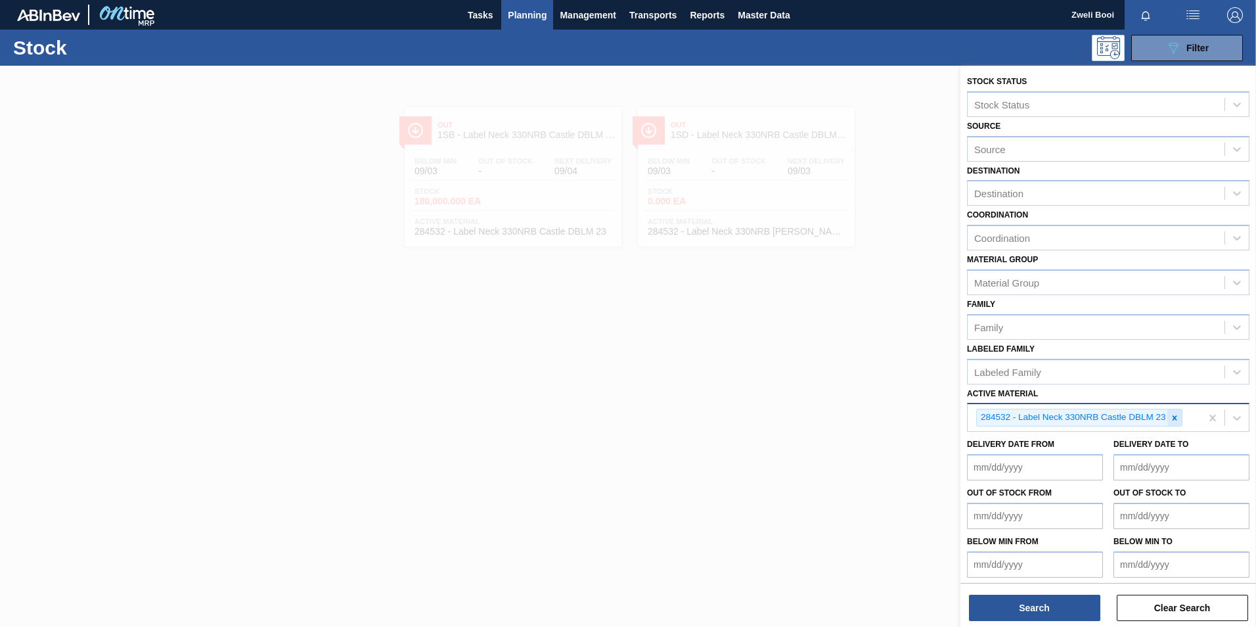
click at [1175, 418] on icon at bounding box center [1174, 417] width 5 height 5
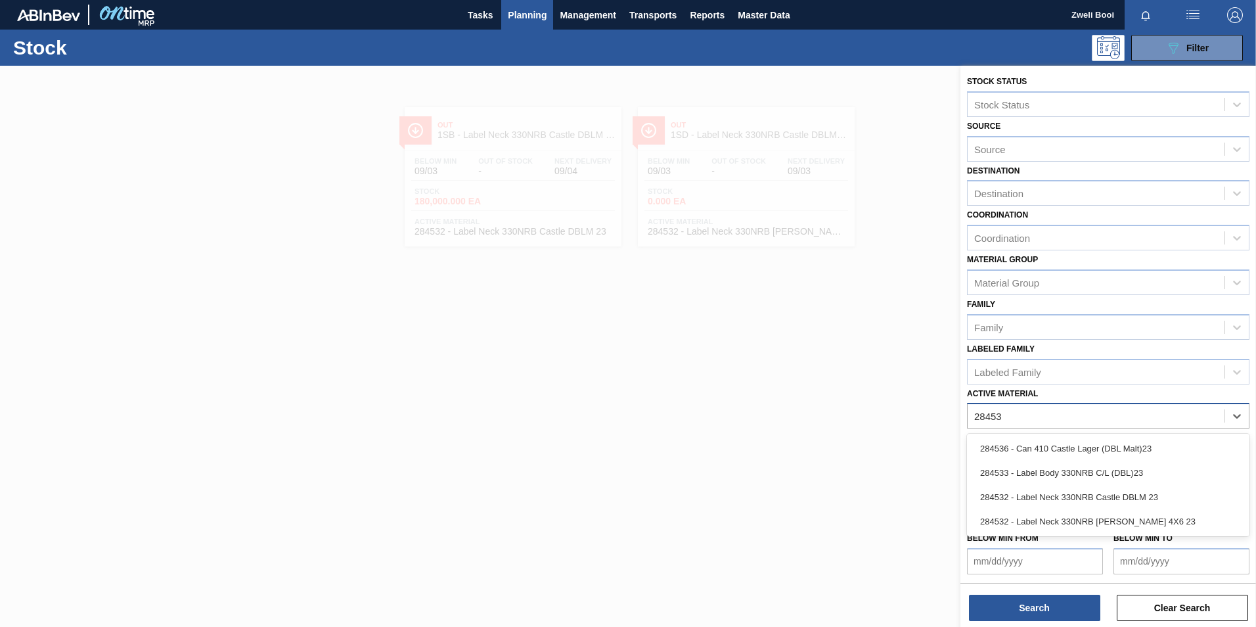
type Material "284533"
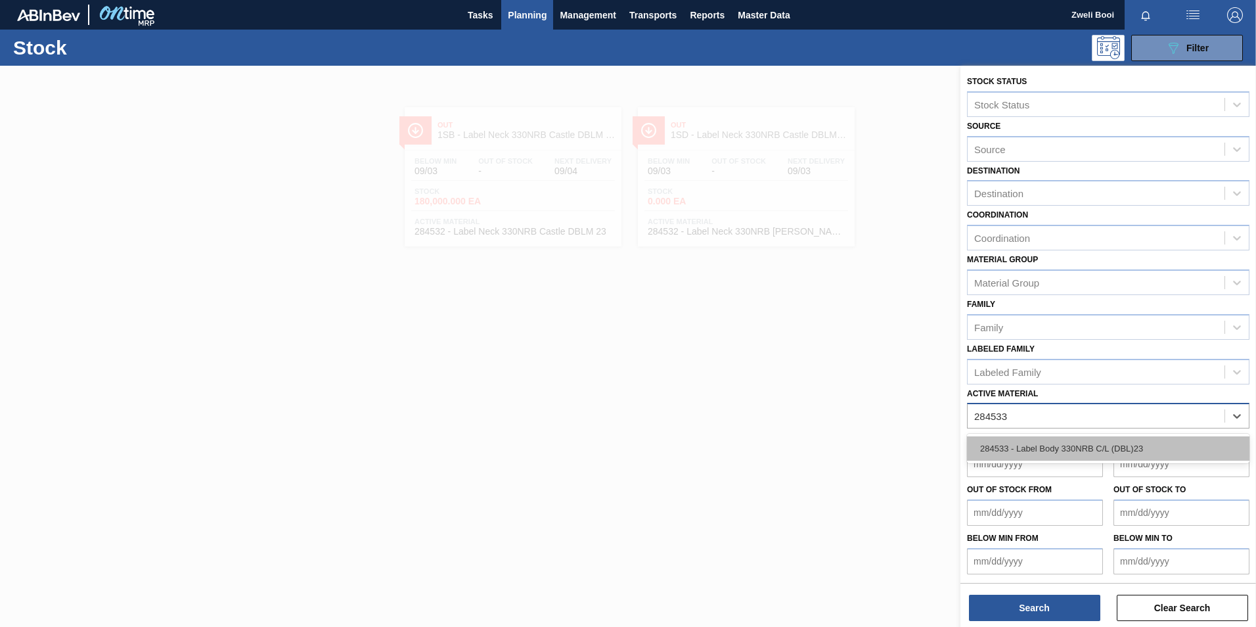
click at [1092, 447] on div "284533 - Label Body 330NRB C/L (DBL)23" at bounding box center [1108, 448] width 282 height 24
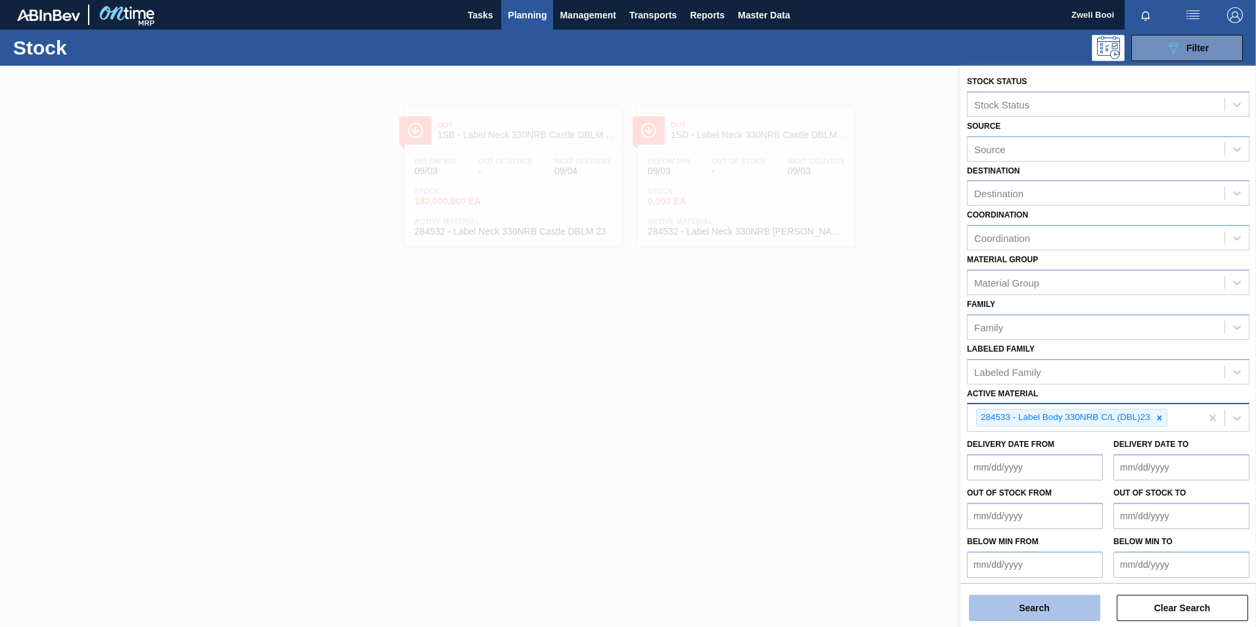
click at [1060, 609] on button "Search" at bounding box center [1034, 607] width 131 height 26
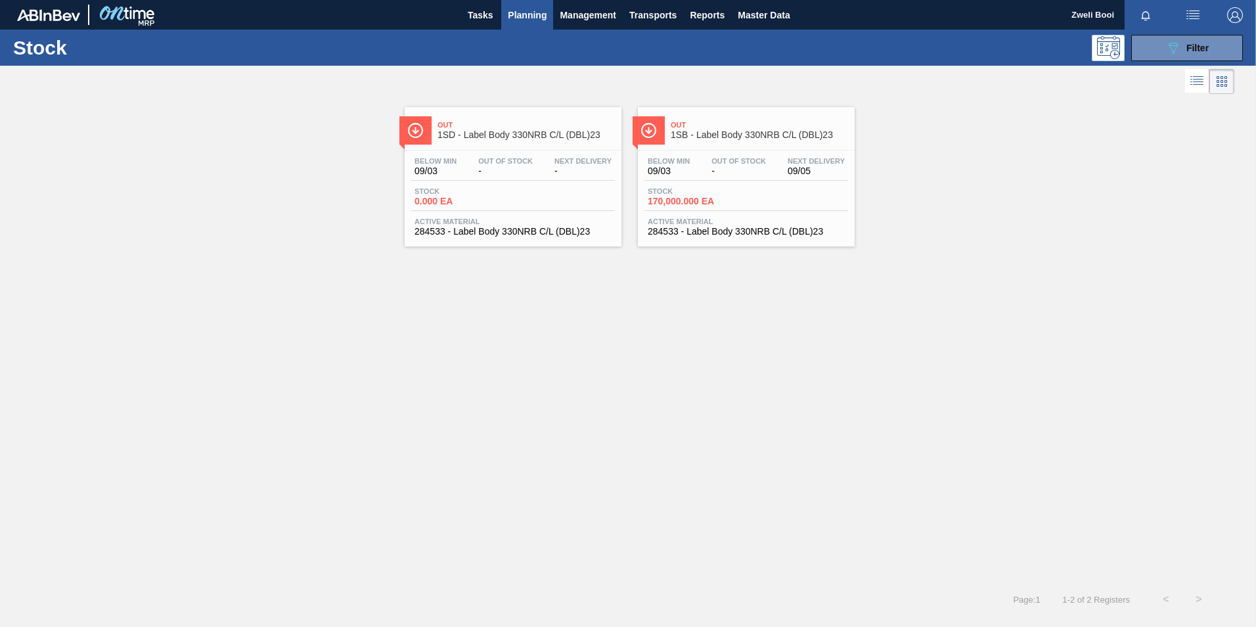
click at [764, 155] on div "Below Min 09/03 Out Of Stock - Next Delivery 09/05 Stock 170,000.000 EA Active …" at bounding box center [746, 194] width 217 height 89
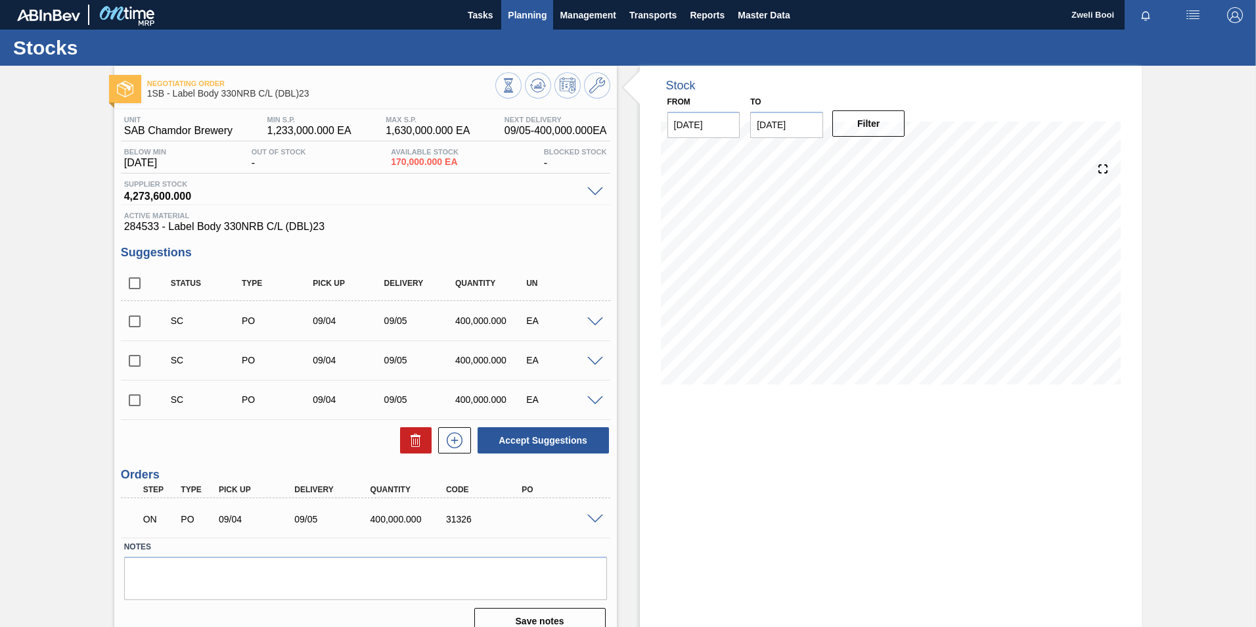
click at [519, 15] on span "Planning" at bounding box center [527, 15] width 39 height 16
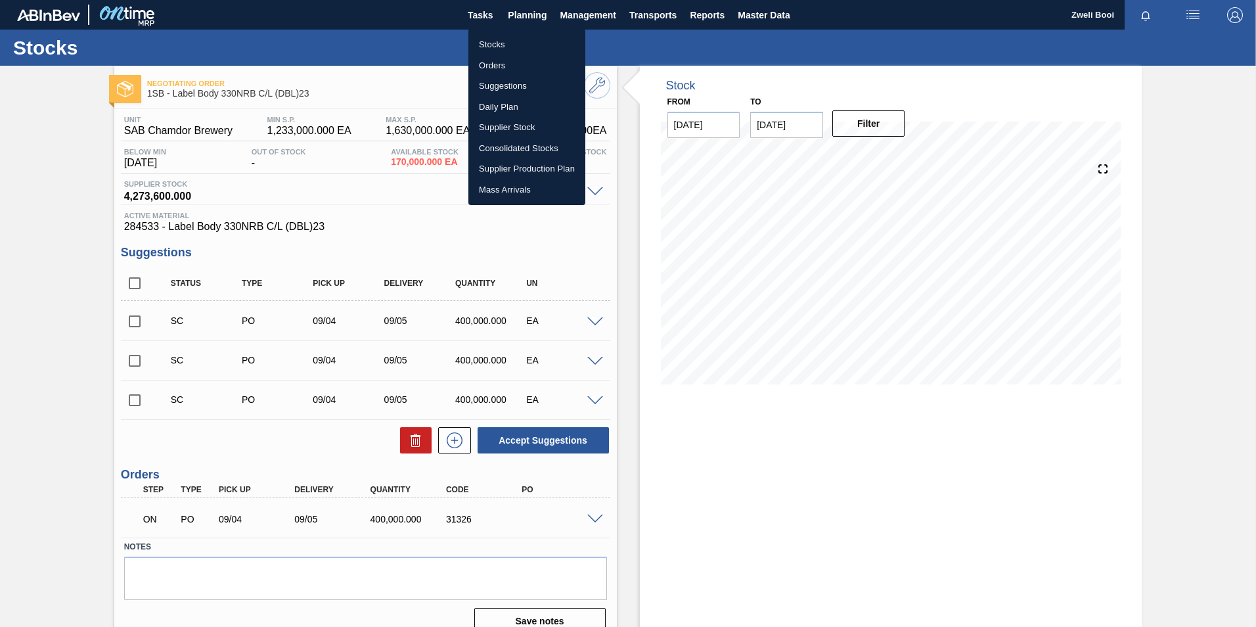
click at [501, 45] on li "Stocks" at bounding box center [526, 44] width 117 height 21
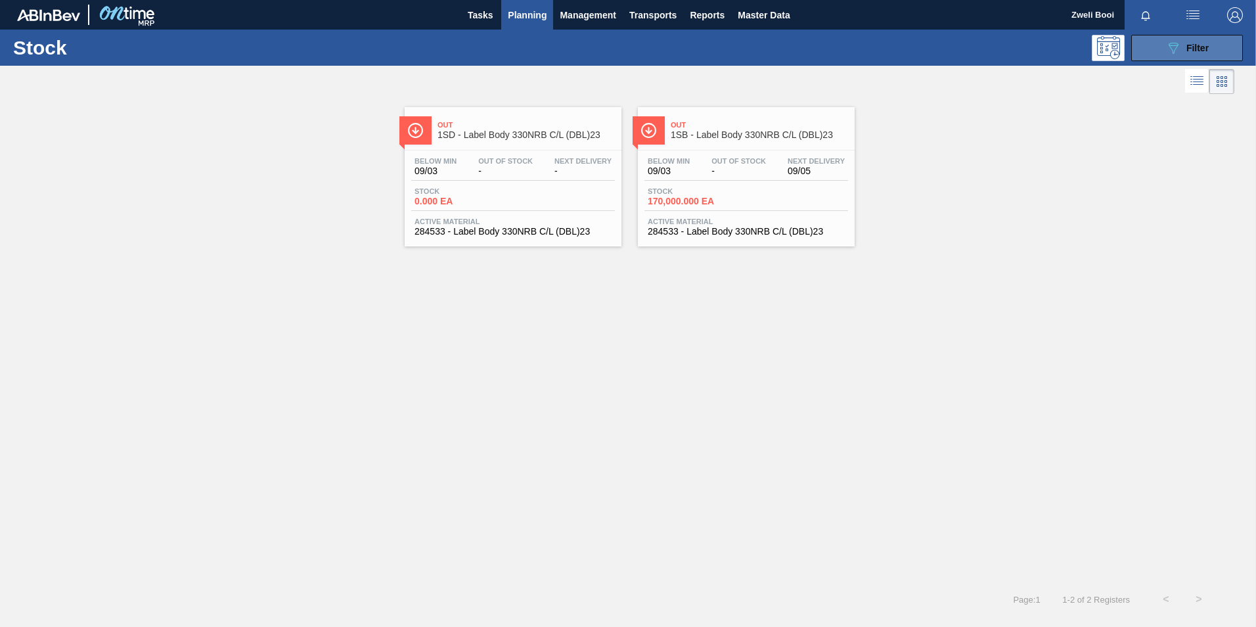
click at [1207, 44] on span "Filter" at bounding box center [1197, 48] width 22 height 11
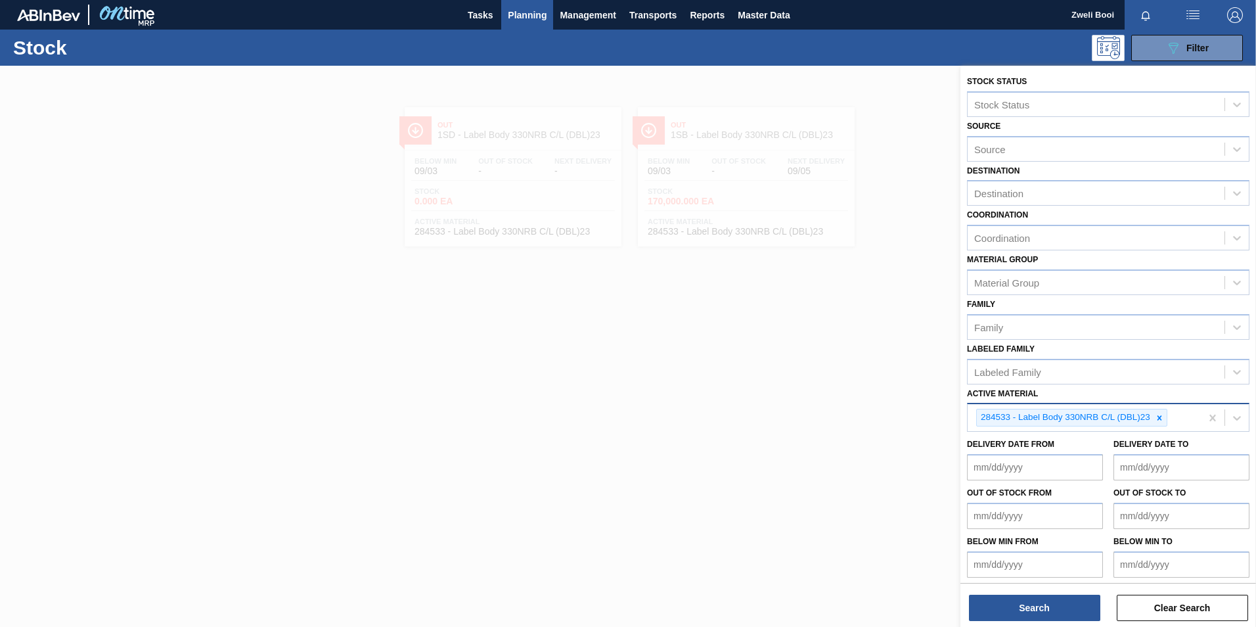
click at [1160, 414] on icon at bounding box center [1159, 417] width 9 height 9
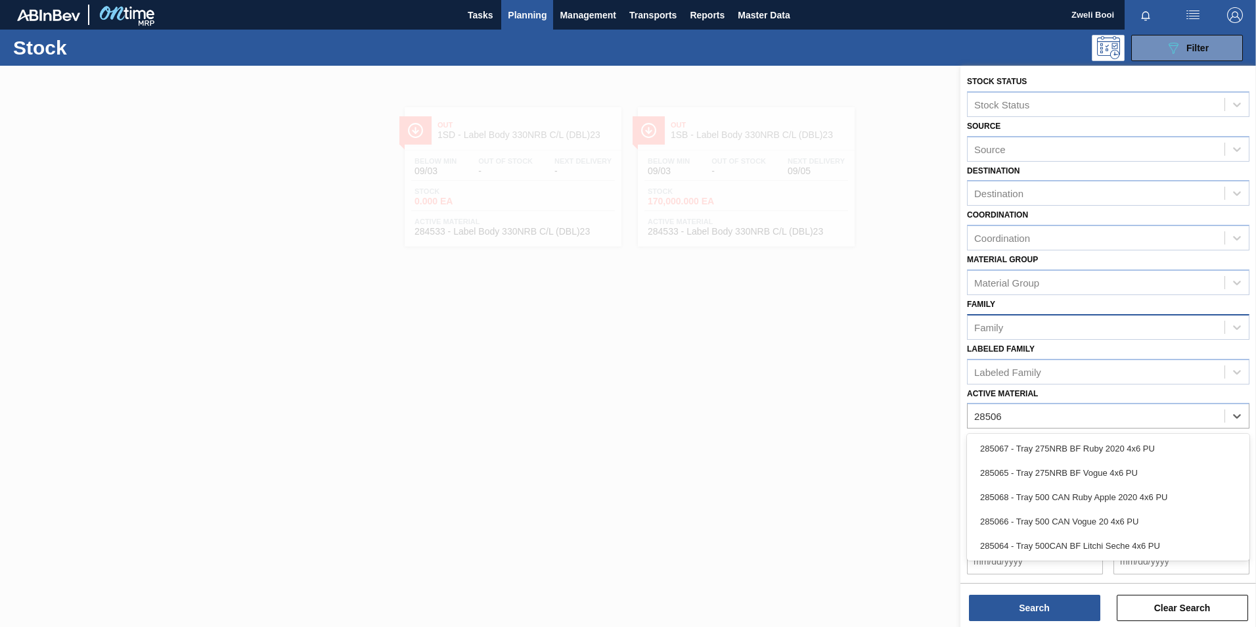
type Material "285067"
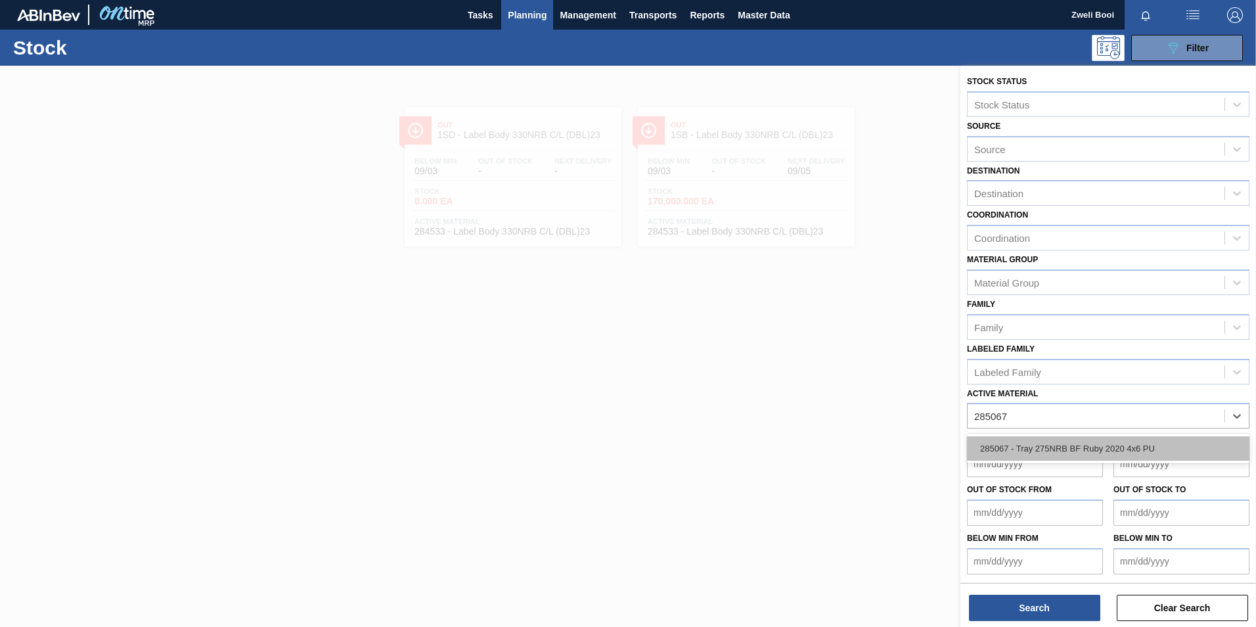
click at [1086, 443] on div "285067 - Tray 275NRB BF Ruby 2020 4x6 PU" at bounding box center [1108, 448] width 282 height 24
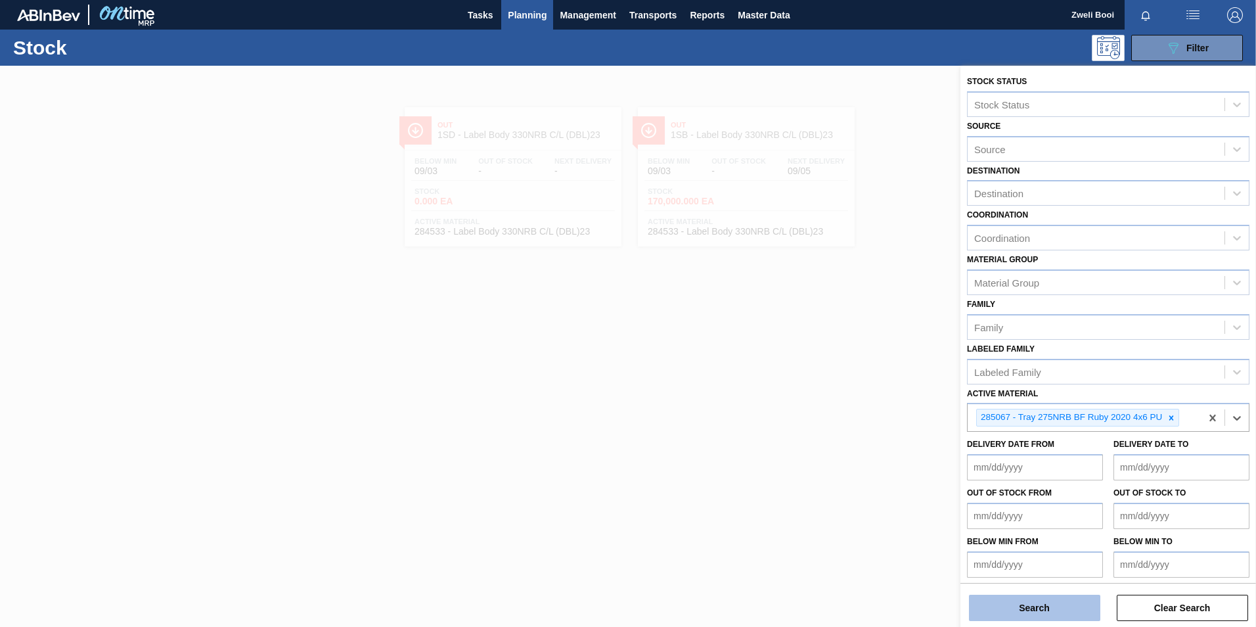
click at [1053, 598] on button "Search" at bounding box center [1034, 607] width 131 height 26
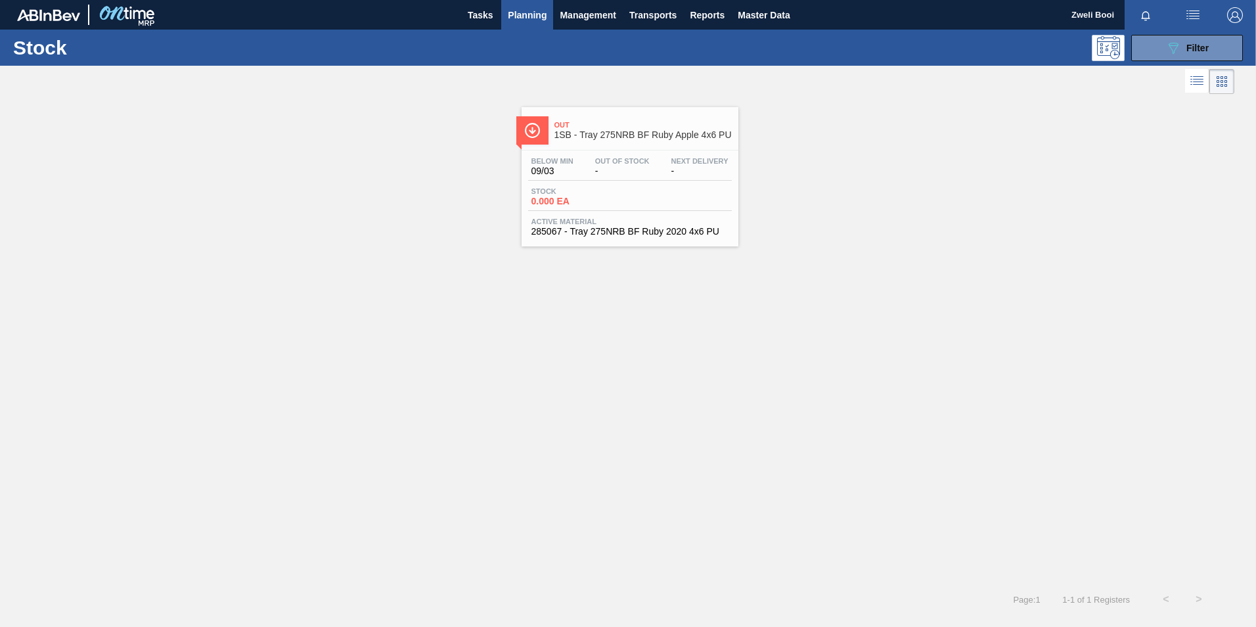
click at [635, 135] on span "1SB - Tray 275NRB BF Ruby Apple 4x6 PU" at bounding box center [642, 135] width 177 height 10
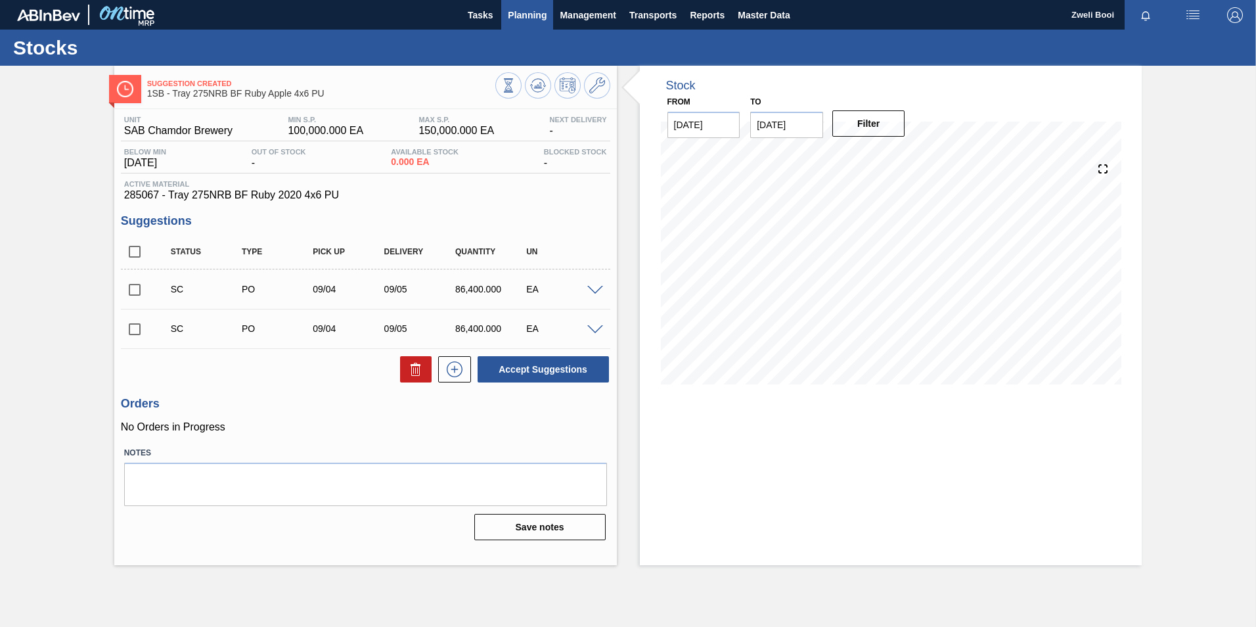
click at [510, 17] on span "Planning" at bounding box center [527, 15] width 39 height 16
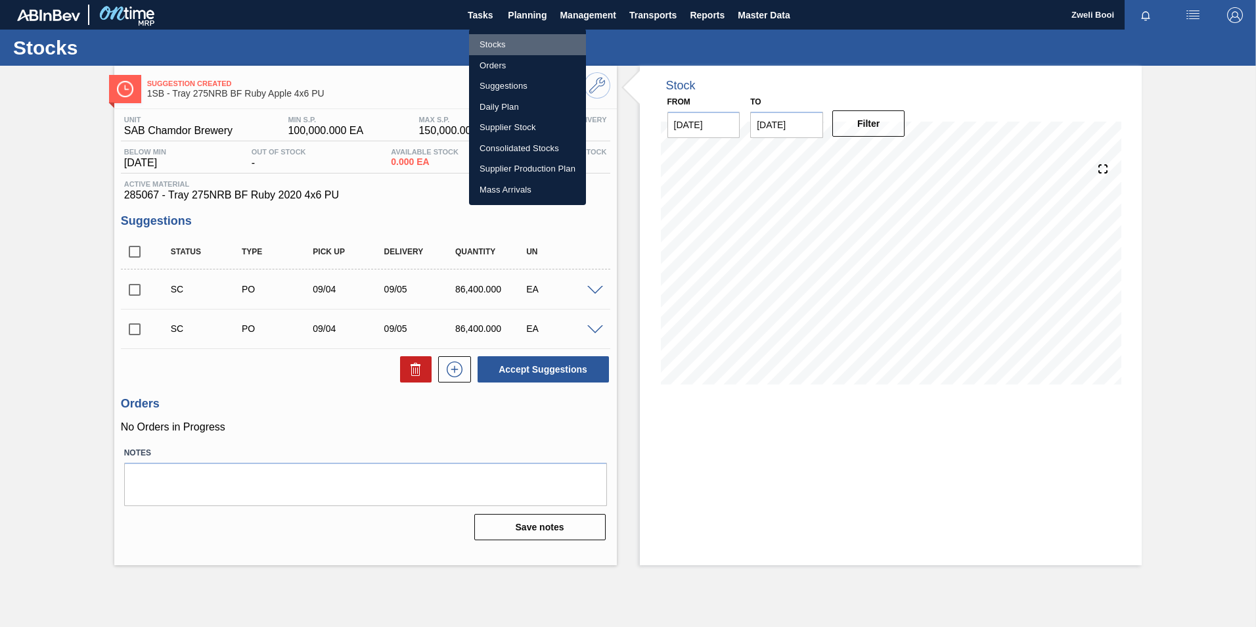
click at [484, 46] on li "Stocks" at bounding box center [527, 44] width 117 height 21
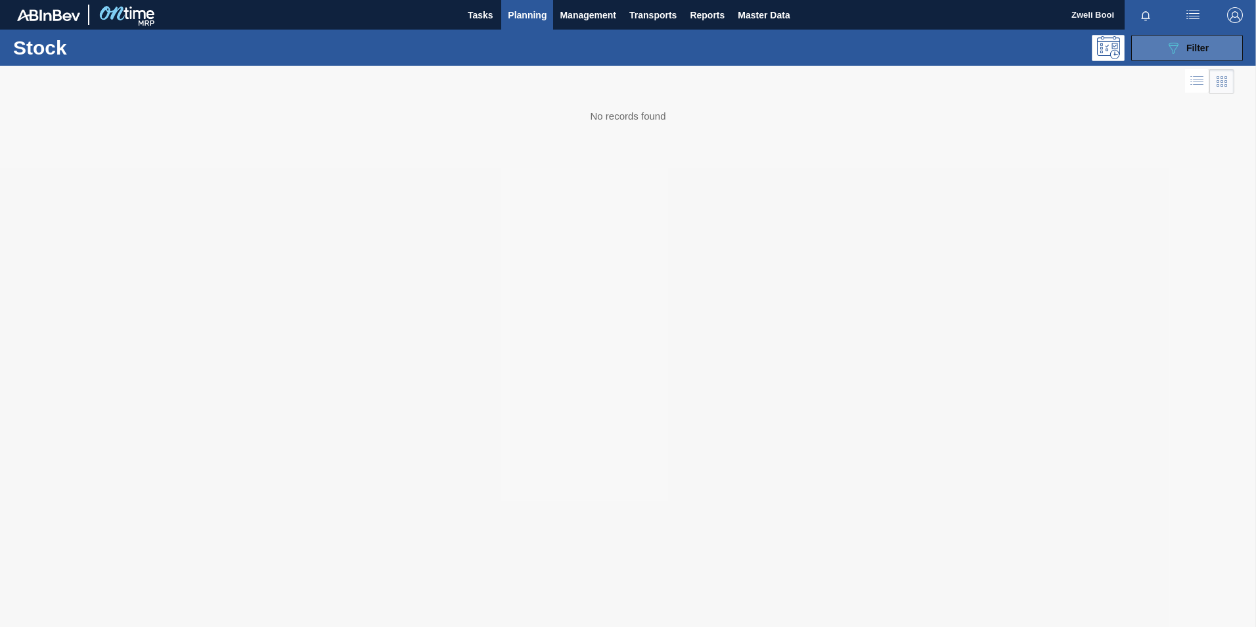
click at [1170, 46] on icon at bounding box center [1173, 48] width 10 height 11
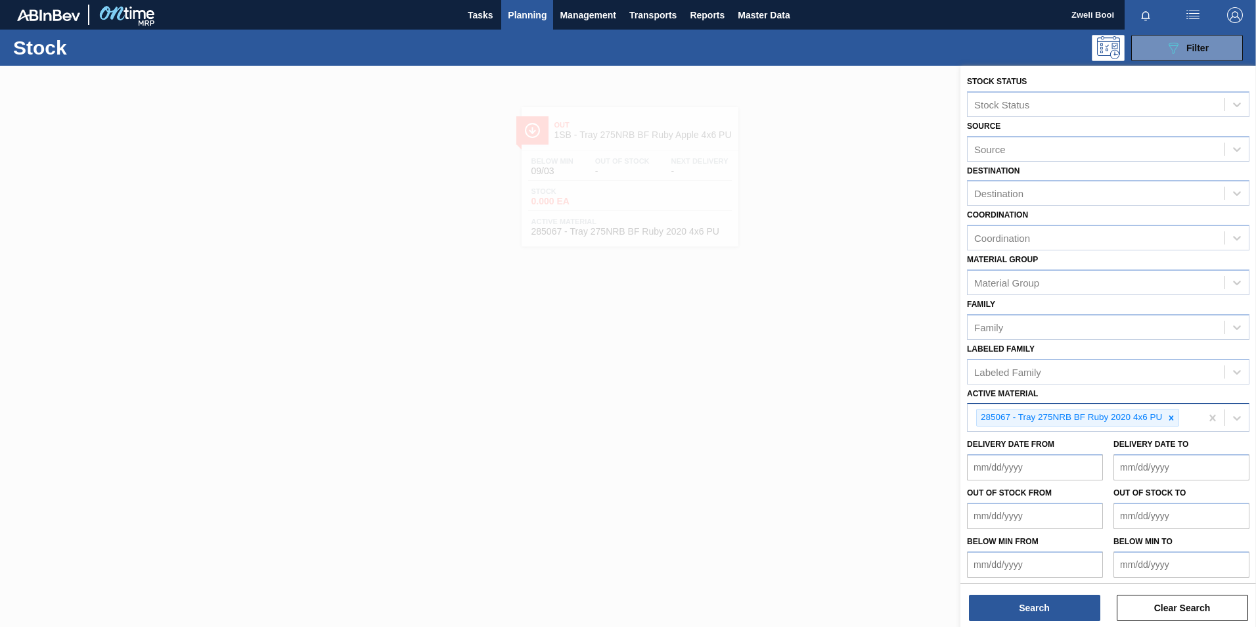
click at [1171, 420] on icon at bounding box center [1170, 417] width 9 height 9
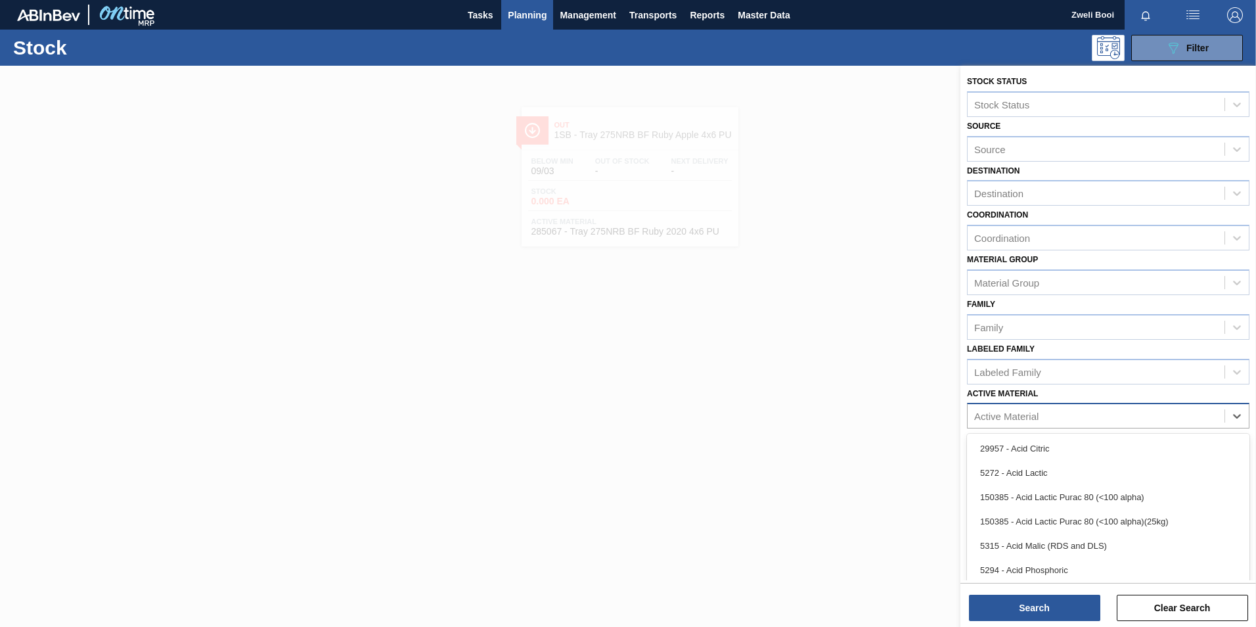
click at [1029, 414] on div "Active Material" at bounding box center [1006, 415] width 64 height 11
type Material "284564"
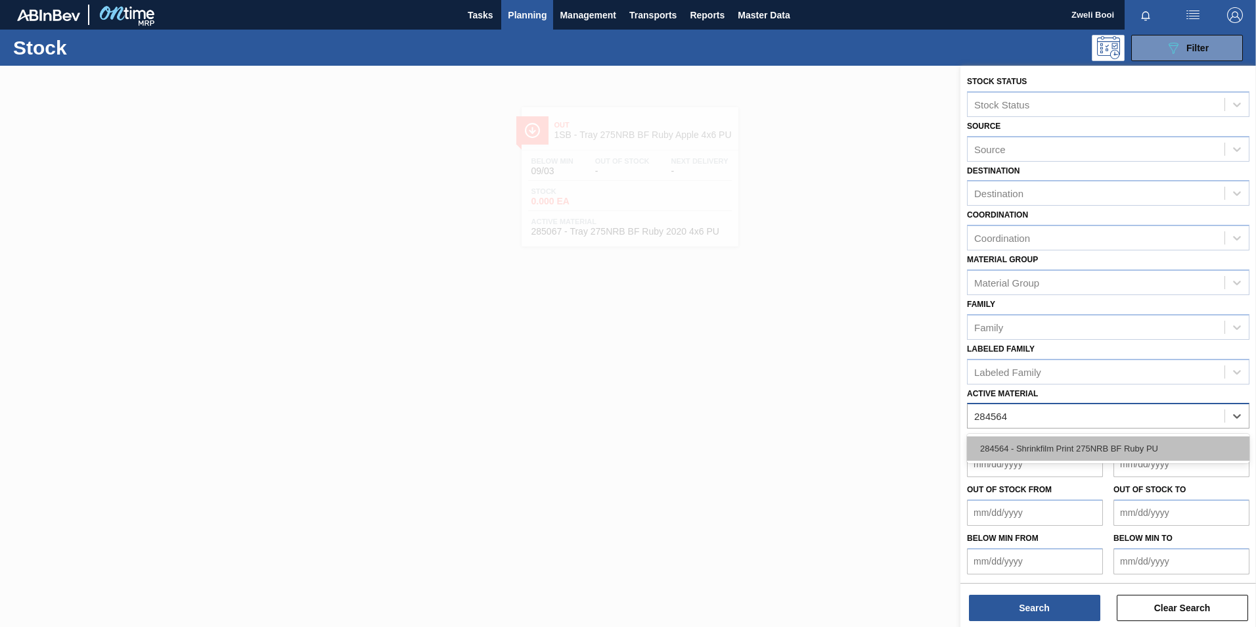
click at [1092, 439] on div "284564 - Shrinkfilm Print 275NRB BF Ruby PU" at bounding box center [1108, 448] width 282 height 24
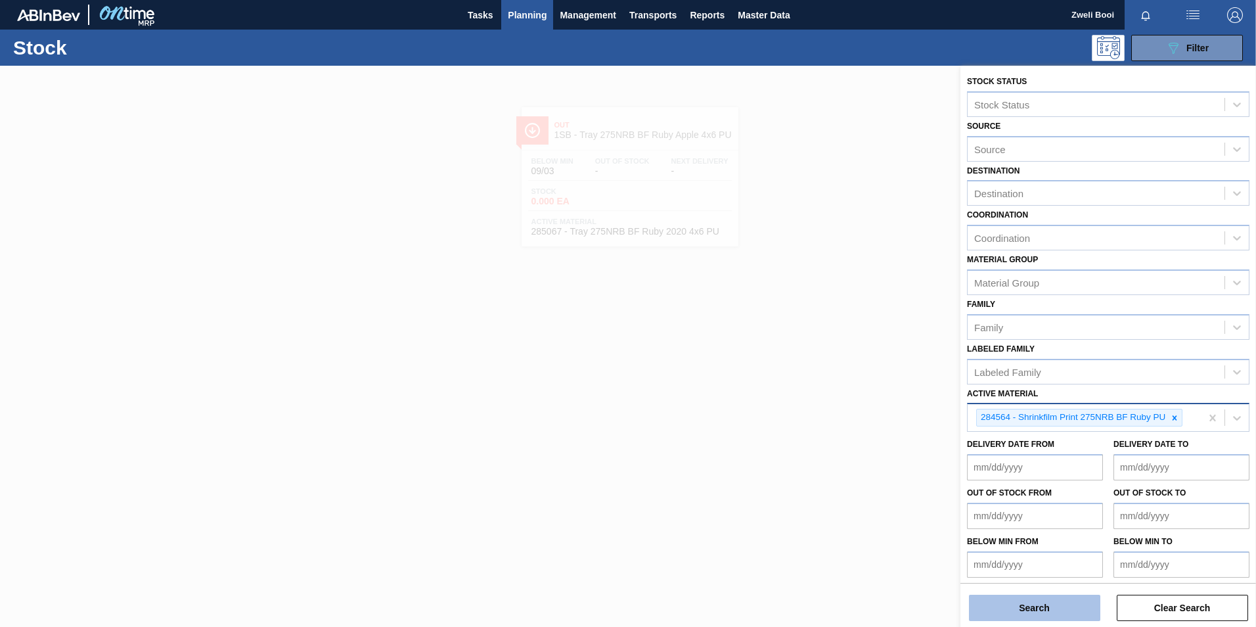
click at [999, 600] on button "Search" at bounding box center [1034, 607] width 131 height 26
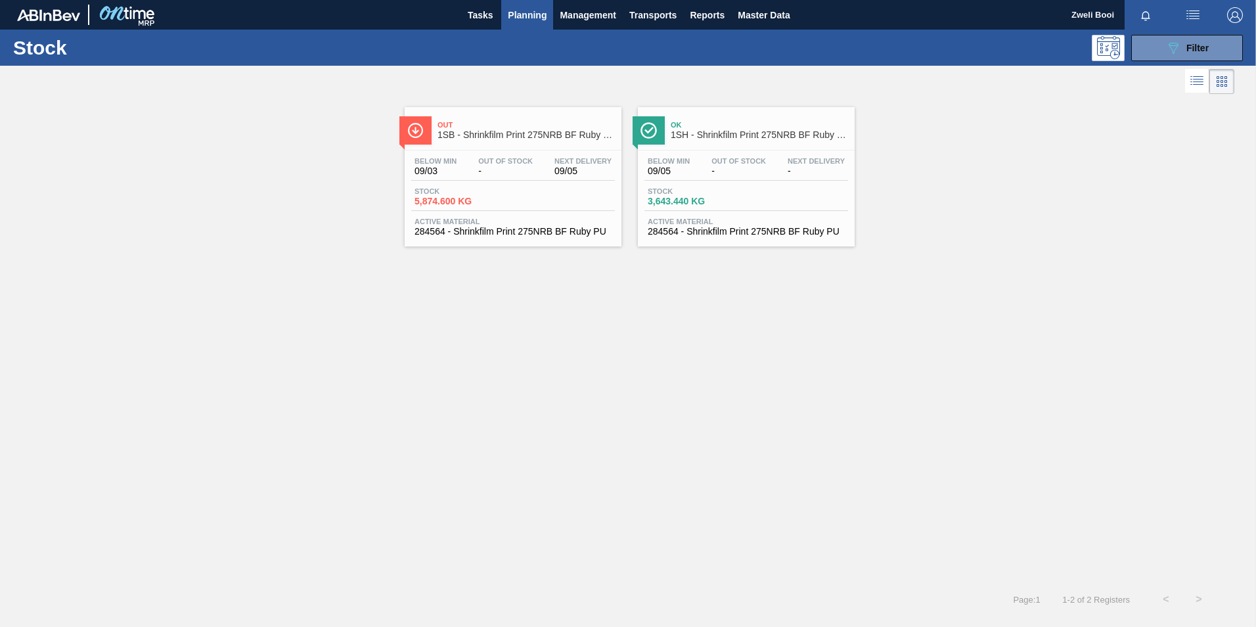
click at [480, 145] on div "Out 1SB - Shrinkfilm Print 275NRB BF Ruby PU Below Min 09/03 Out Of Stock - Nex…" at bounding box center [513, 176] width 217 height 139
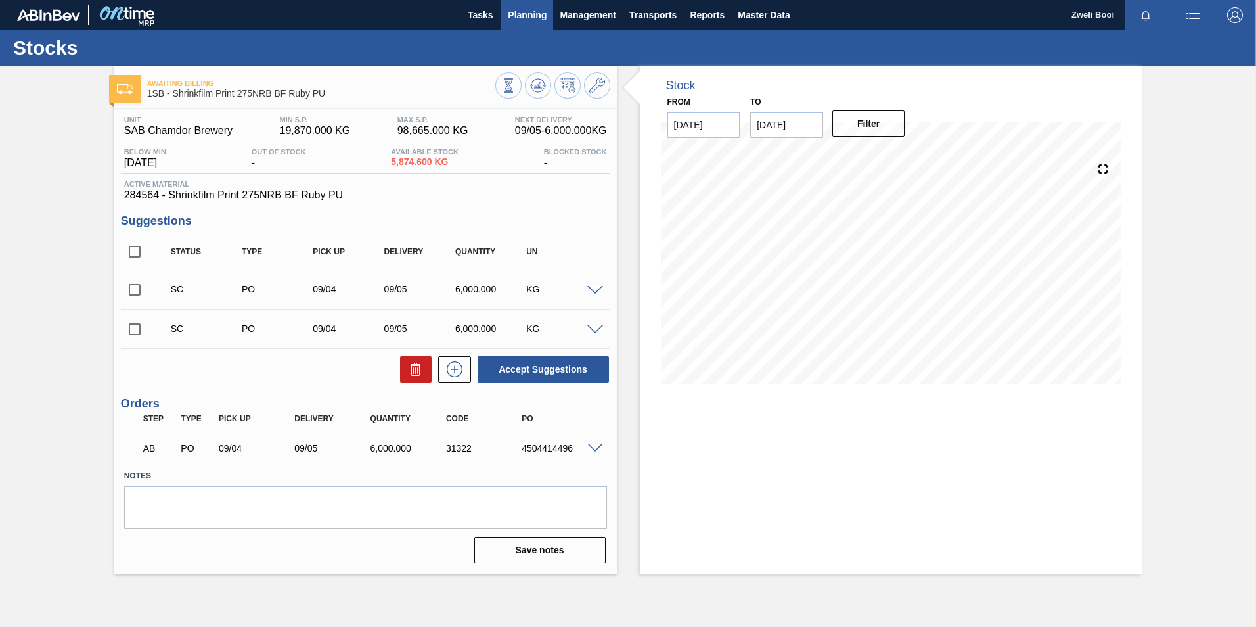
click at [518, 24] on button "Planning" at bounding box center [527, 15] width 52 height 30
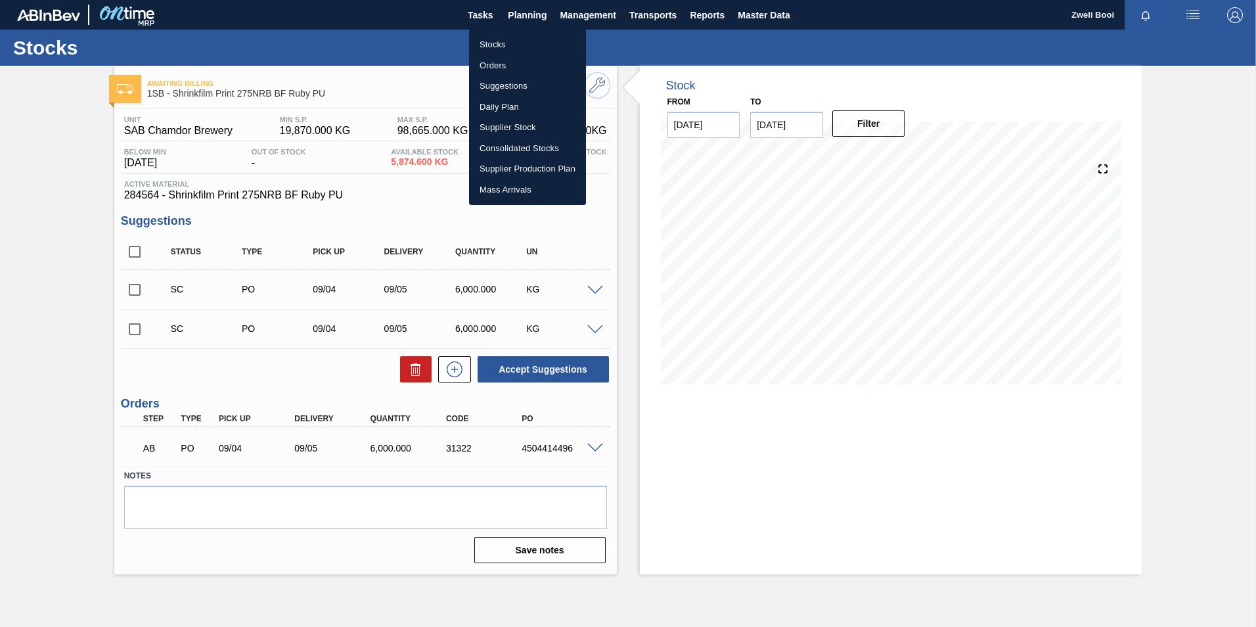
drag, startPoint x: 498, startPoint y: 46, endPoint x: 796, endPoint y: 616, distance: 643.0
click at [498, 46] on li "Stocks" at bounding box center [527, 44] width 117 height 21
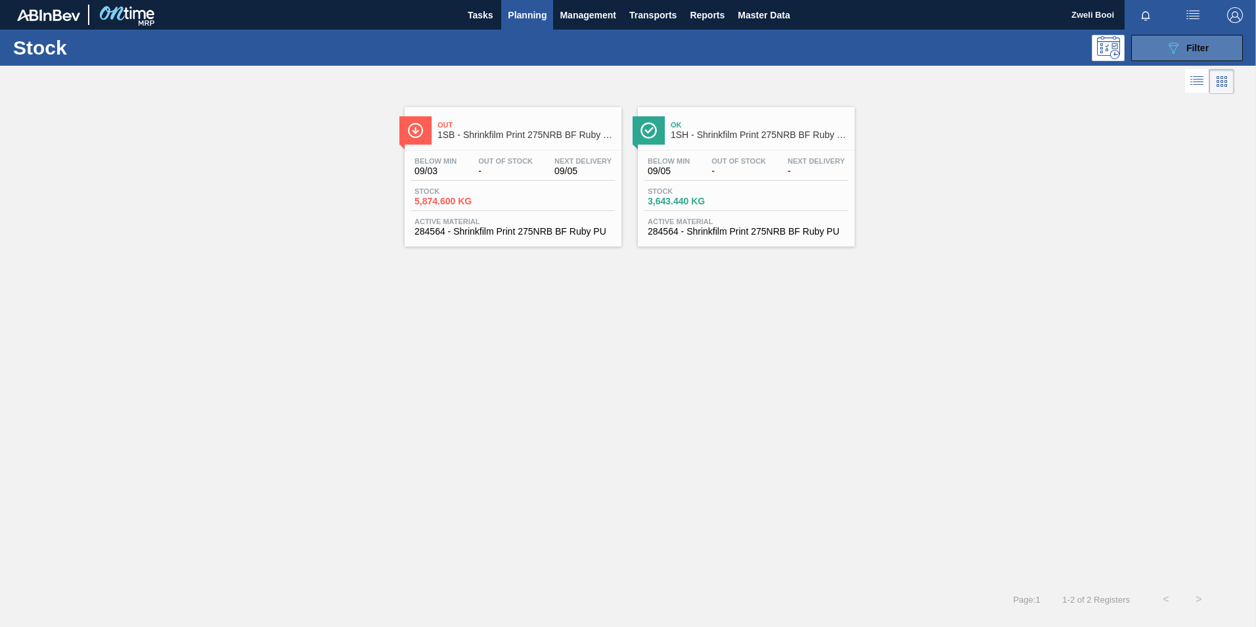
click at [1149, 56] on button "089F7B8B-B2A5-4AFE-B5C0-19BA573D28AC Filter" at bounding box center [1187, 48] width 112 height 26
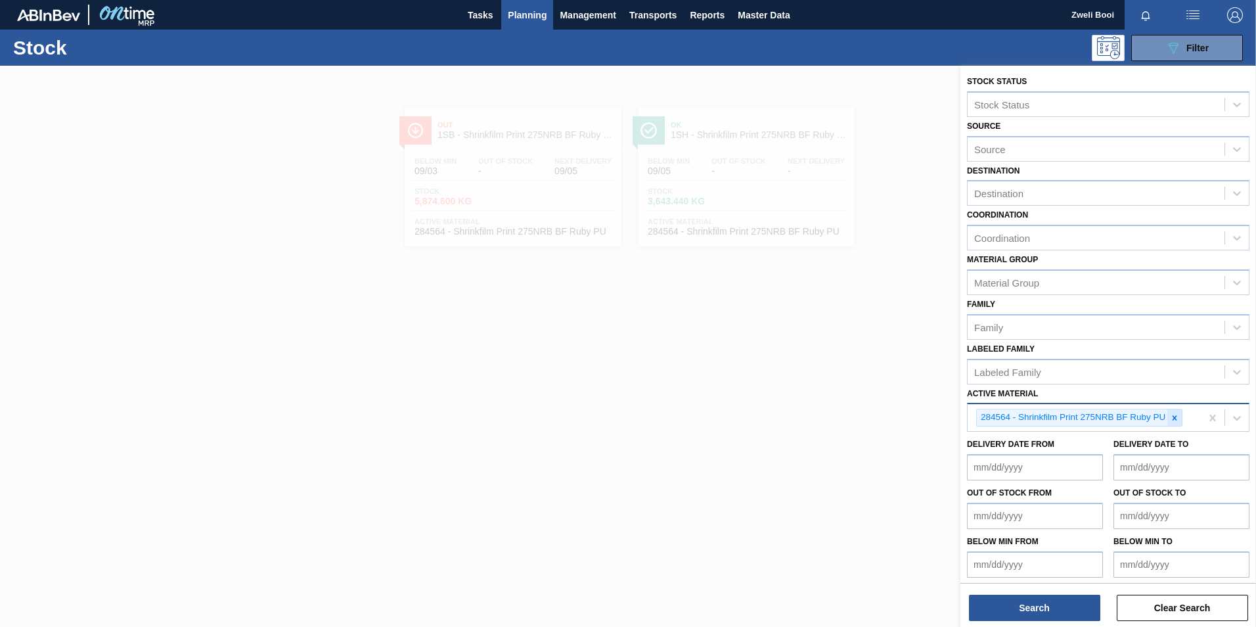
click at [1171, 414] on icon at bounding box center [1174, 417] width 9 height 9
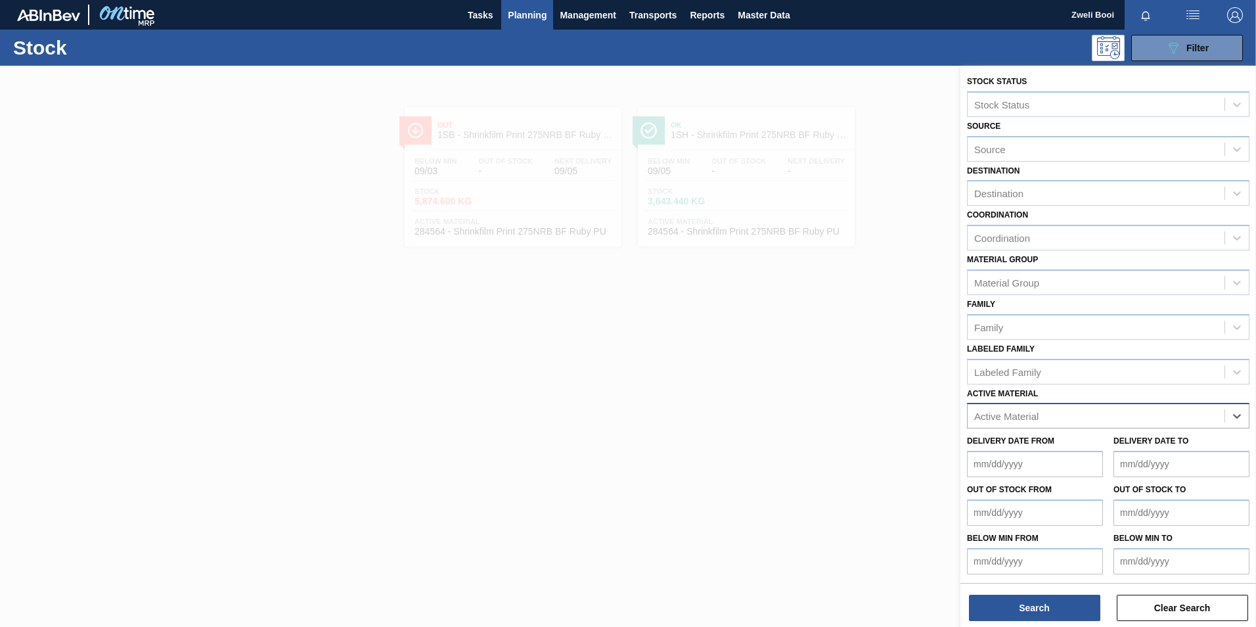
paste Material "284533"
type Material "284533"
click at [1107, 443] on div "284533 - Label Body 330NRB C/L (DBL)23" at bounding box center [1108, 448] width 282 height 24
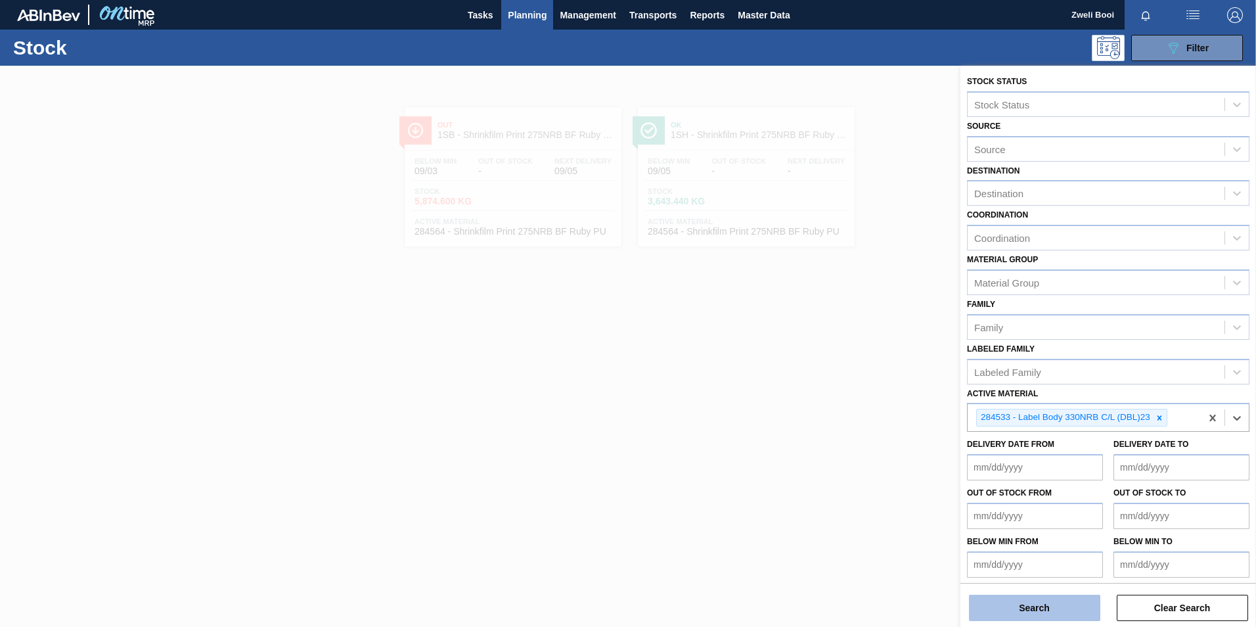
click at [1011, 601] on button "Search" at bounding box center [1034, 607] width 131 height 26
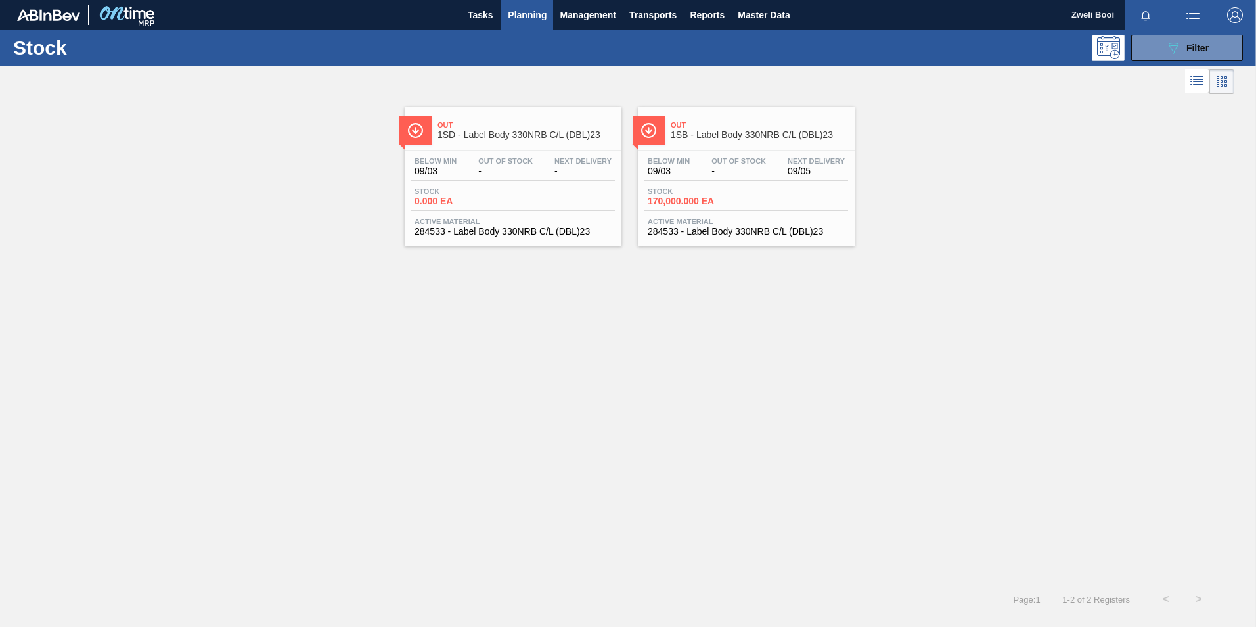
click at [739, 204] on span "170,000.000 EA" at bounding box center [694, 201] width 92 height 10
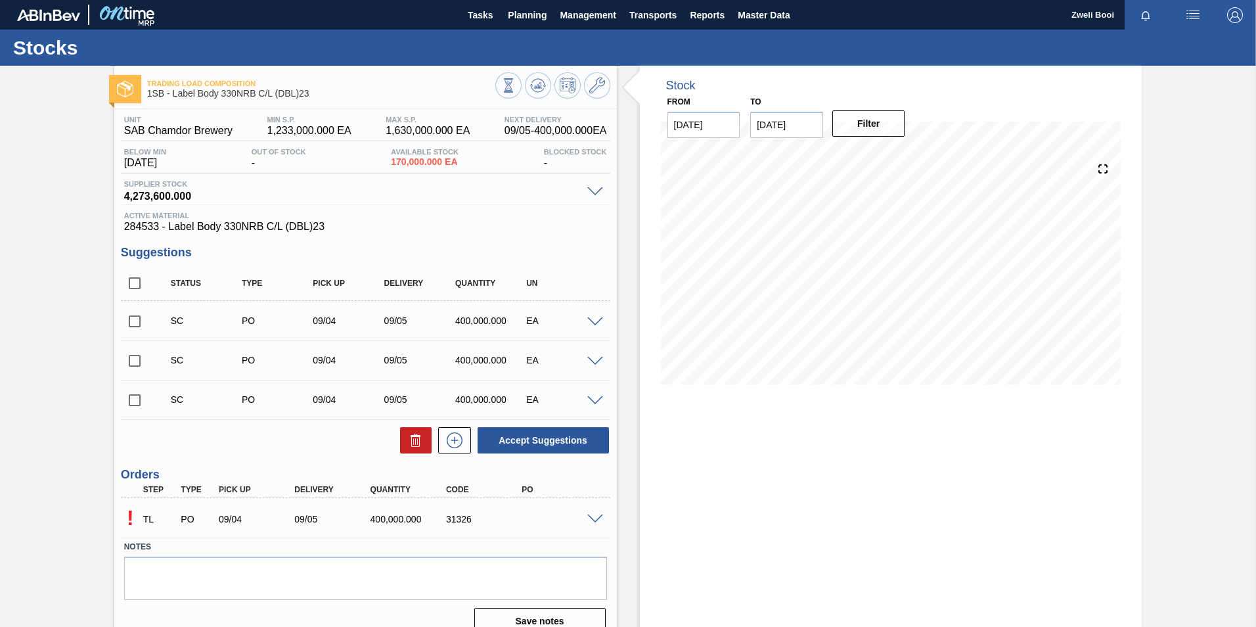
click at [596, 521] on span at bounding box center [595, 519] width 16 height 10
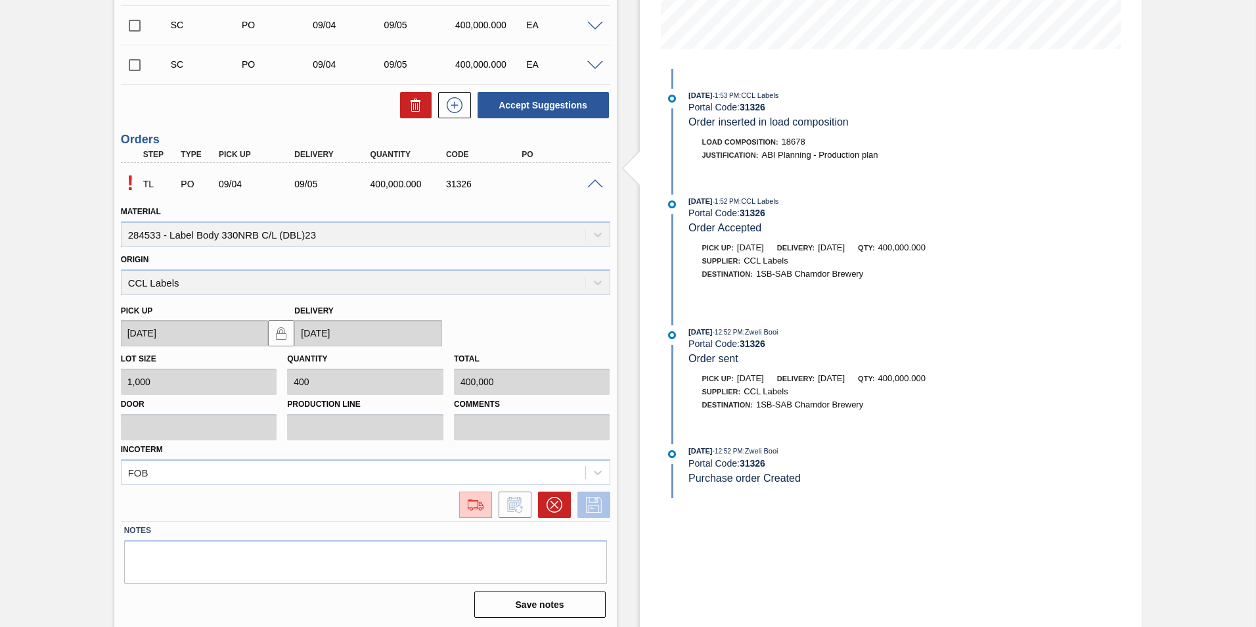
scroll to position [337, 0]
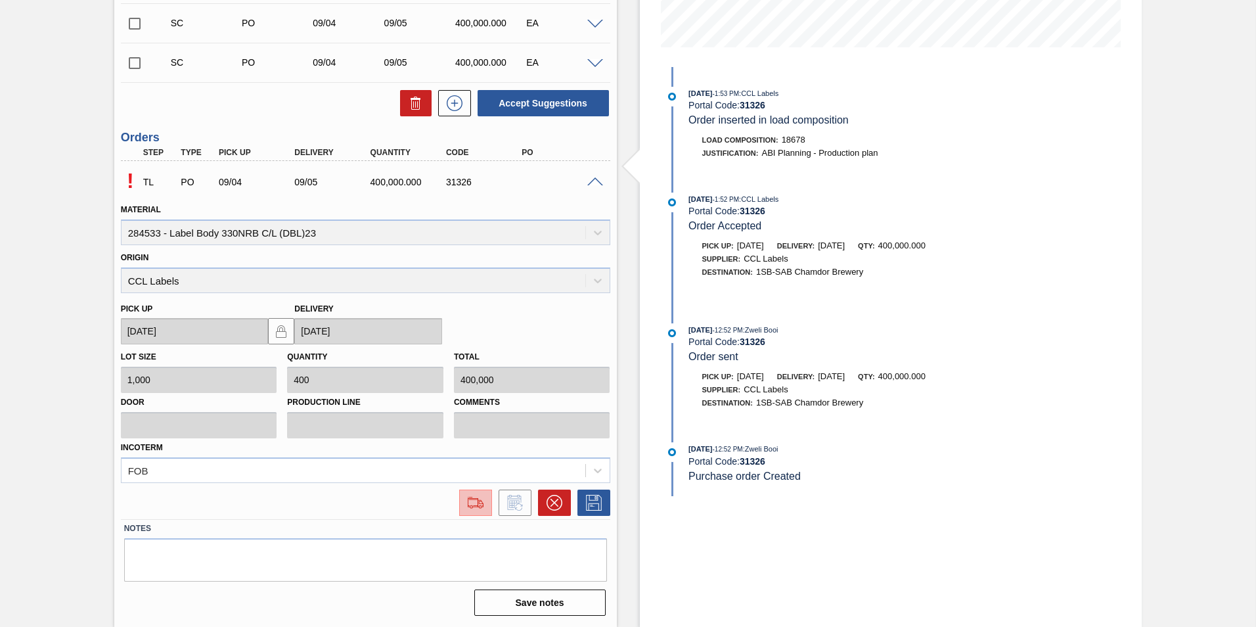
click at [470, 502] on img at bounding box center [475, 503] width 21 height 16
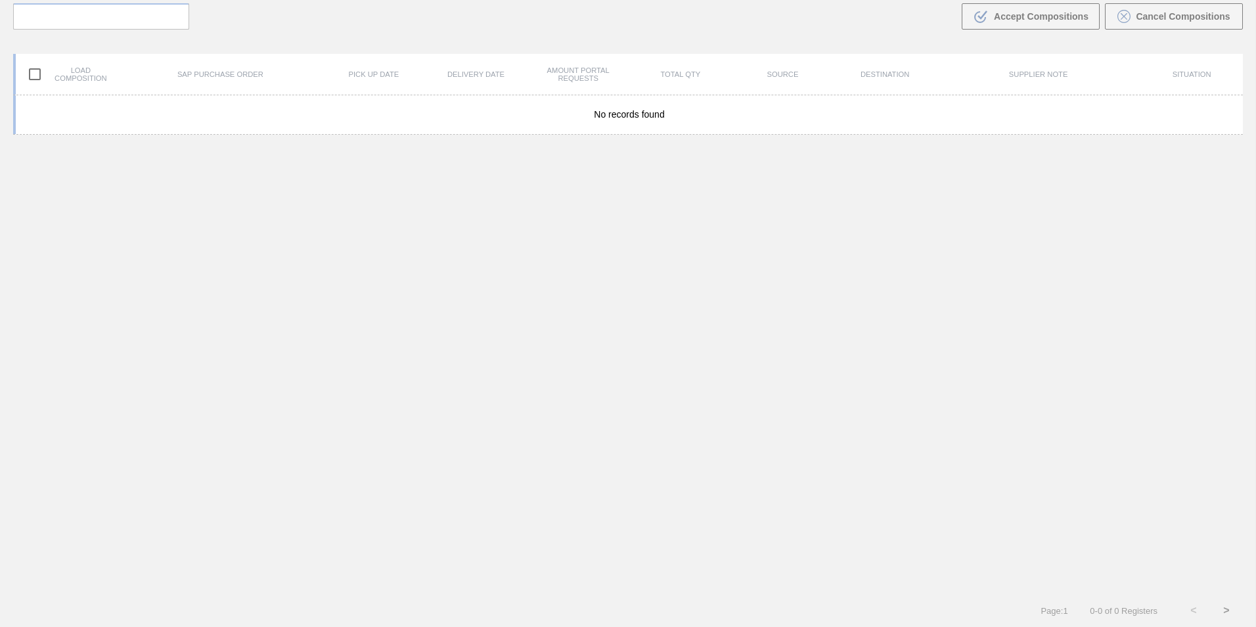
scroll to position [95, 0]
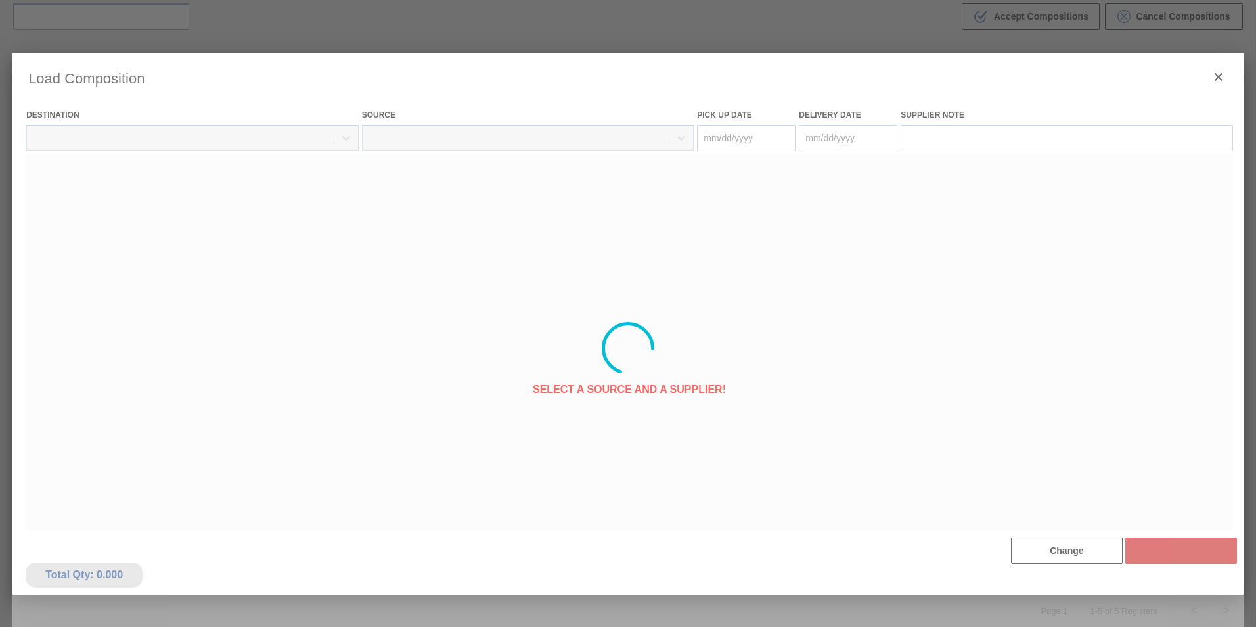
type Date "[DATE]"
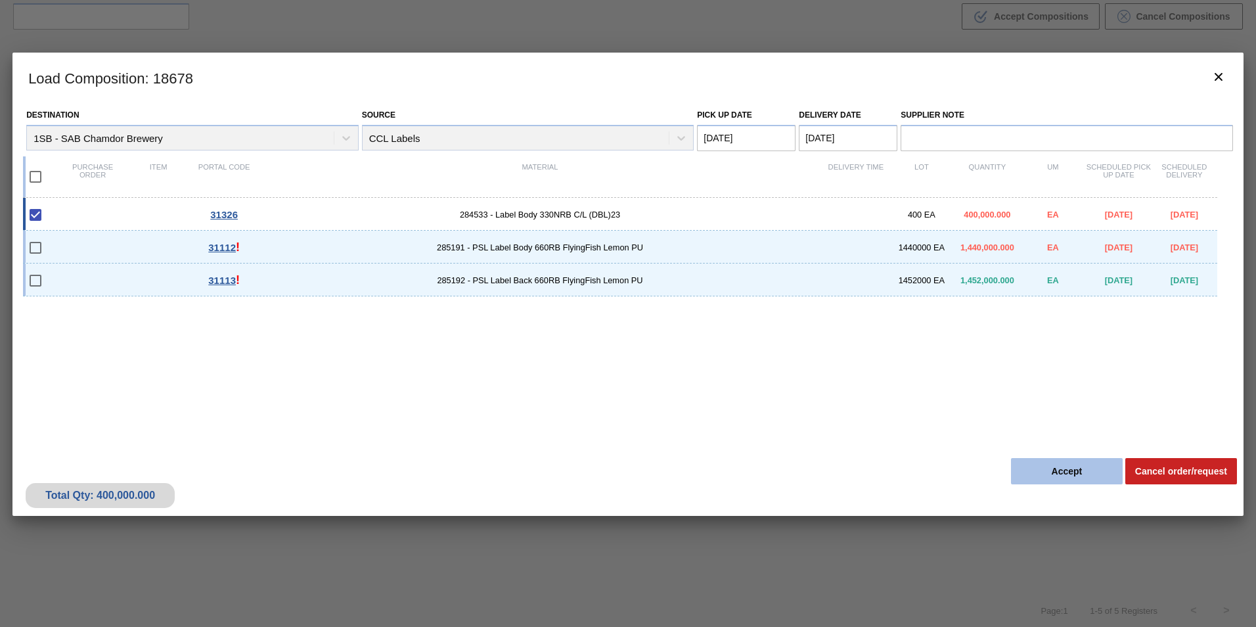
click at [1045, 477] on button "Accept" at bounding box center [1067, 471] width 112 height 26
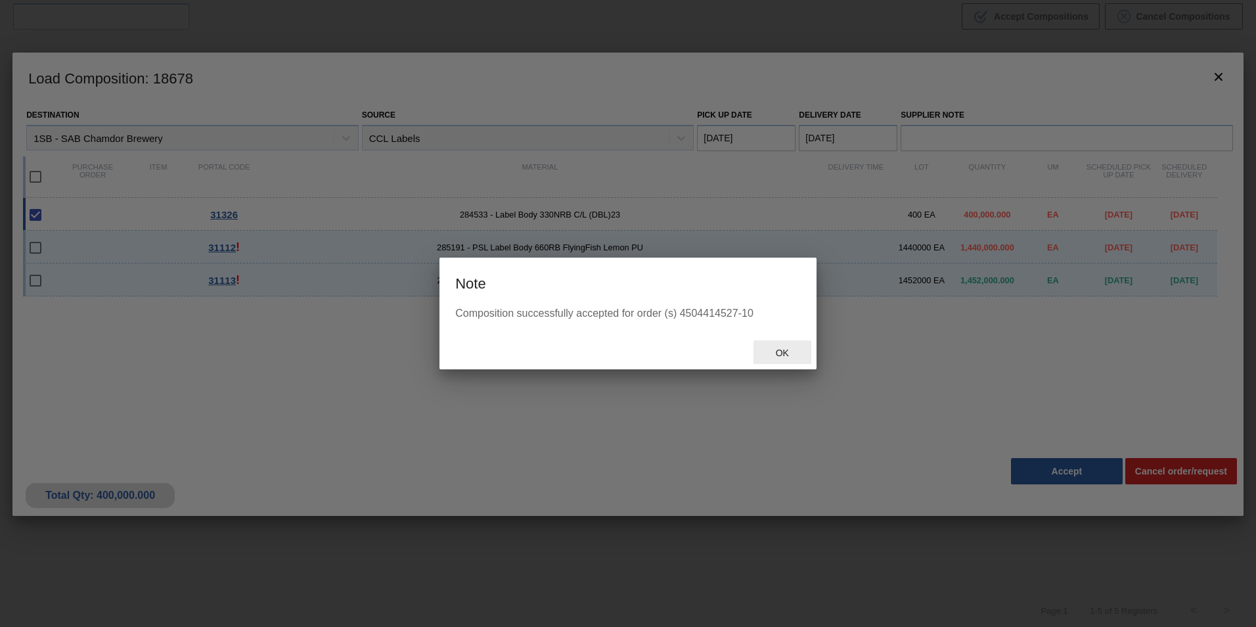
click at [793, 350] on span "Ok" at bounding box center [782, 352] width 34 height 11
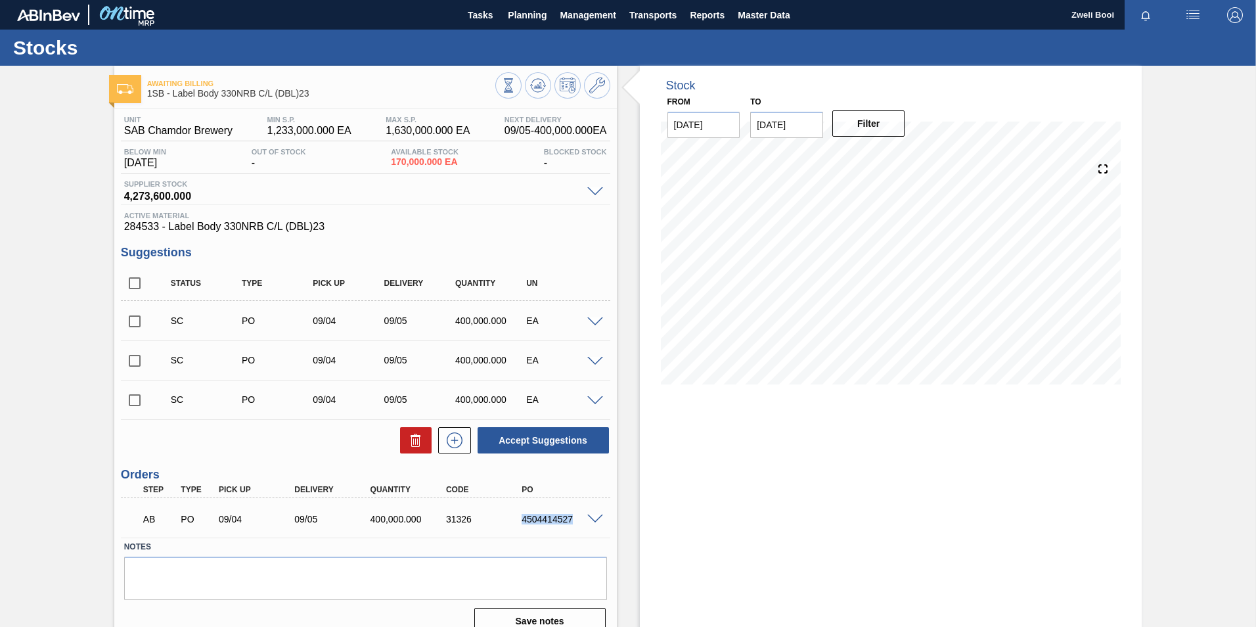
drag, startPoint x: 516, startPoint y: 518, endPoint x: 589, endPoint y: 519, distance: 73.6
click at [589, 519] on div "AB PO 09/04 09/05 400,000.000 31326 4504414527" at bounding box center [365, 517] width 489 height 33
copy div "4504414527"
